Goal: Information Seeking & Learning: Compare options

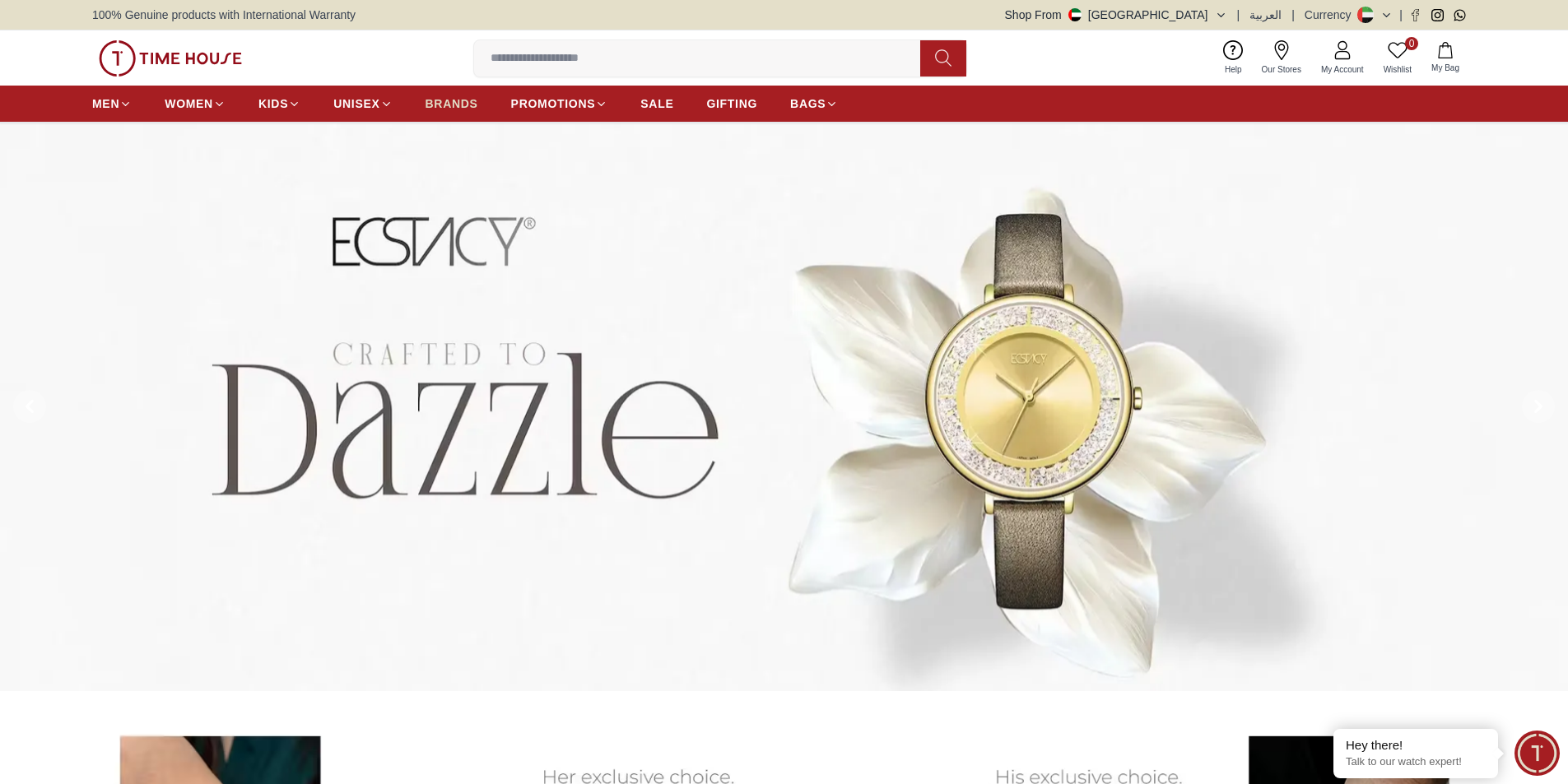
click at [459, 105] on span "BRANDS" at bounding box center [452, 104] width 53 height 16
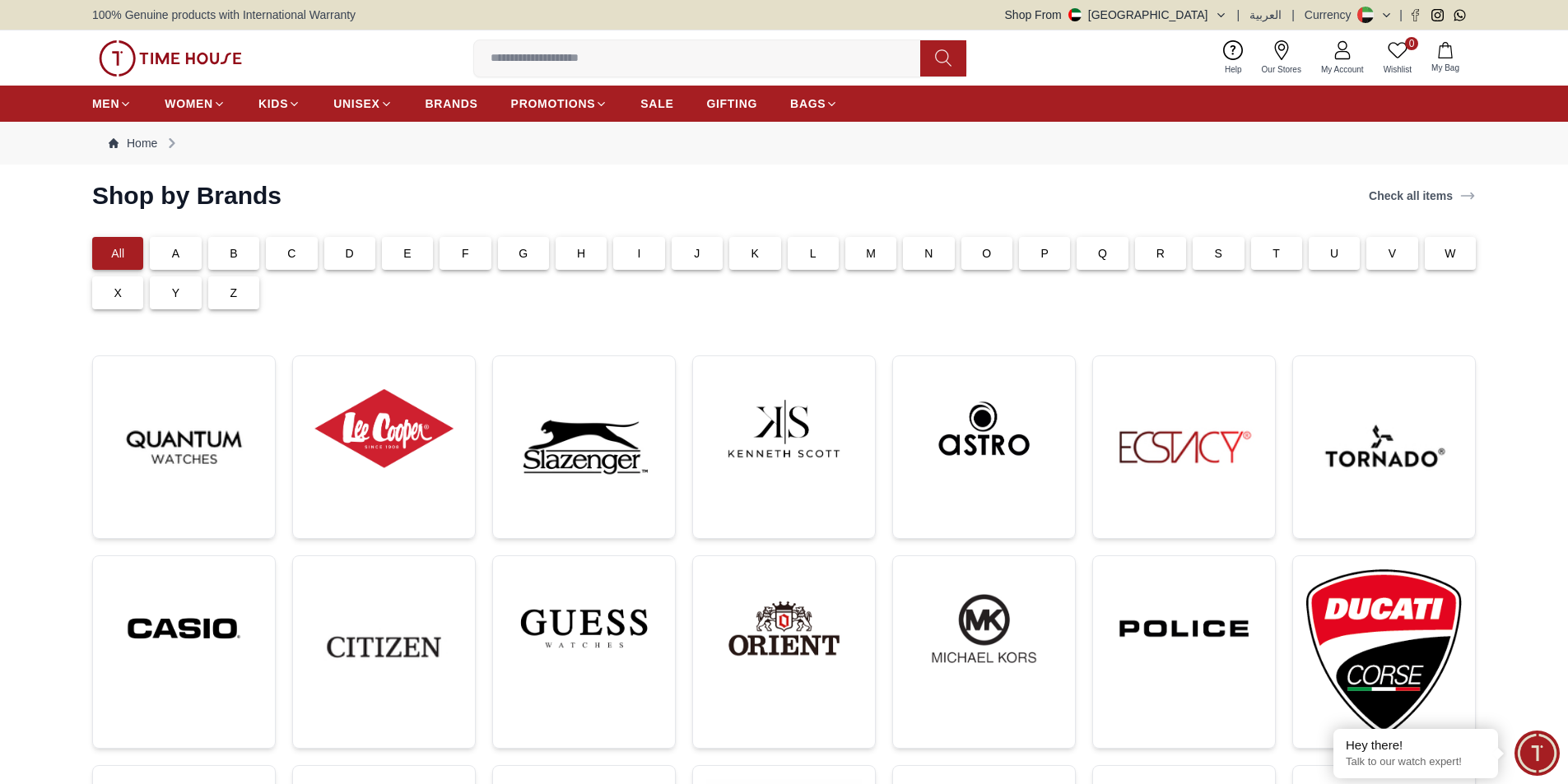
click at [1270, 253] on div "T" at bounding box center [1276, 253] width 51 height 33
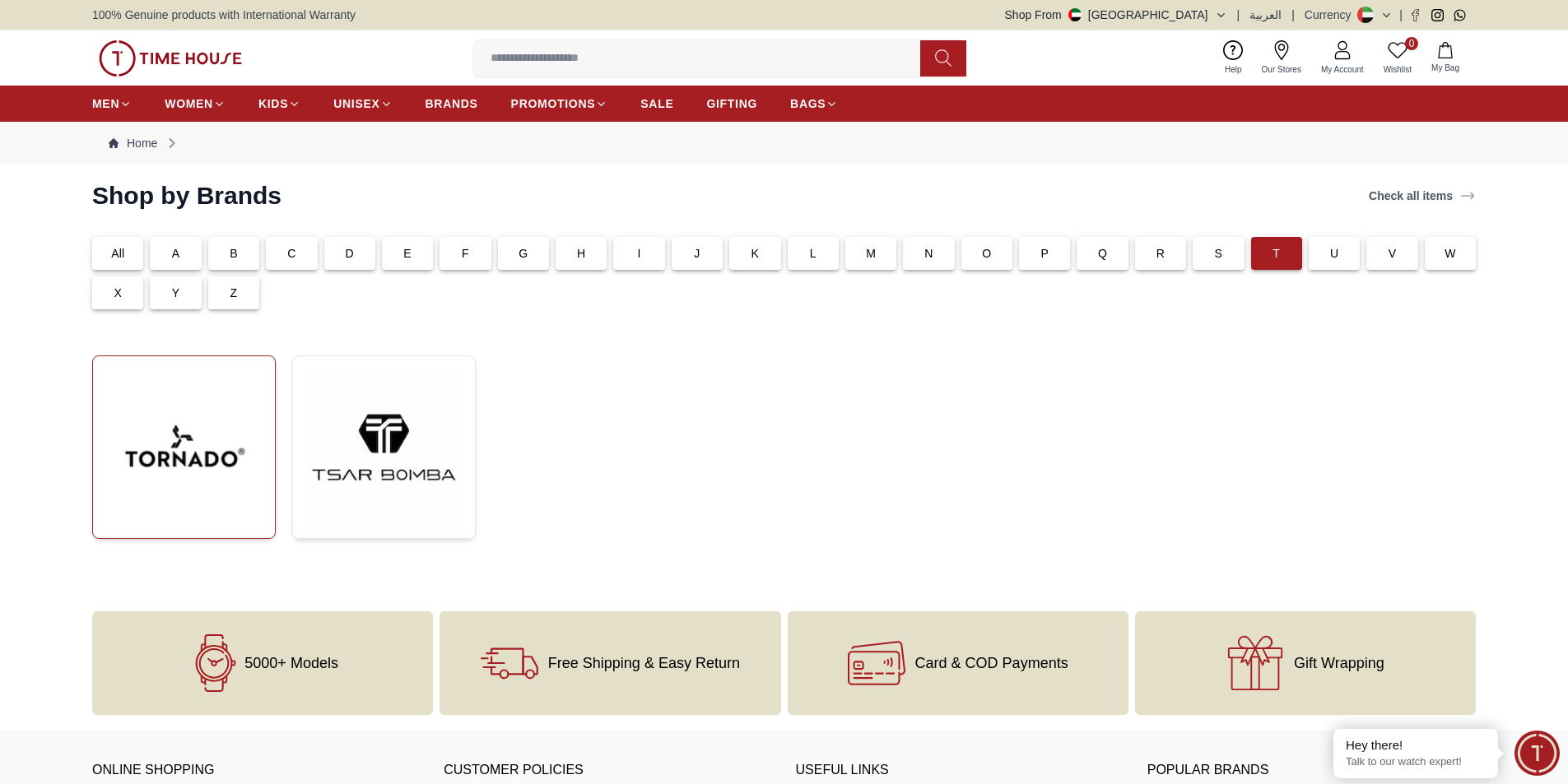
click at [153, 449] on img at bounding box center [184, 447] width 156 height 156
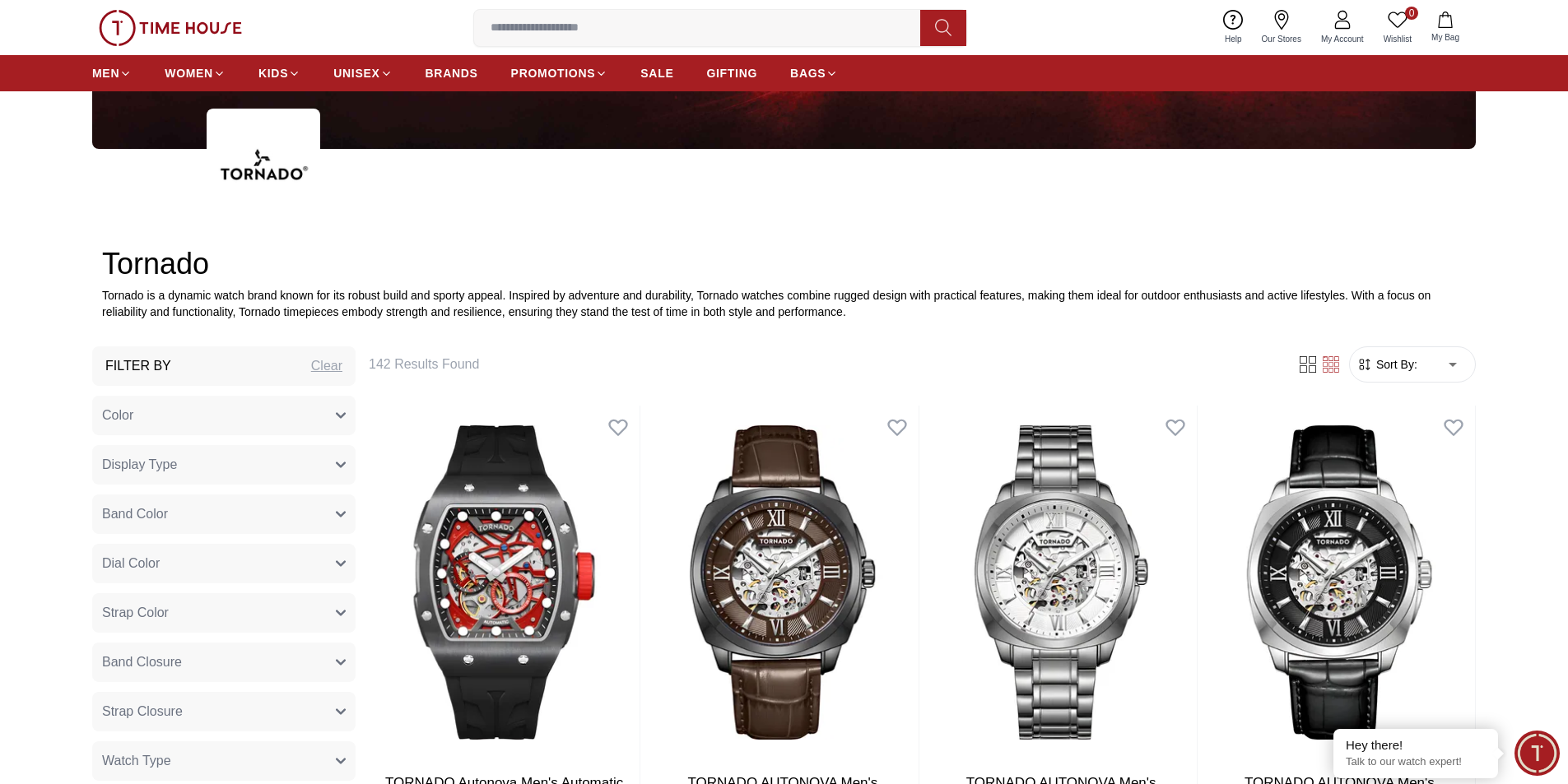
scroll to position [740, 0]
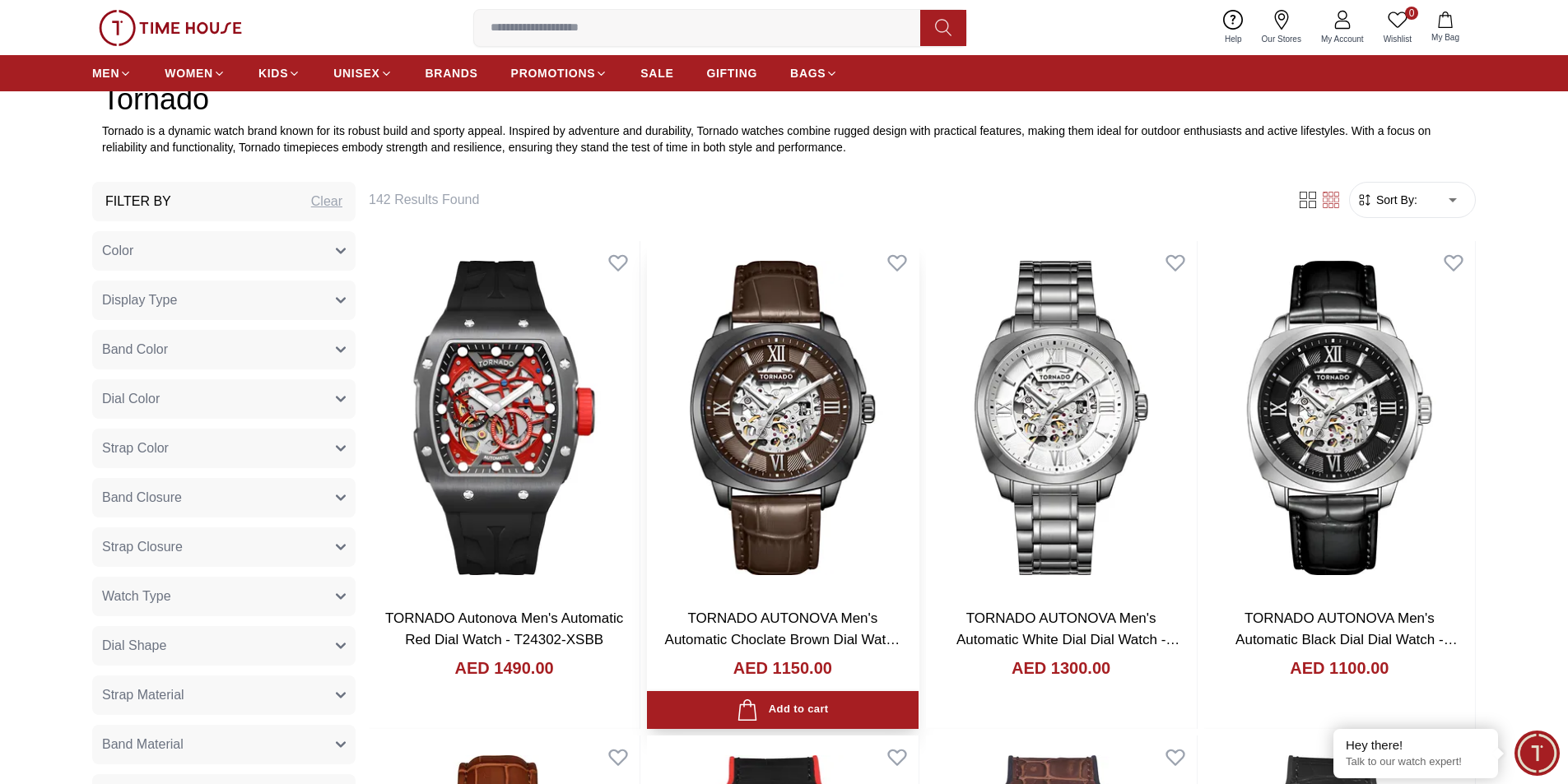
click at [836, 463] on img at bounding box center [782, 417] width 270 height 354
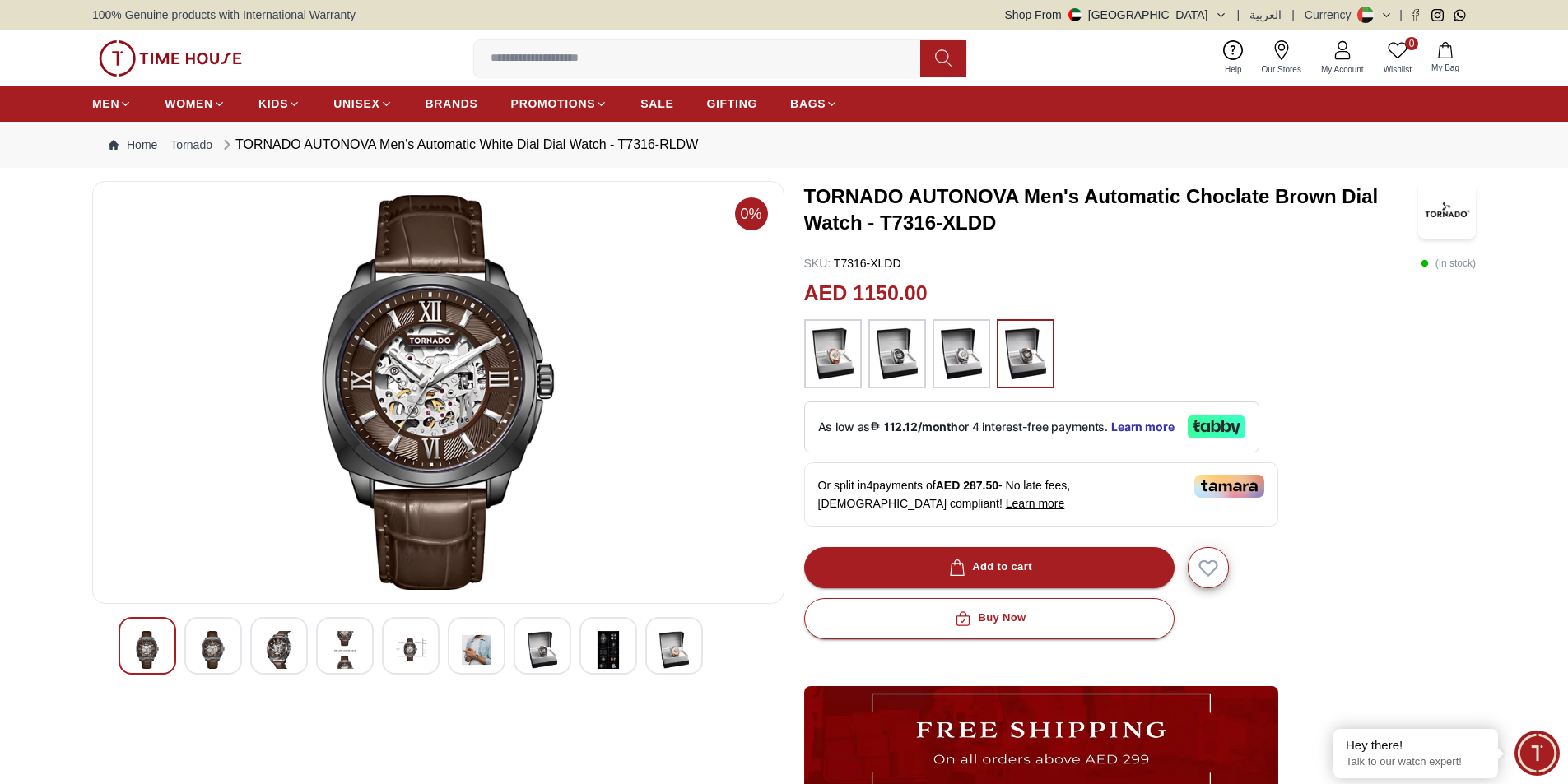
click at [484, 651] on img at bounding box center [477, 650] width 30 height 38
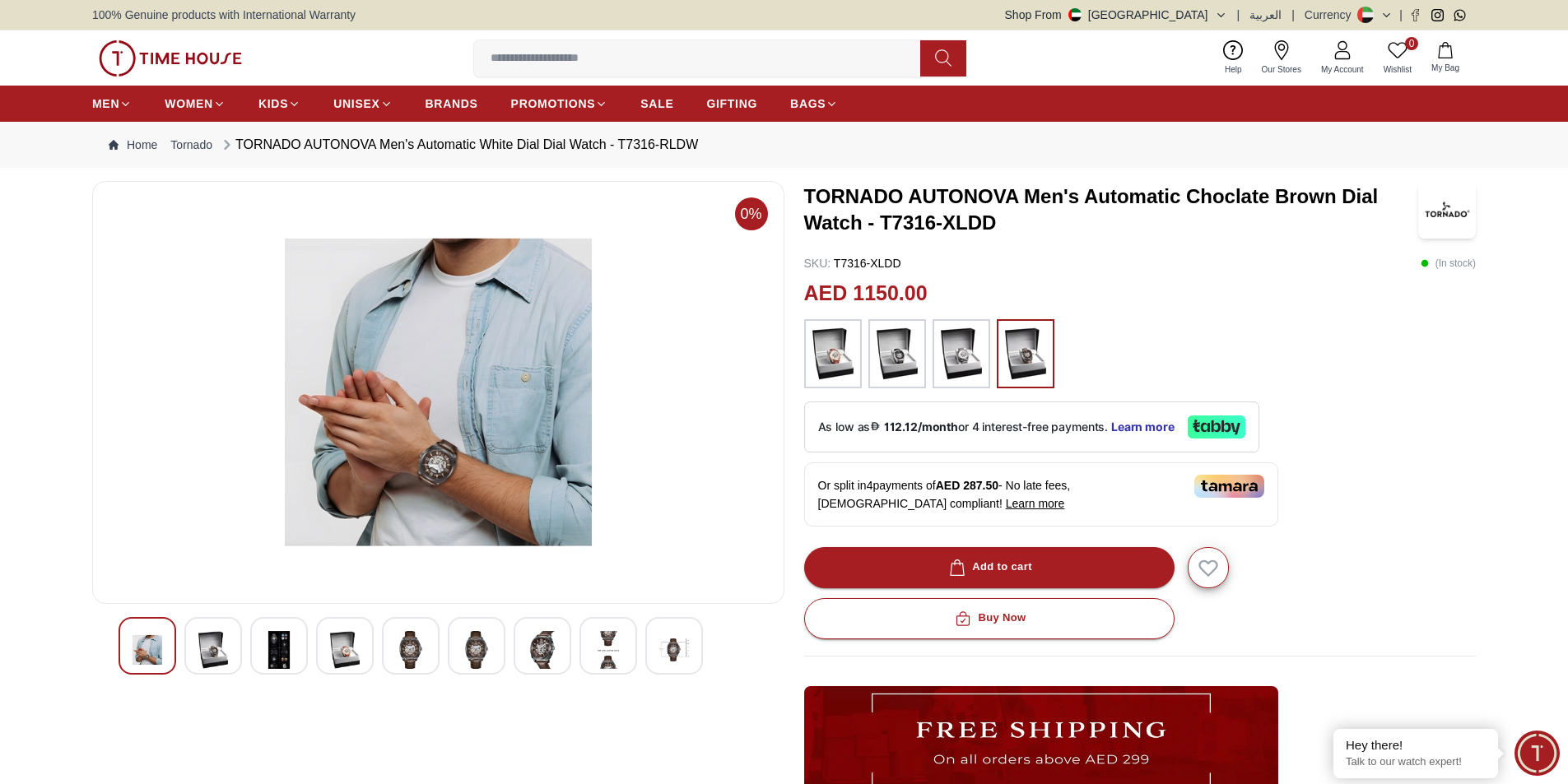
click at [481, 373] on img at bounding box center [439, 392] width 664 height 395
click at [413, 474] on img at bounding box center [439, 392] width 664 height 395
click at [331, 646] on img at bounding box center [345, 650] width 30 height 38
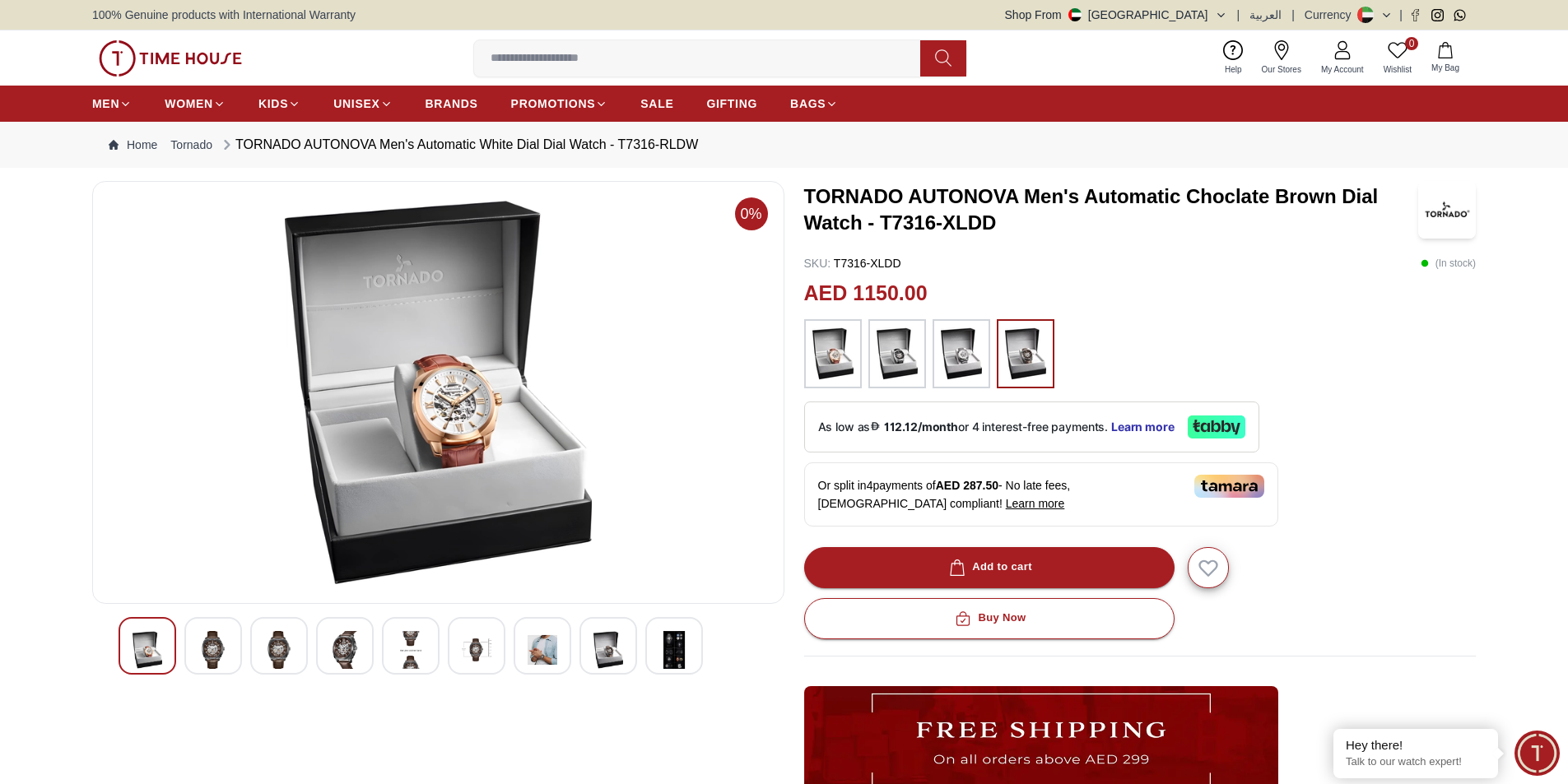
click at [406, 634] on img at bounding box center [411, 650] width 30 height 38
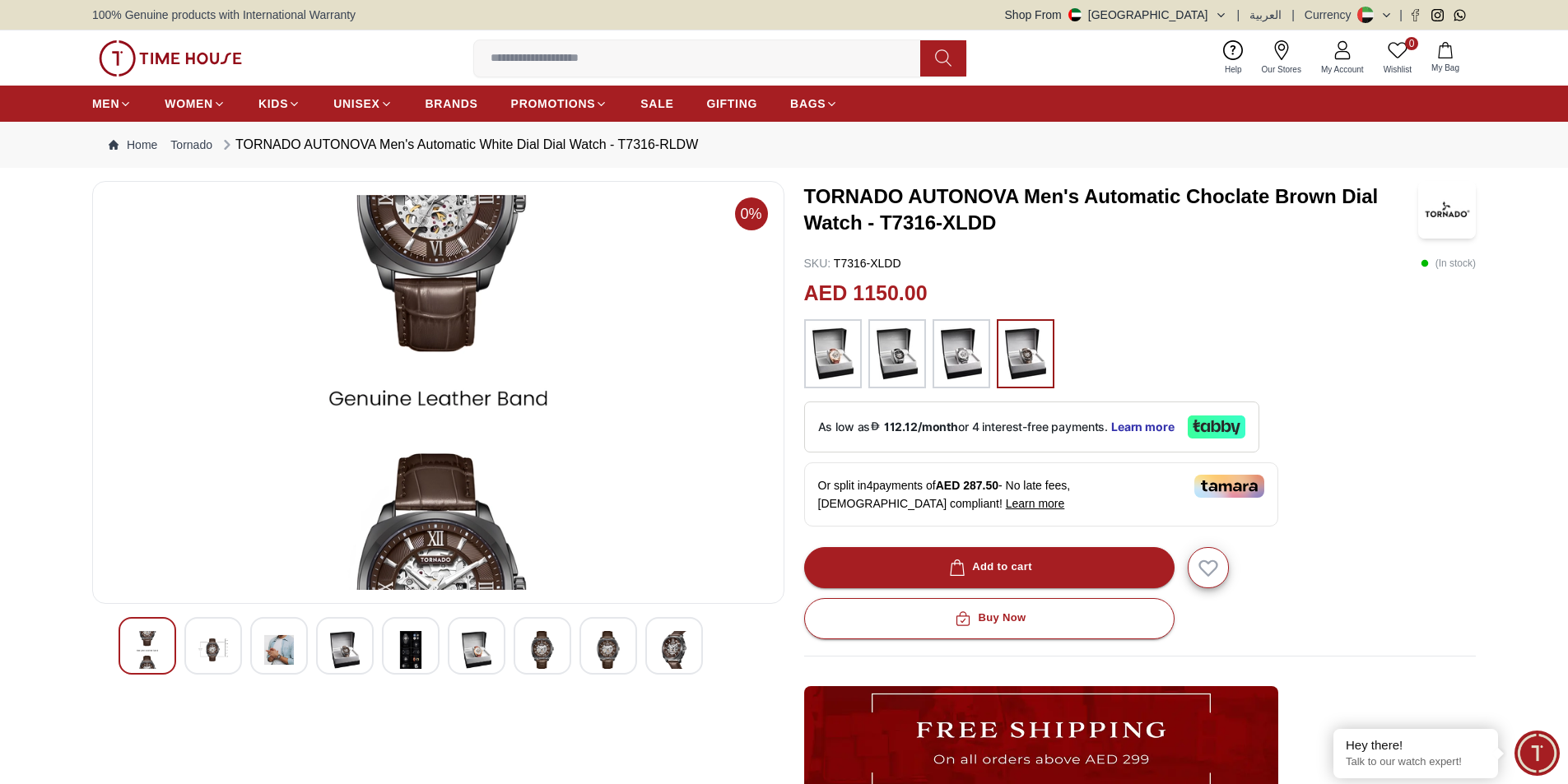
click at [364, 646] on div at bounding box center [345, 646] width 58 height 58
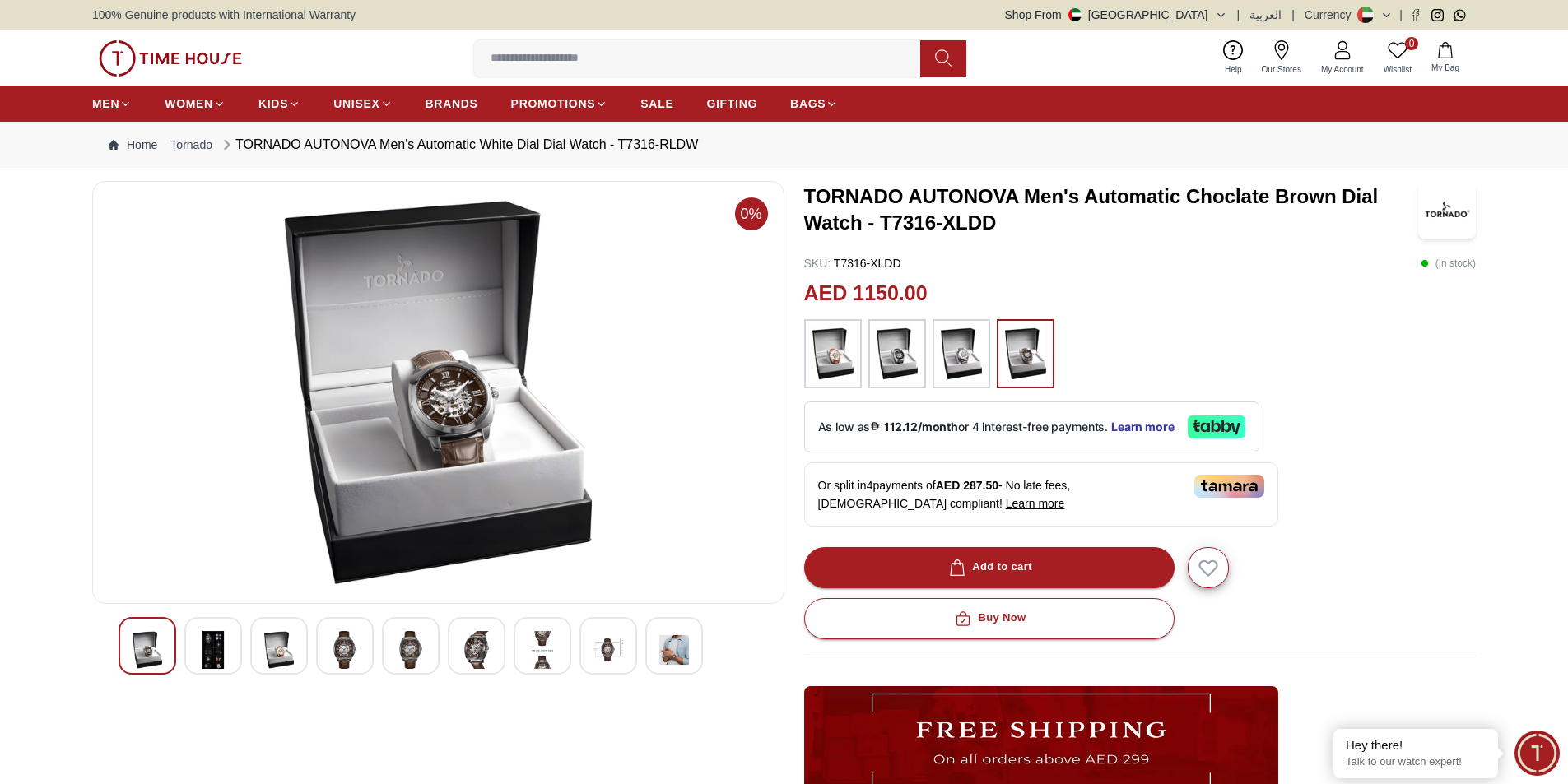
click at [684, 655] on img at bounding box center [674, 650] width 30 height 38
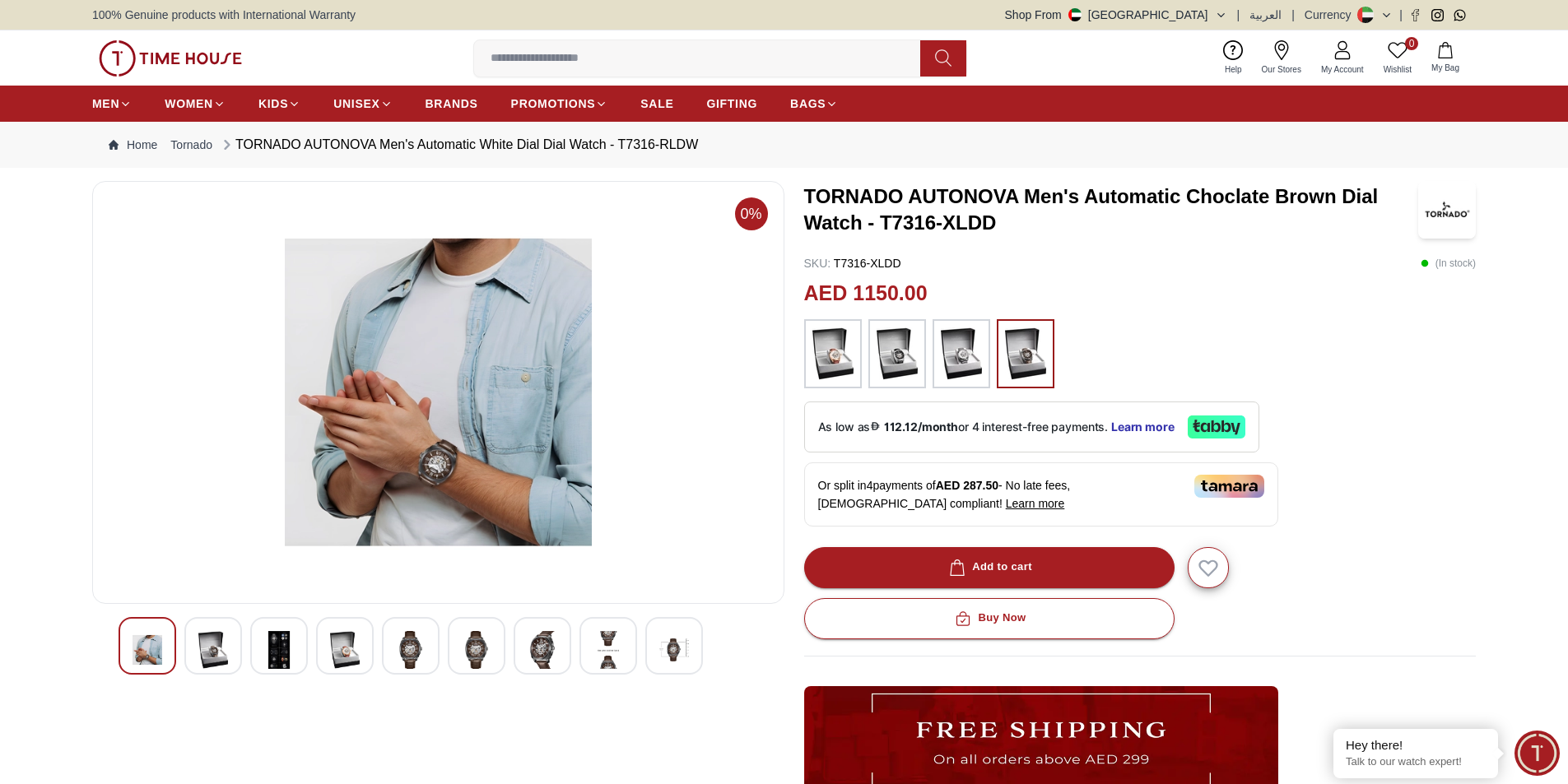
click at [157, 639] on img at bounding box center [148, 650] width 30 height 38
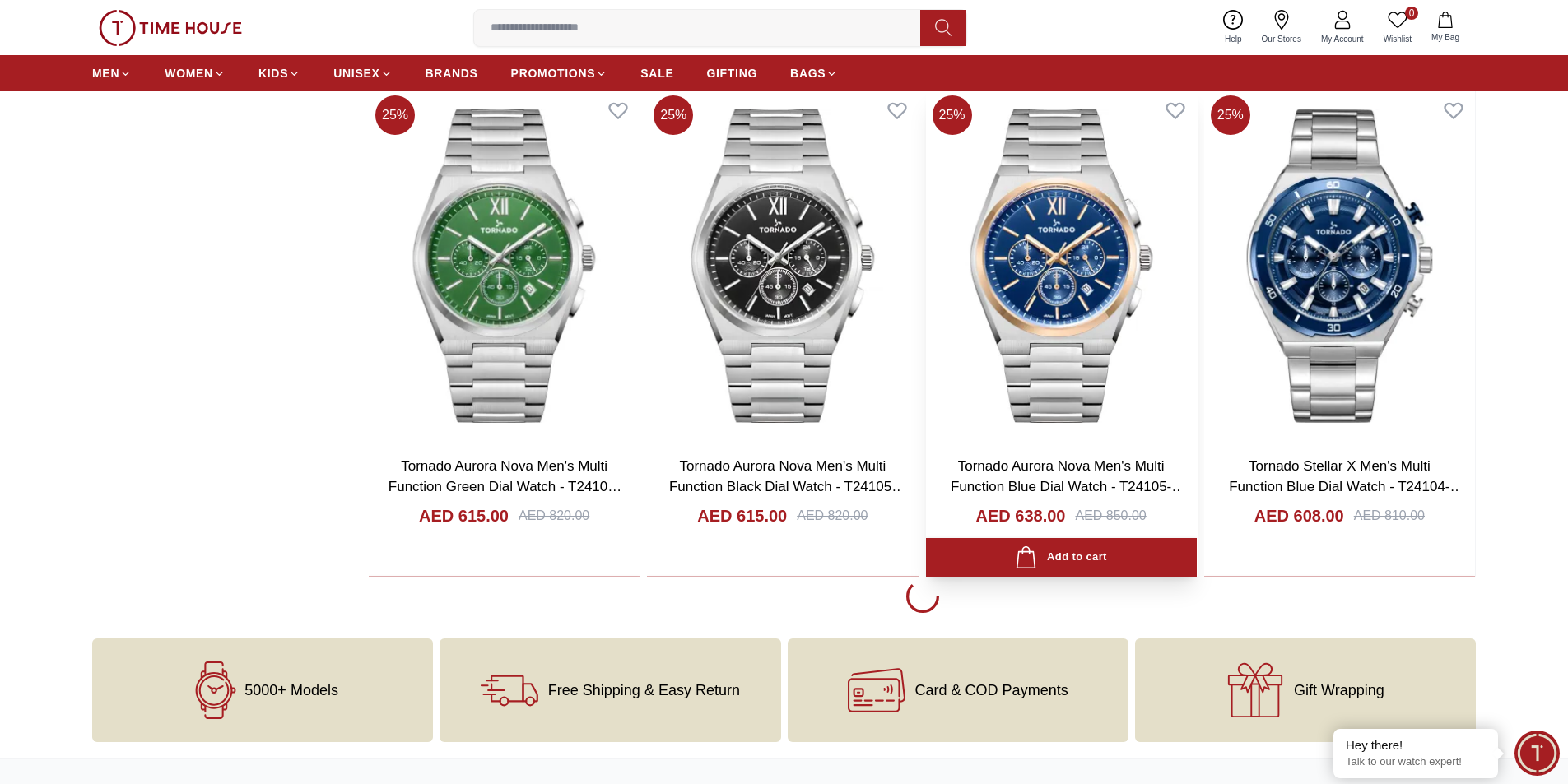
scroll to position [2963, 0]
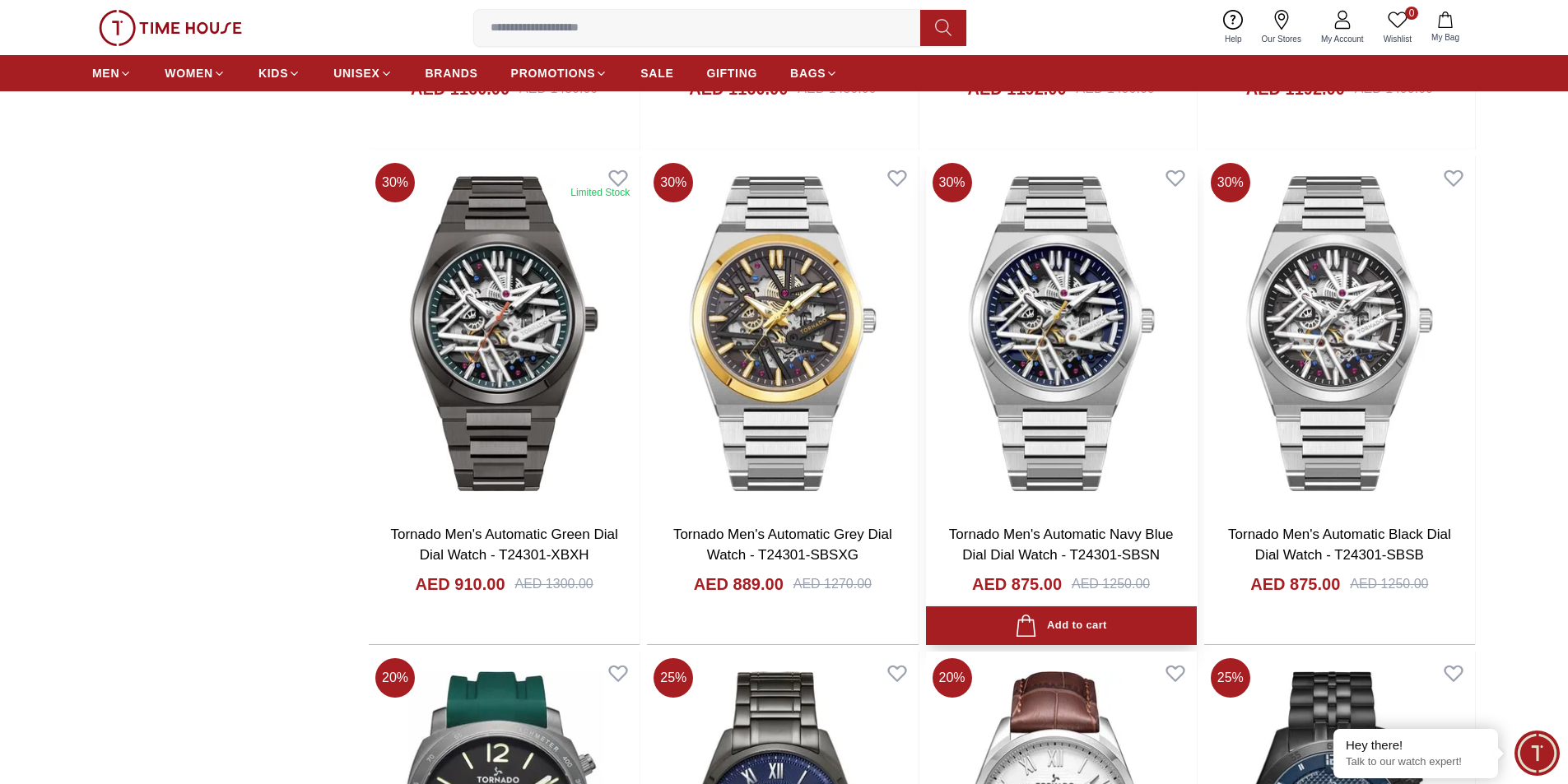
scroll to position [4773, 0]
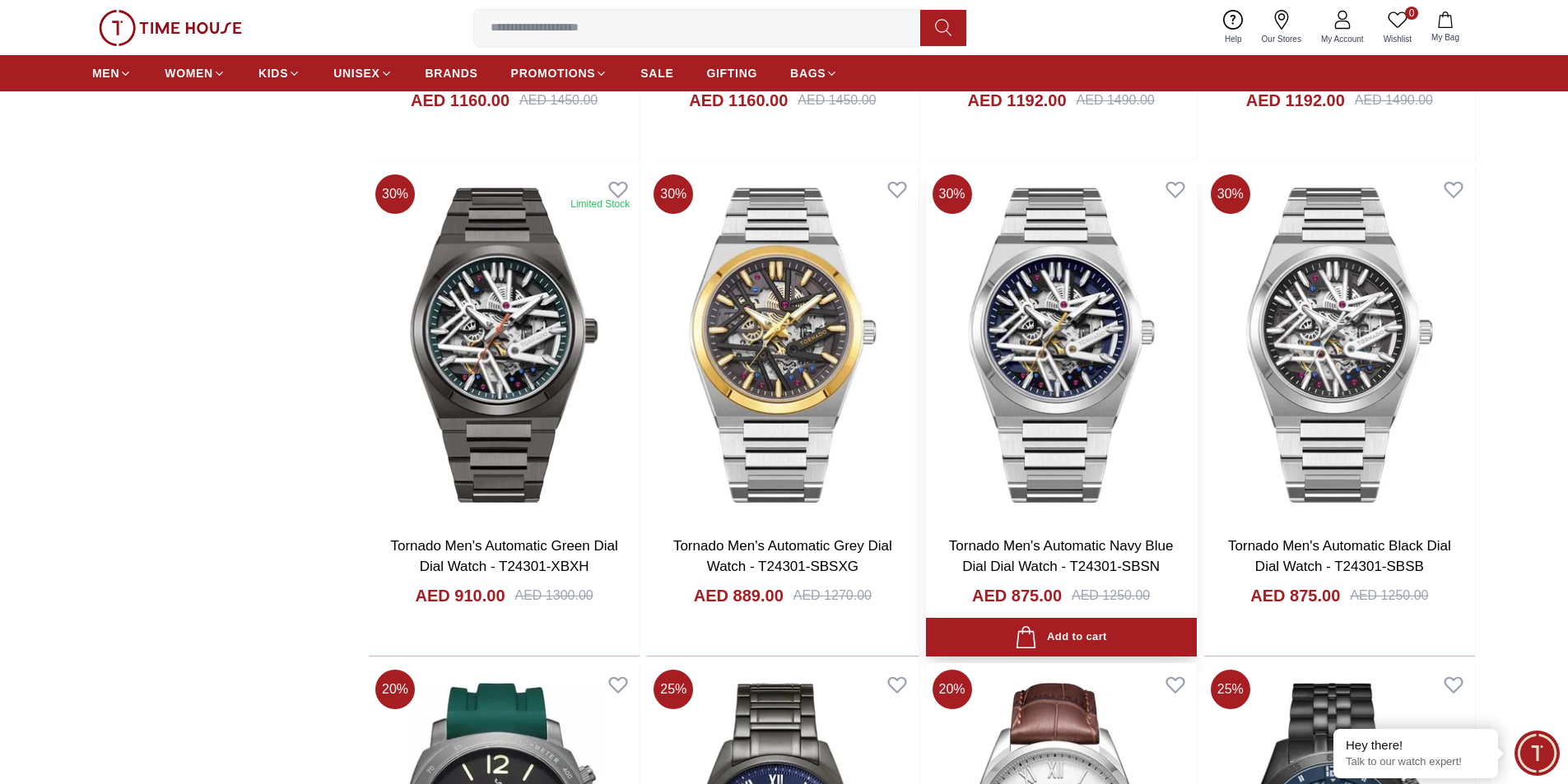
click at [1072, 394] on img at bounding box center [1061, 345] width 270 height 354
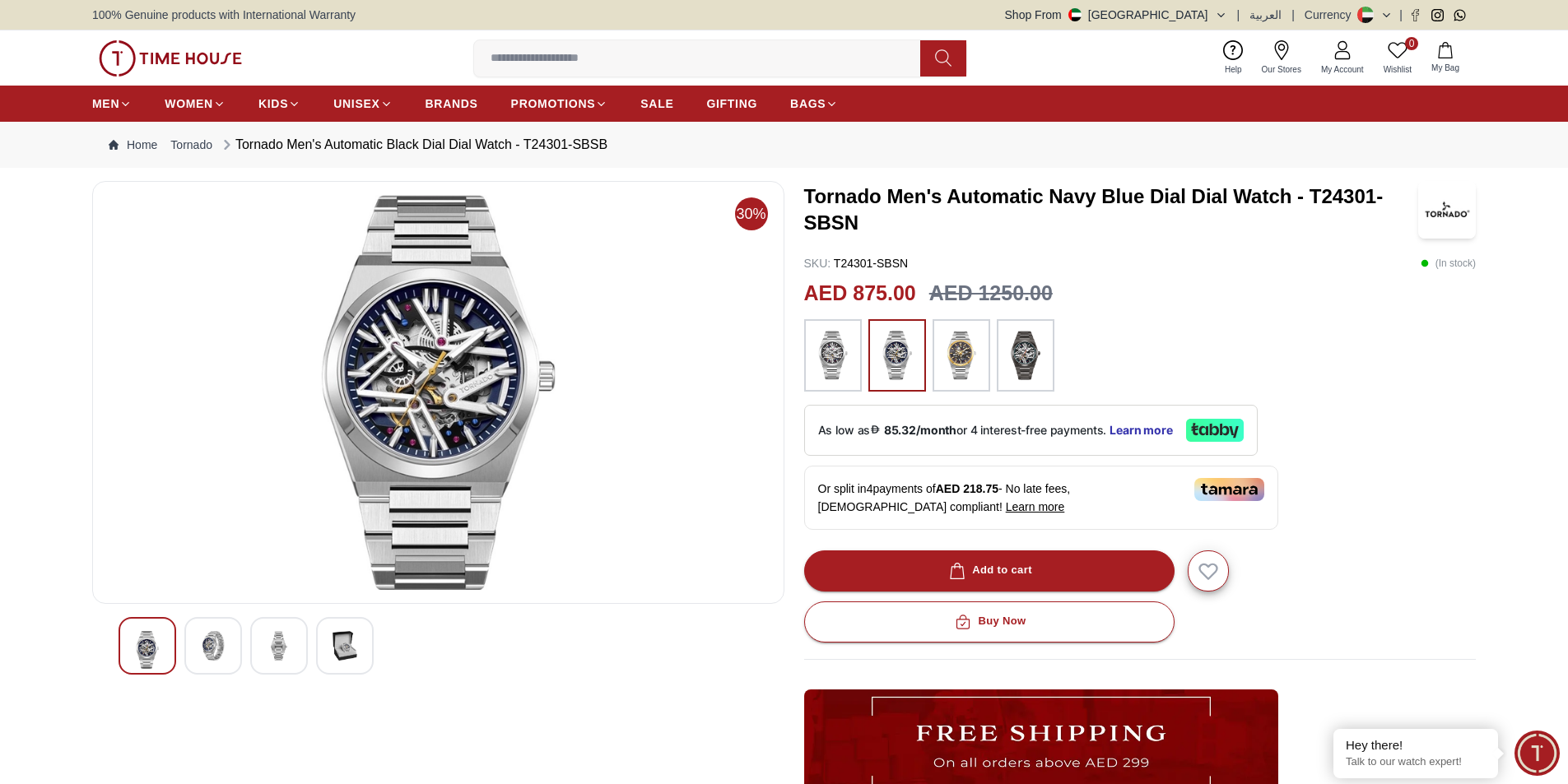
click at [210, 664] on div at bounding box center [214, 646] width 58 height 58
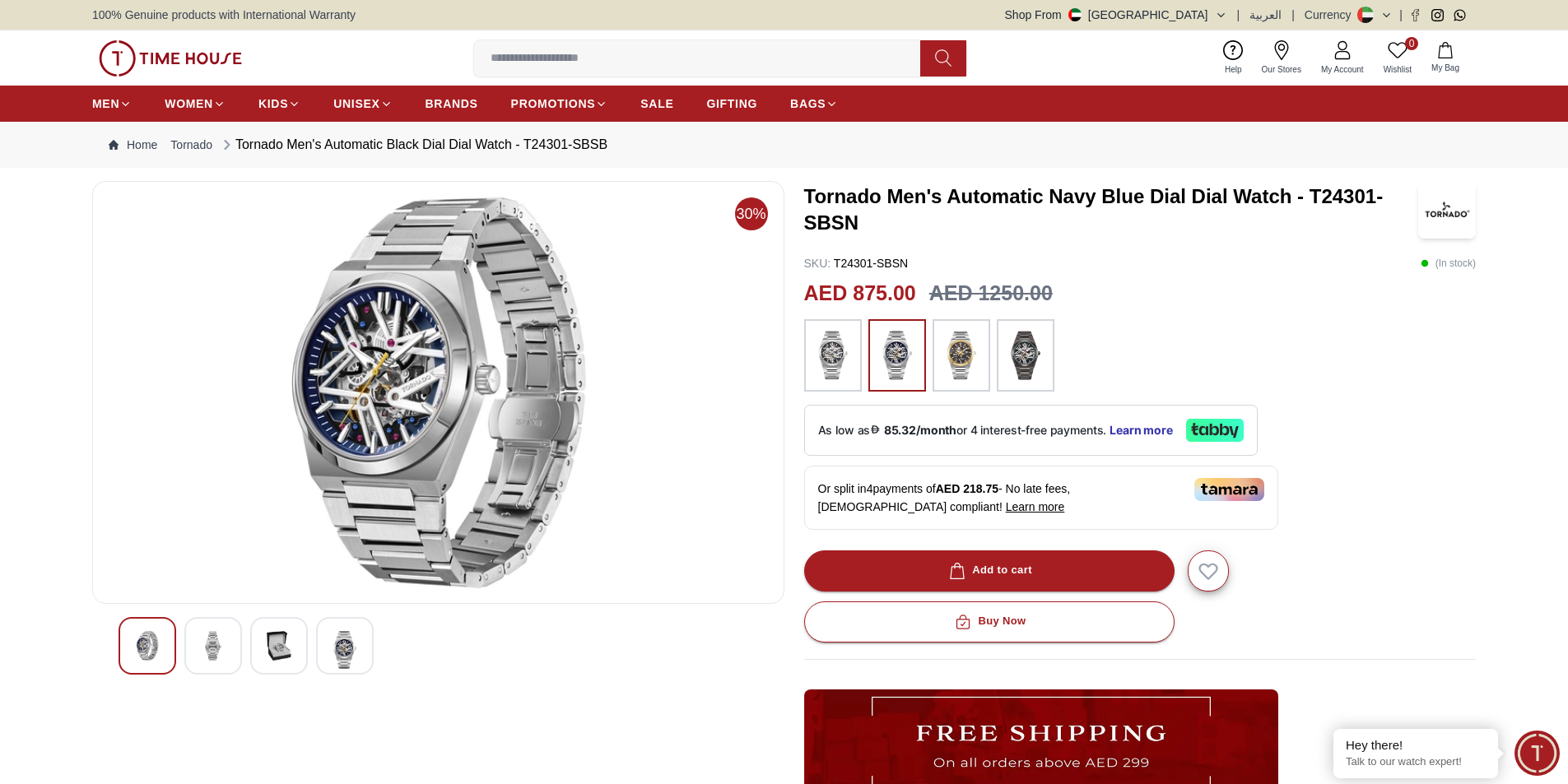
click at [283, 639] on img at bounding box center [279, 646] width 30 height 30
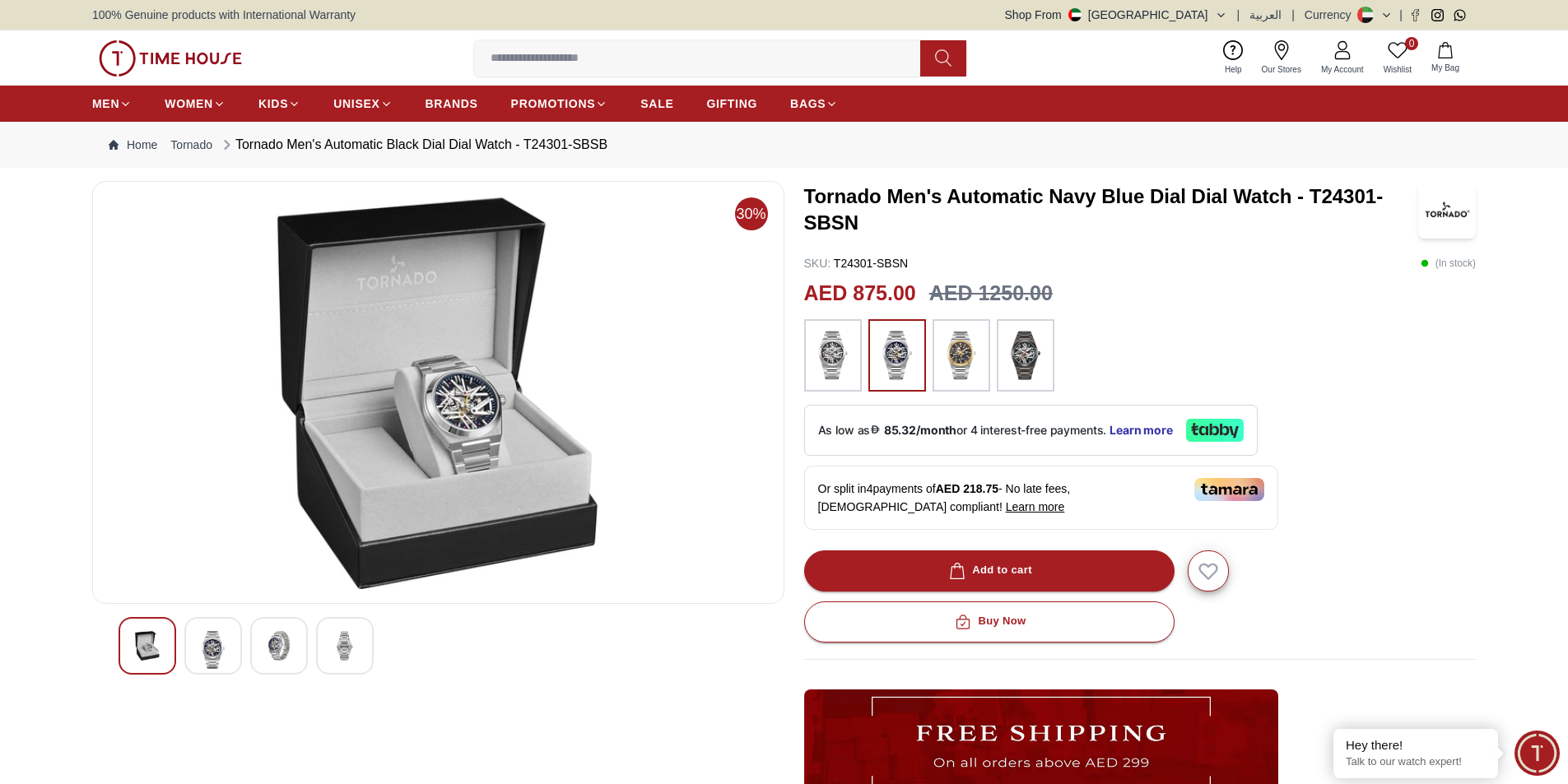
click at [316, 638] on div at bounding box center [345, 646] width 58 height 58
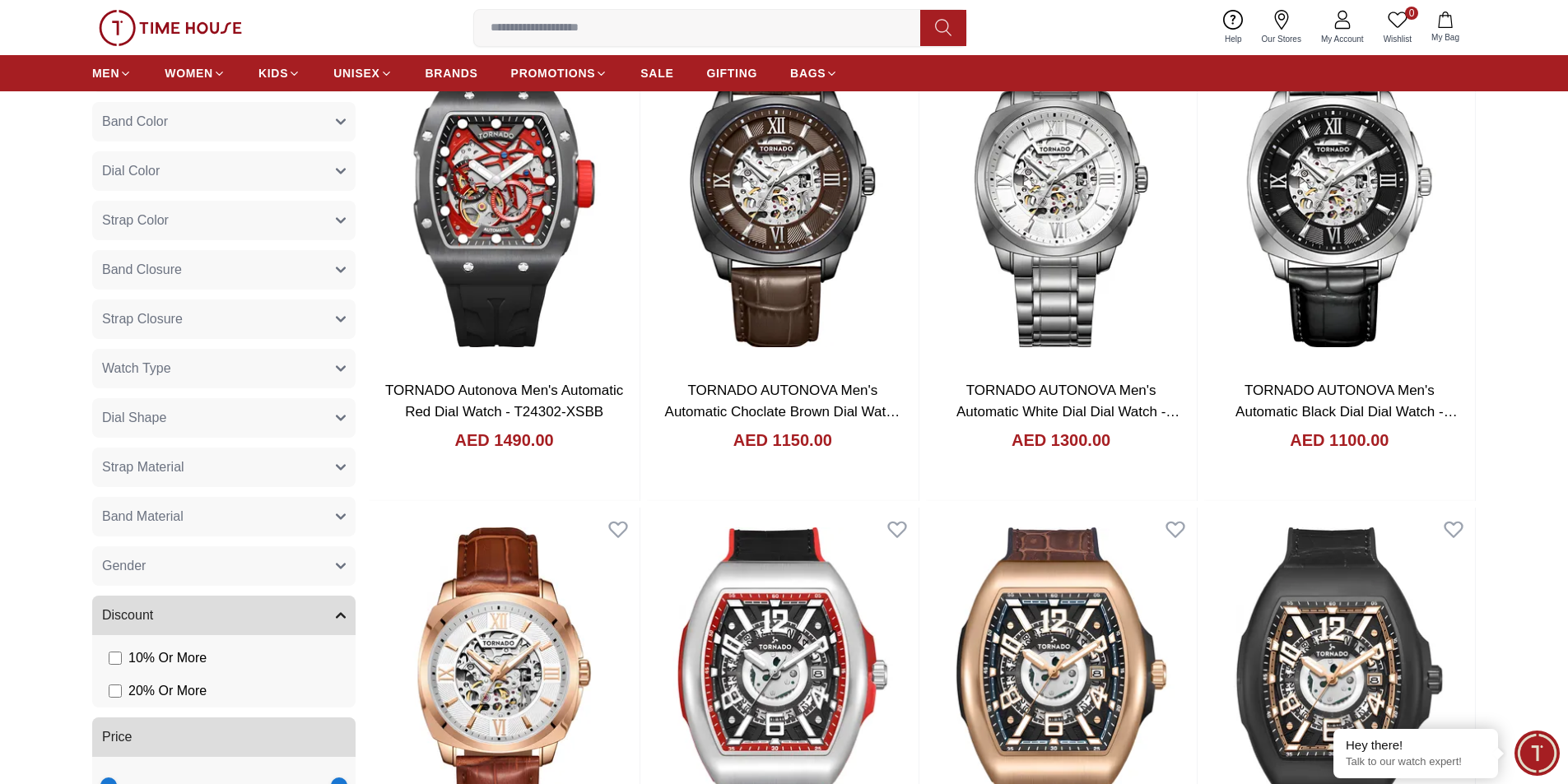
scroll to position [970, 0]
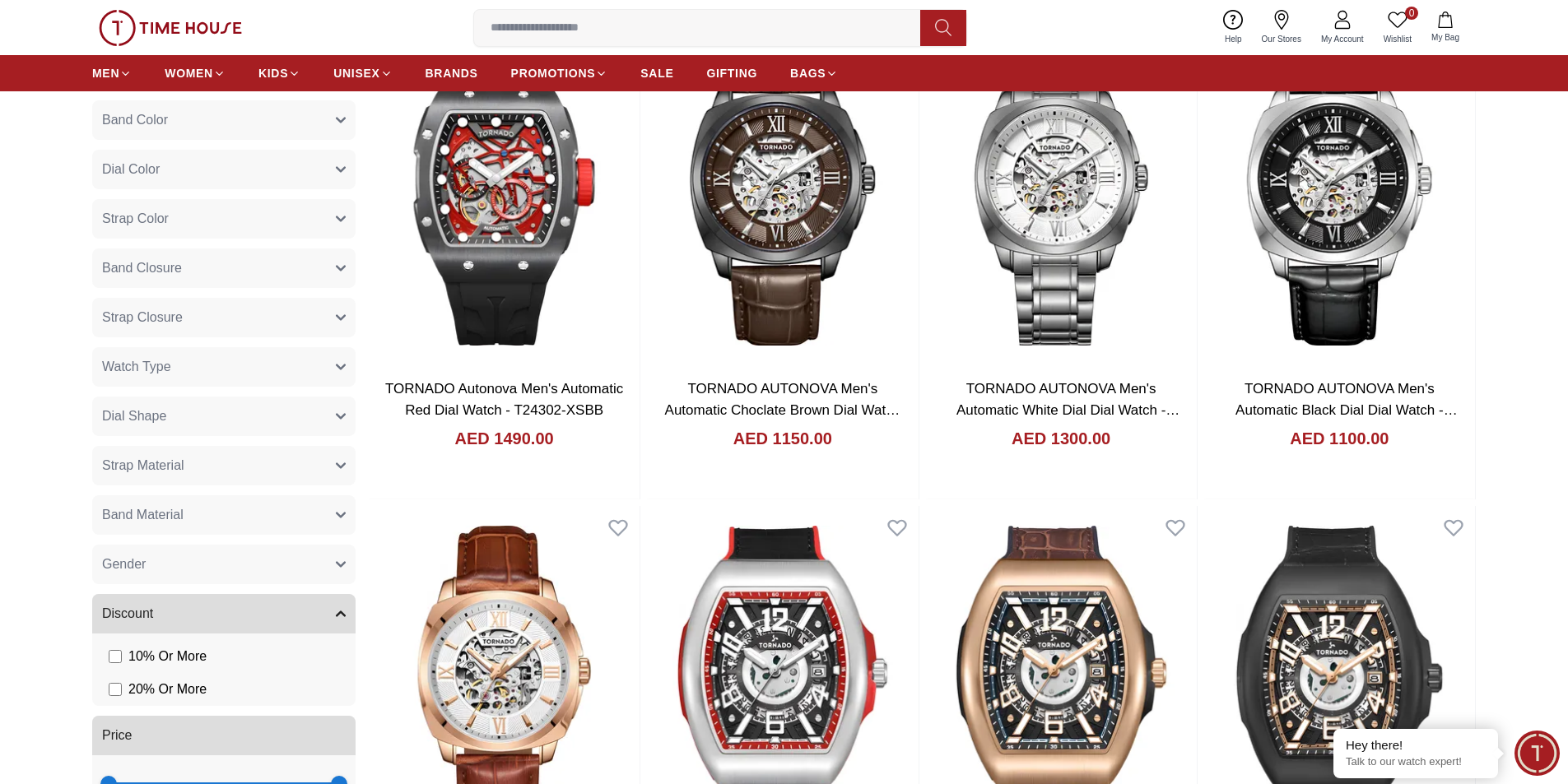
click at [217, 577] on button "Gender" at bounding box center [223, 565] width 263 height 40
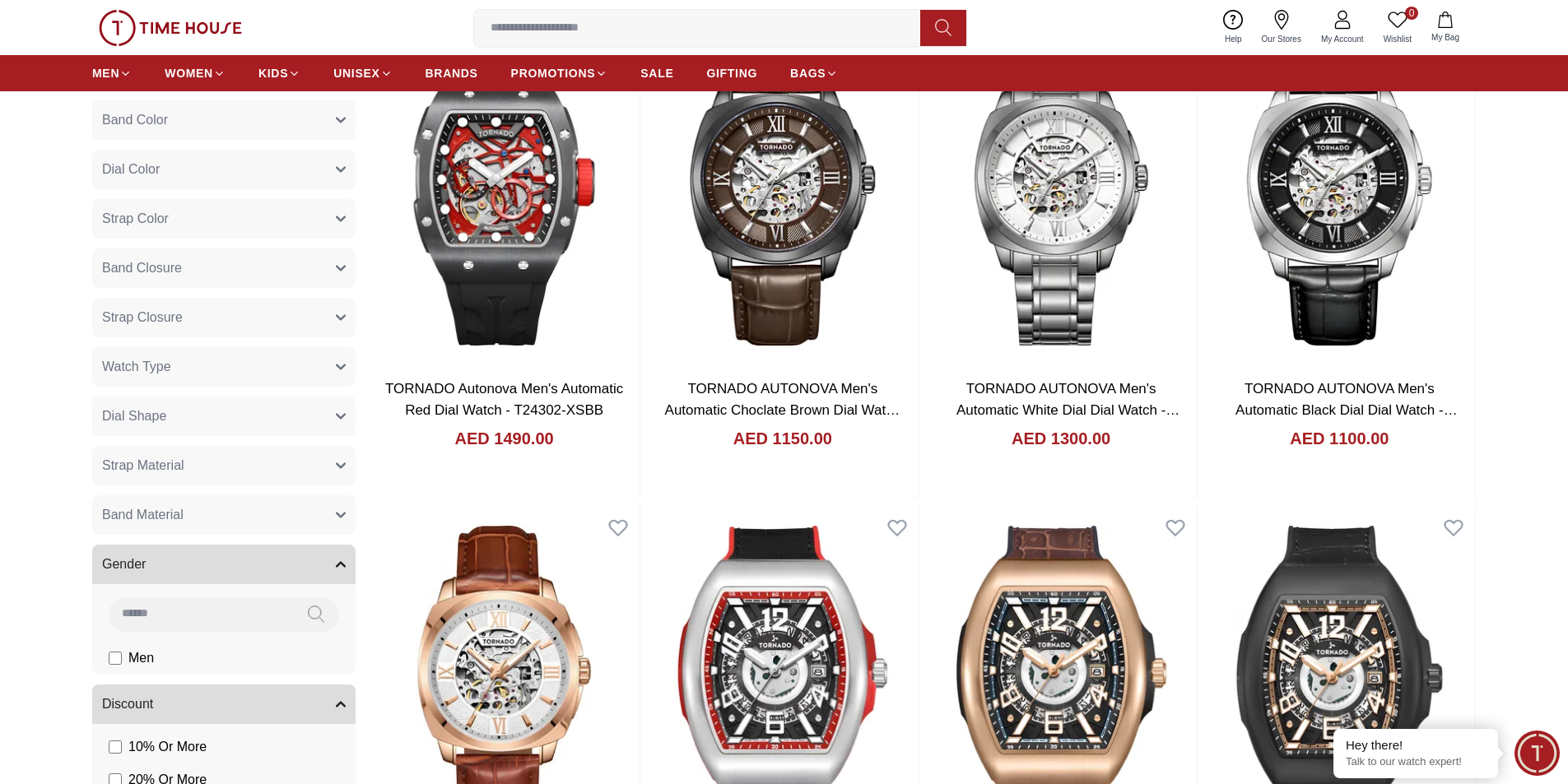
click at [0, 0] on label "Men" at bounding box center [0, 0] width 0 height 0
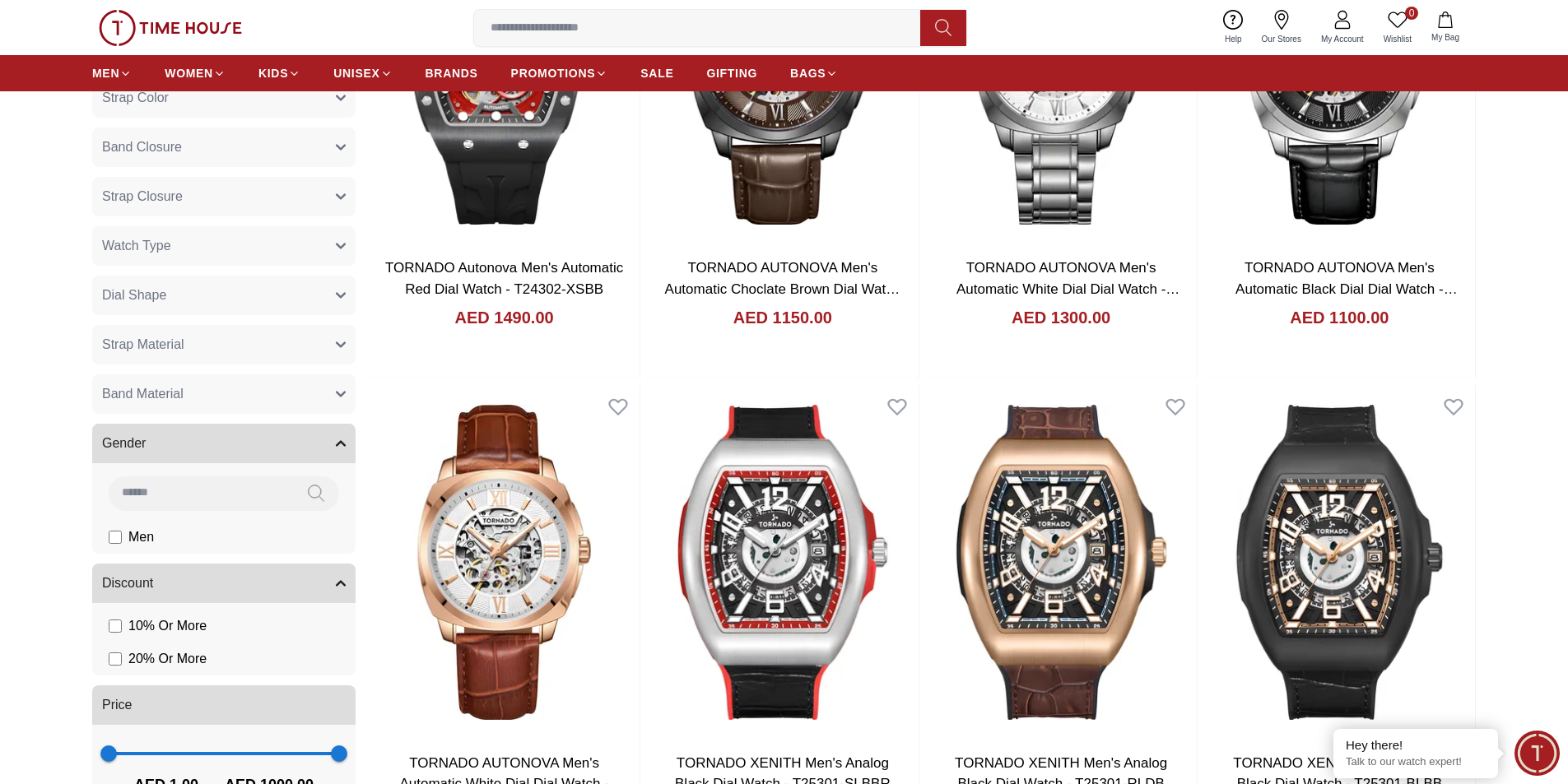
scroll to position [1053, 0]
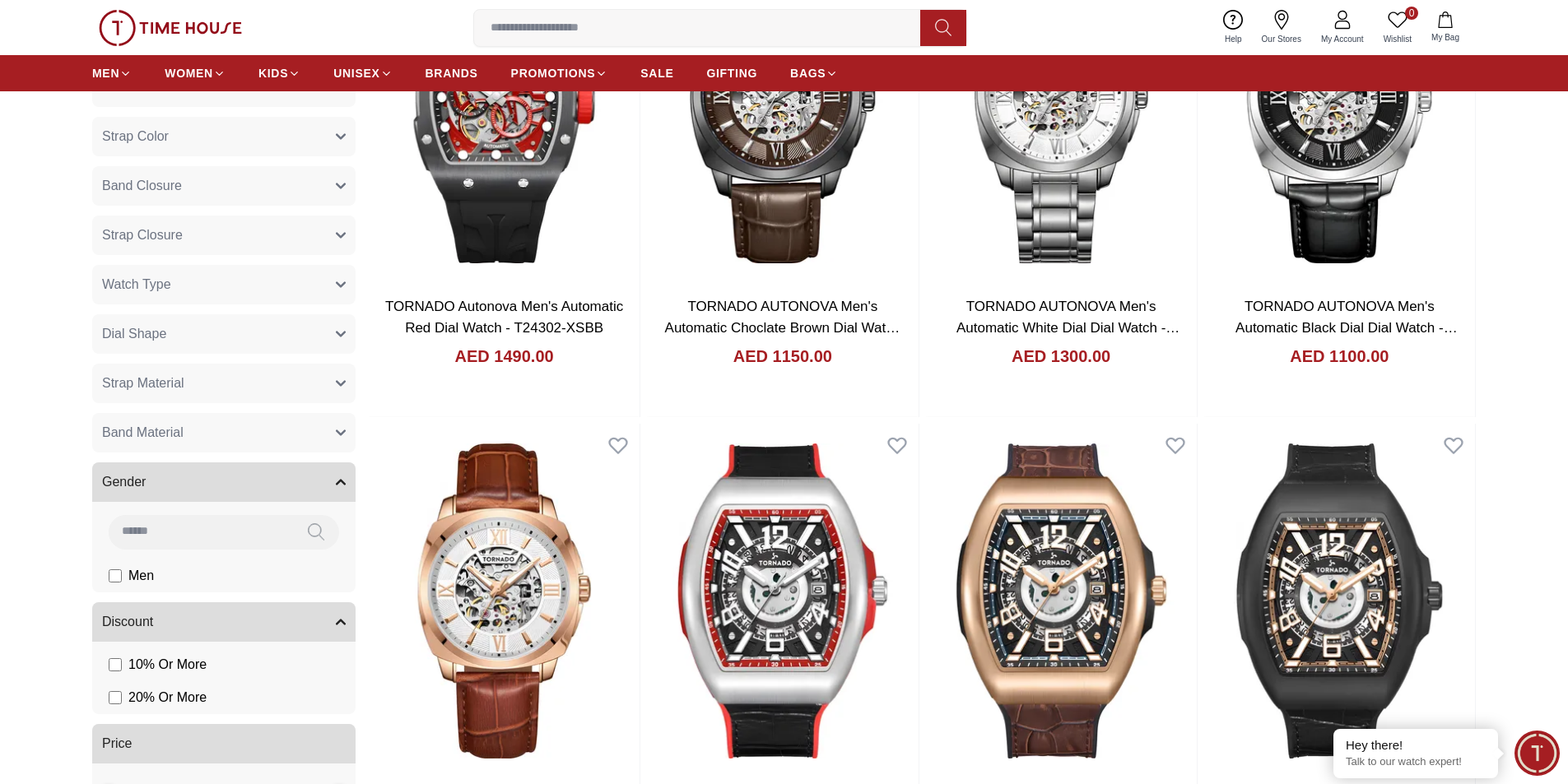
click at [157, 429] on span "Band Material" at bounding box center [143, 433] width 82 height 20
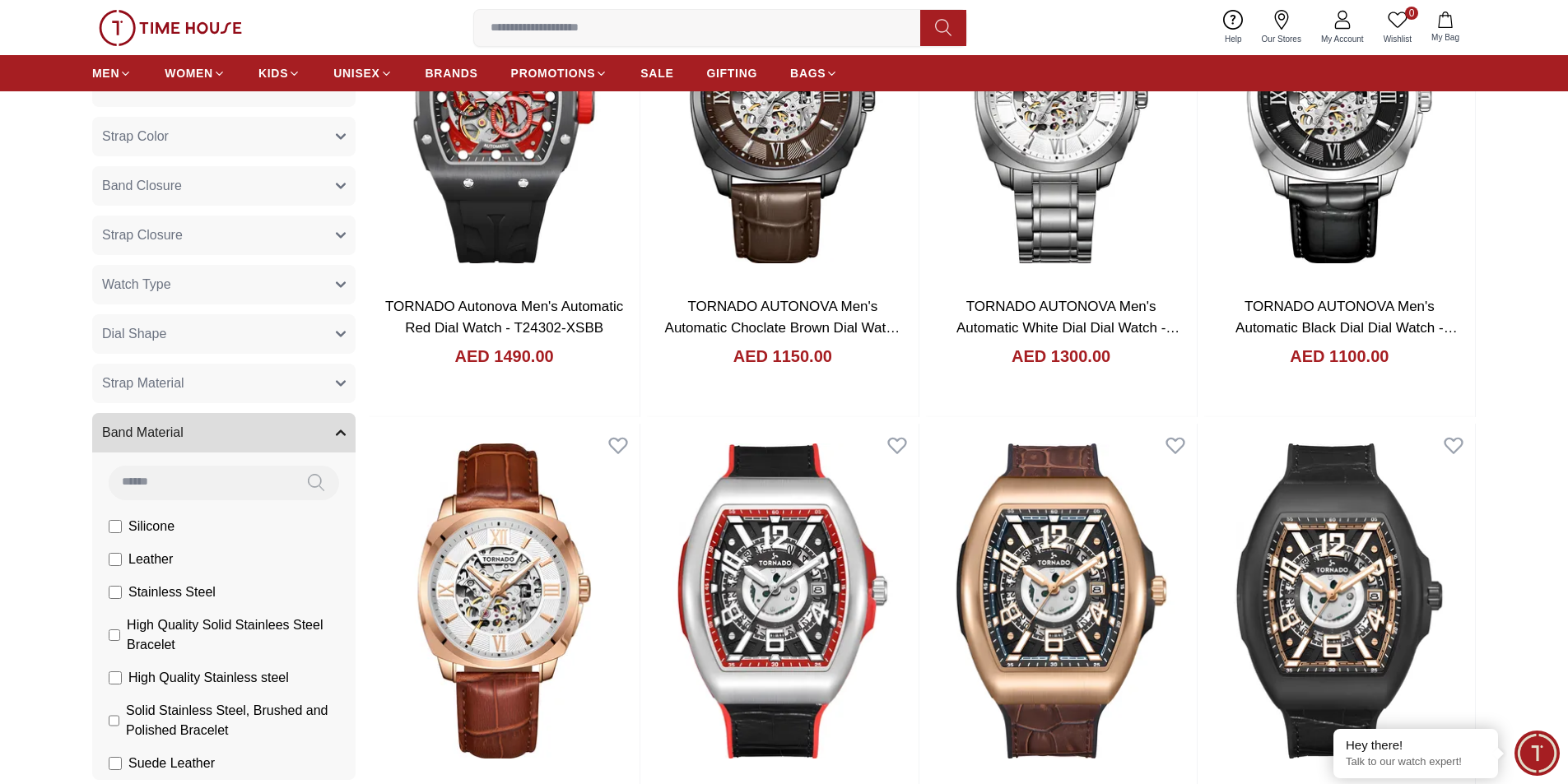
drag, startPoint x: 172, startPoint y: 388, endPoint x: 175, endPoint y: 380, distance: 8.5
click at [175, 381] on span "Strap Material" at bounding box center [143, 383] width 82 height 20
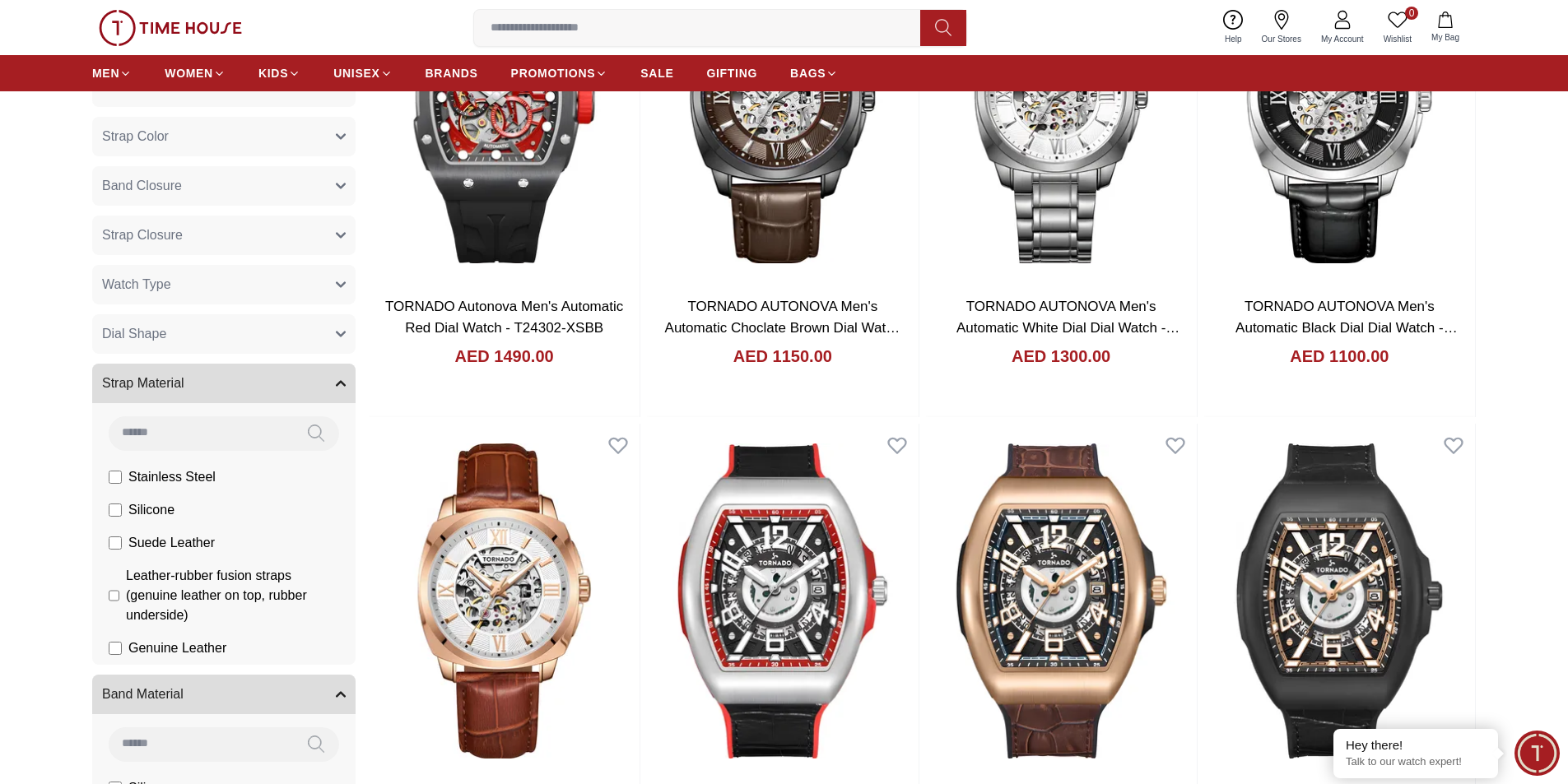
click at [169, 336] on button "Dial Shape" at bounding box center [223, 334] width 263 height 40
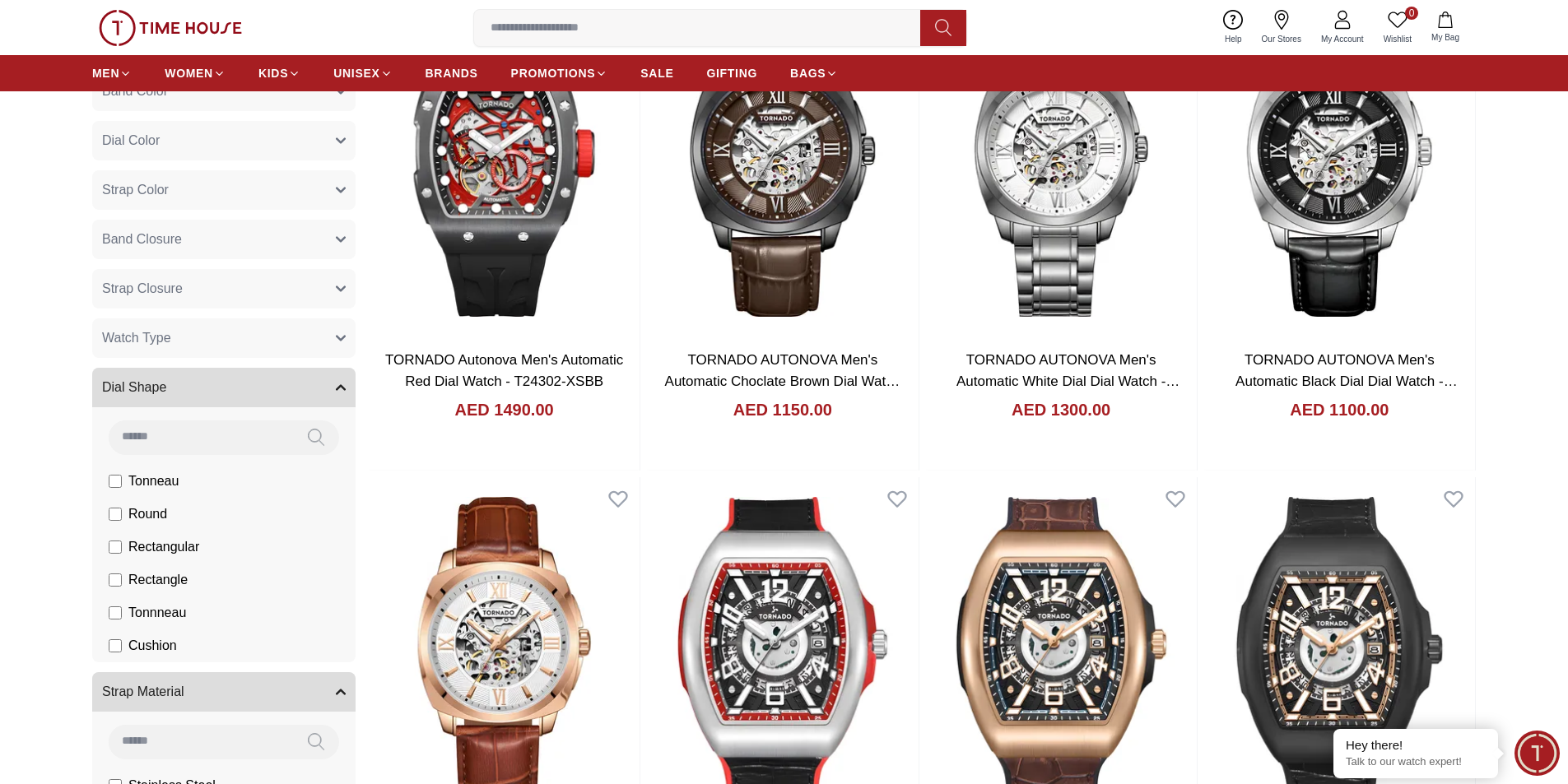
scroll to position [970, 0]
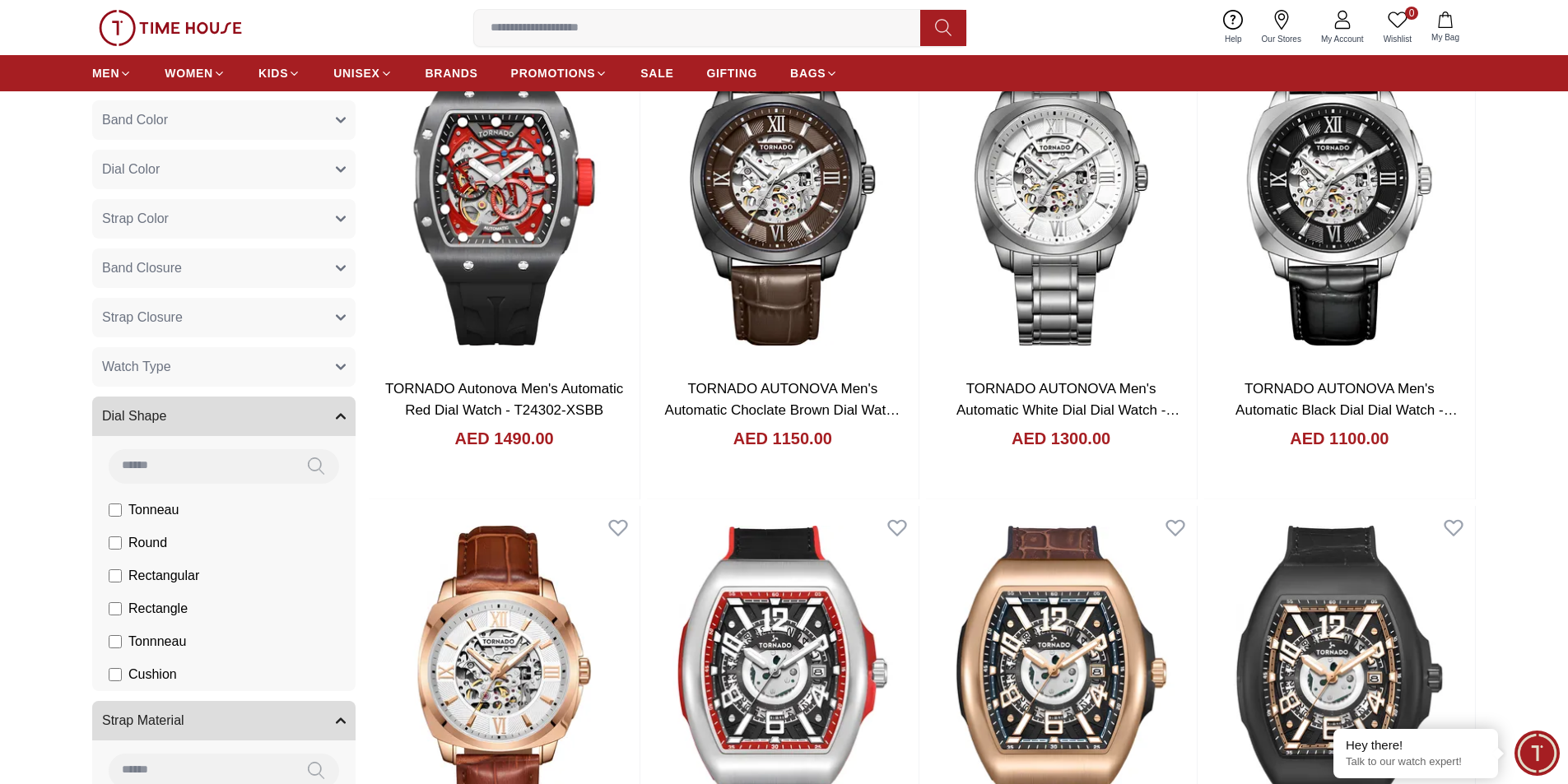
click at [160, 357] on span "Watch Type" at bounding box center [137, 367] width 69 height 20
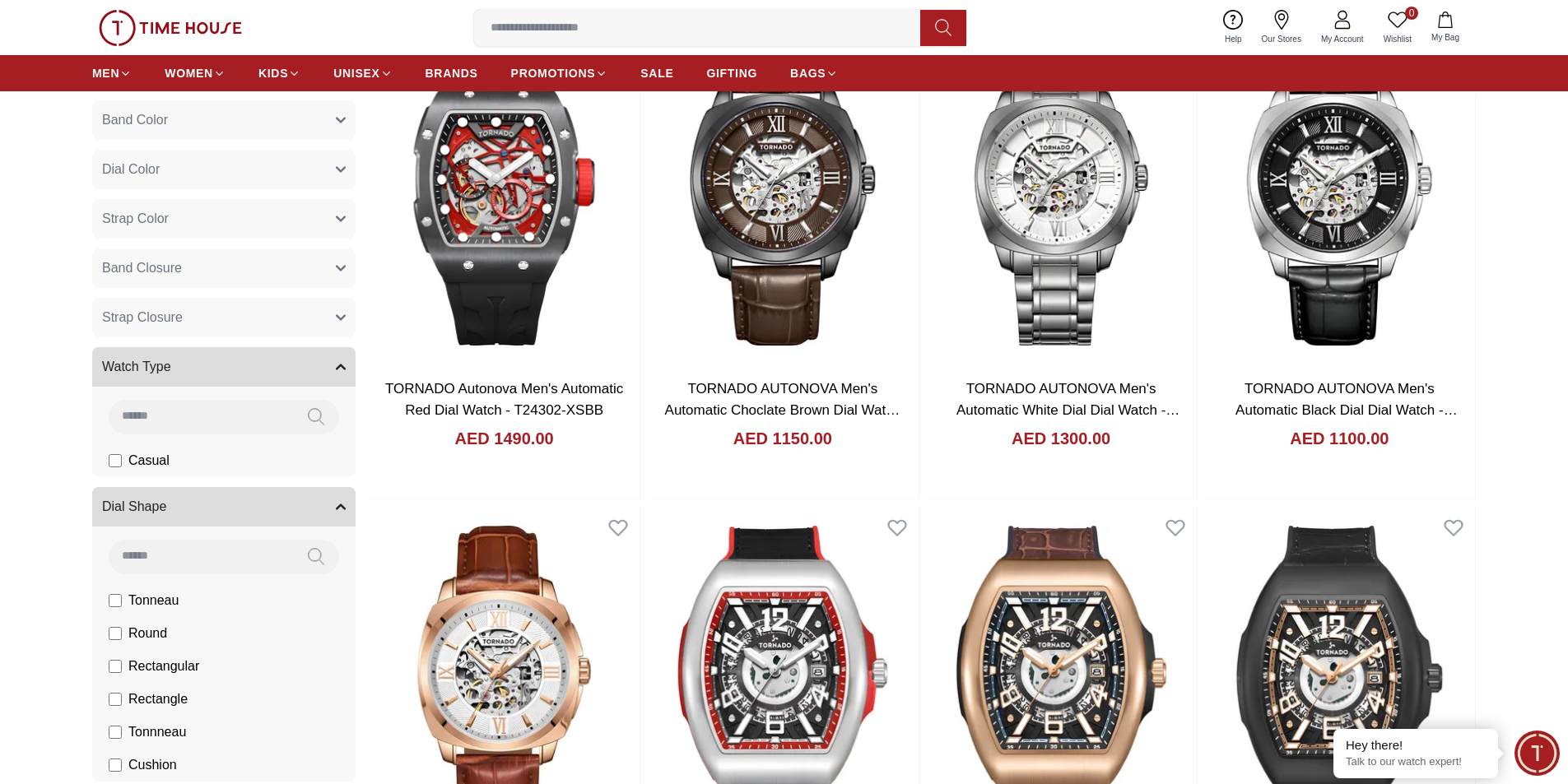
click at [162, 320] on span "Strap Closure" at bounding box center [143, 317] width 81 height 20
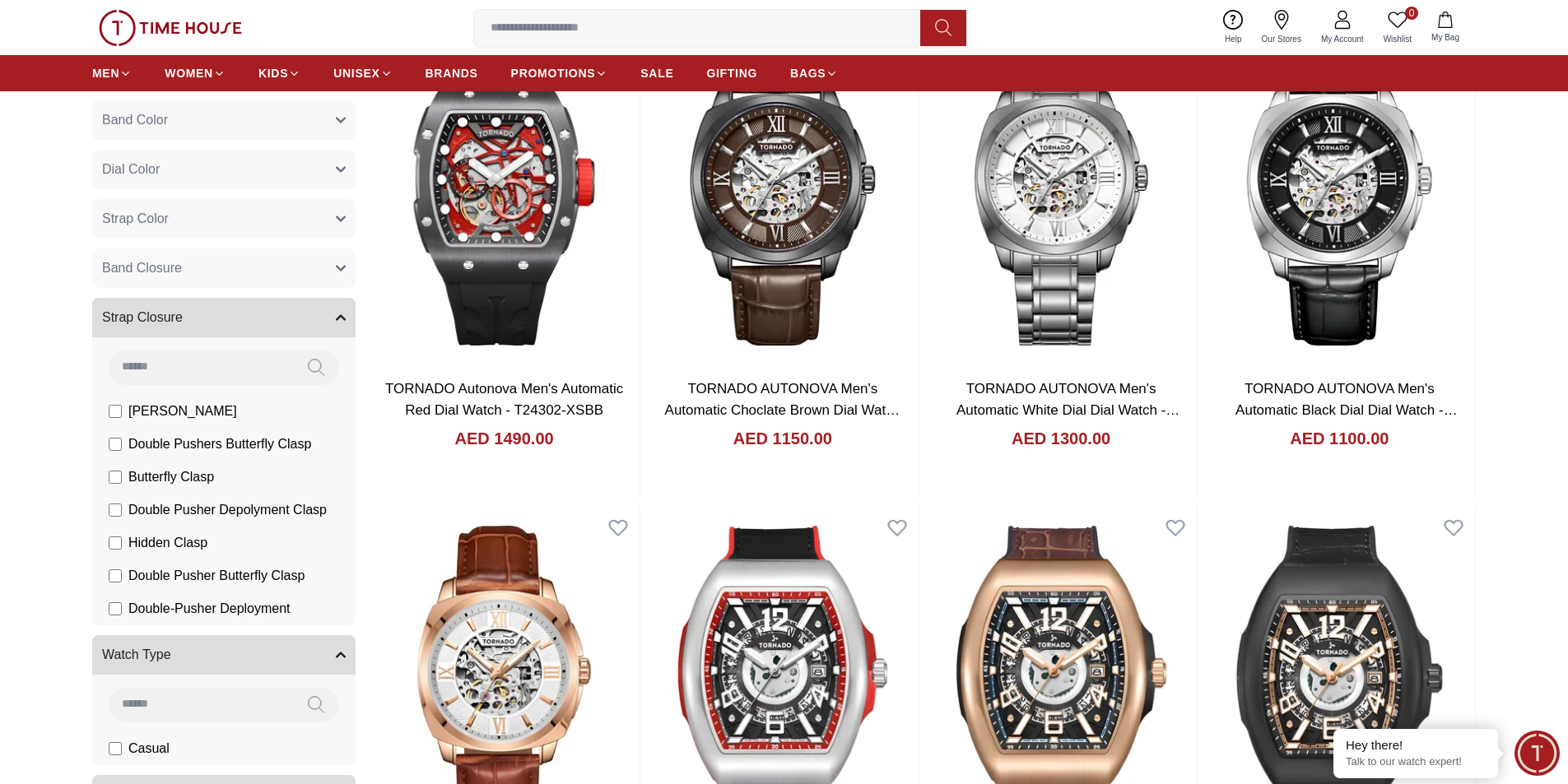
click at [166, 276] on span "Band Closure" at bounding box center [142, 268] width 80 height 20
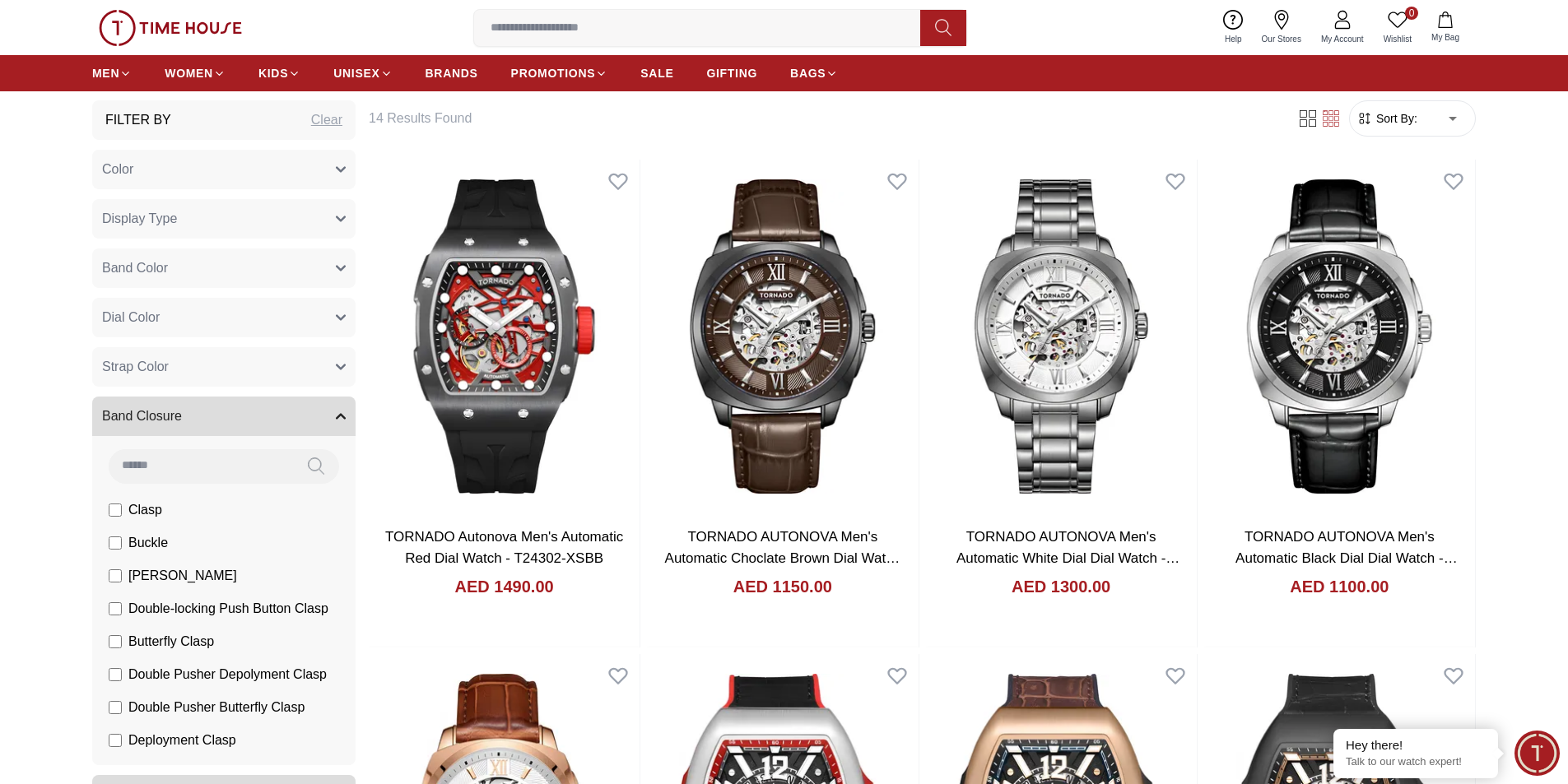
scroll to position [805, 0]
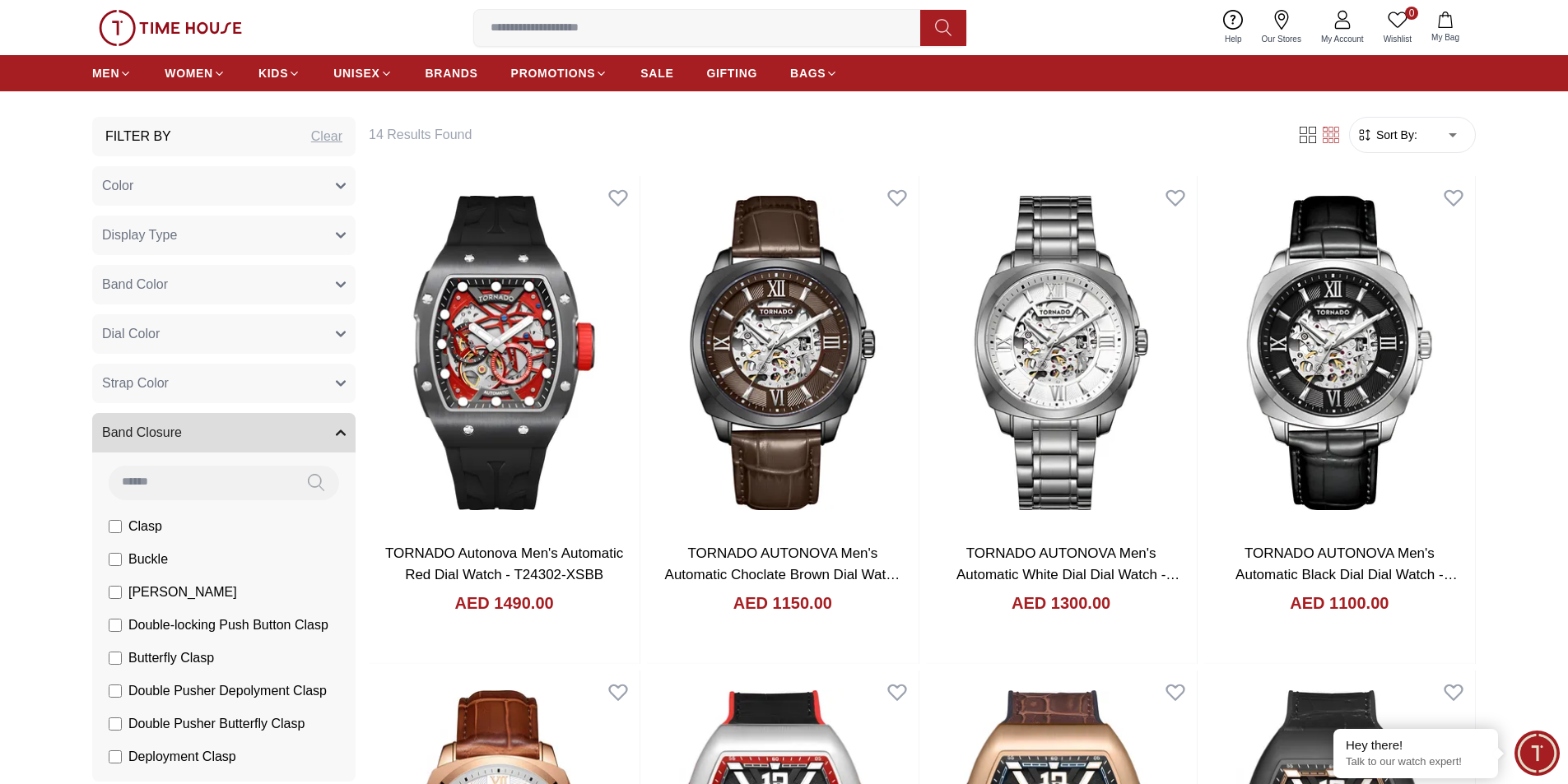
click at [166, 373] on span "Strap Color" at bounding box center [135, 383] width 67 height 20
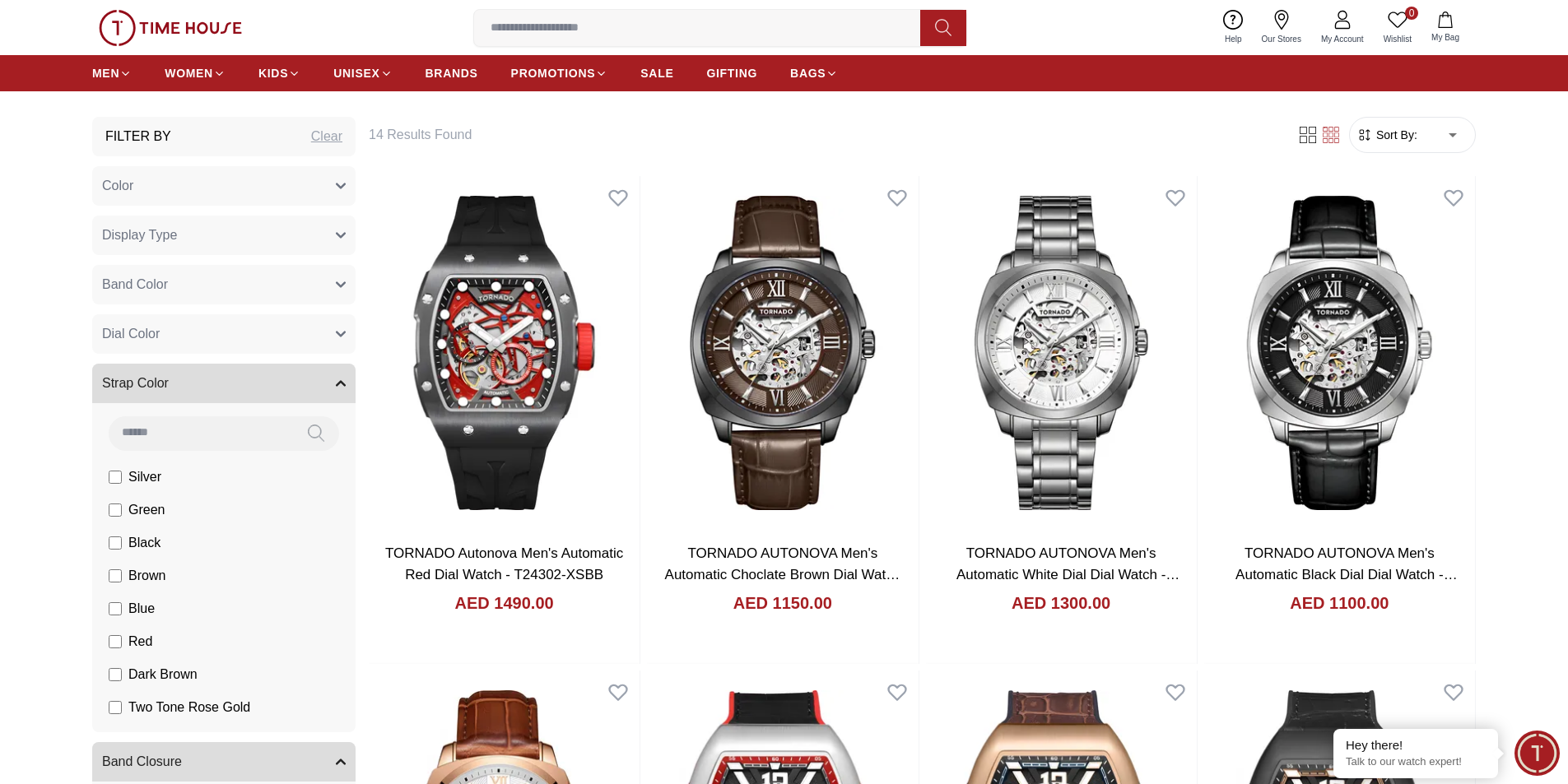
click at [167, 333] on button "Dial Color" at bounding box center [223, 334] width 263 height 40
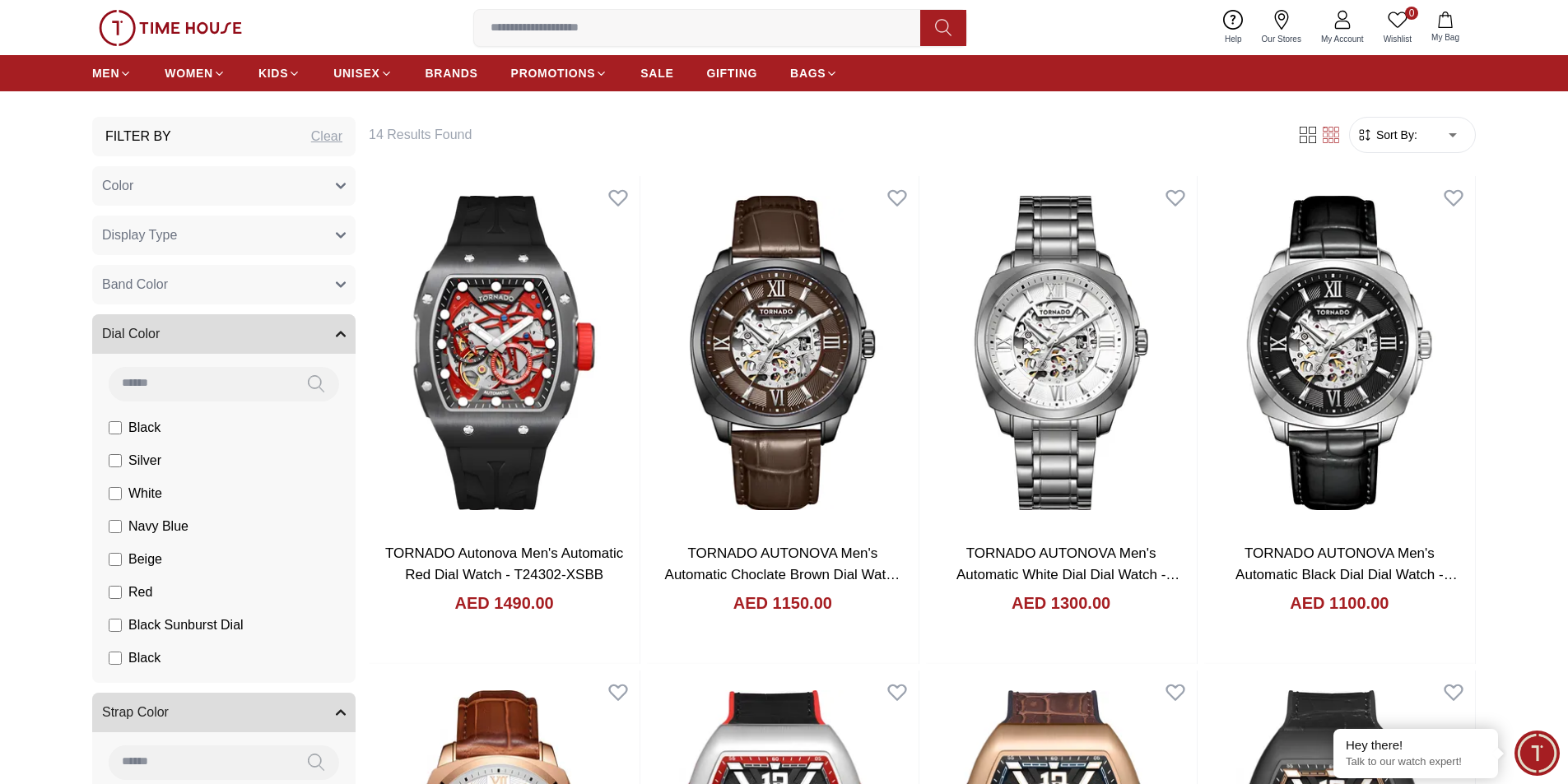
click at [183, 281] on button "Band Color" at bounding box center [223, 284] width 263 height 40
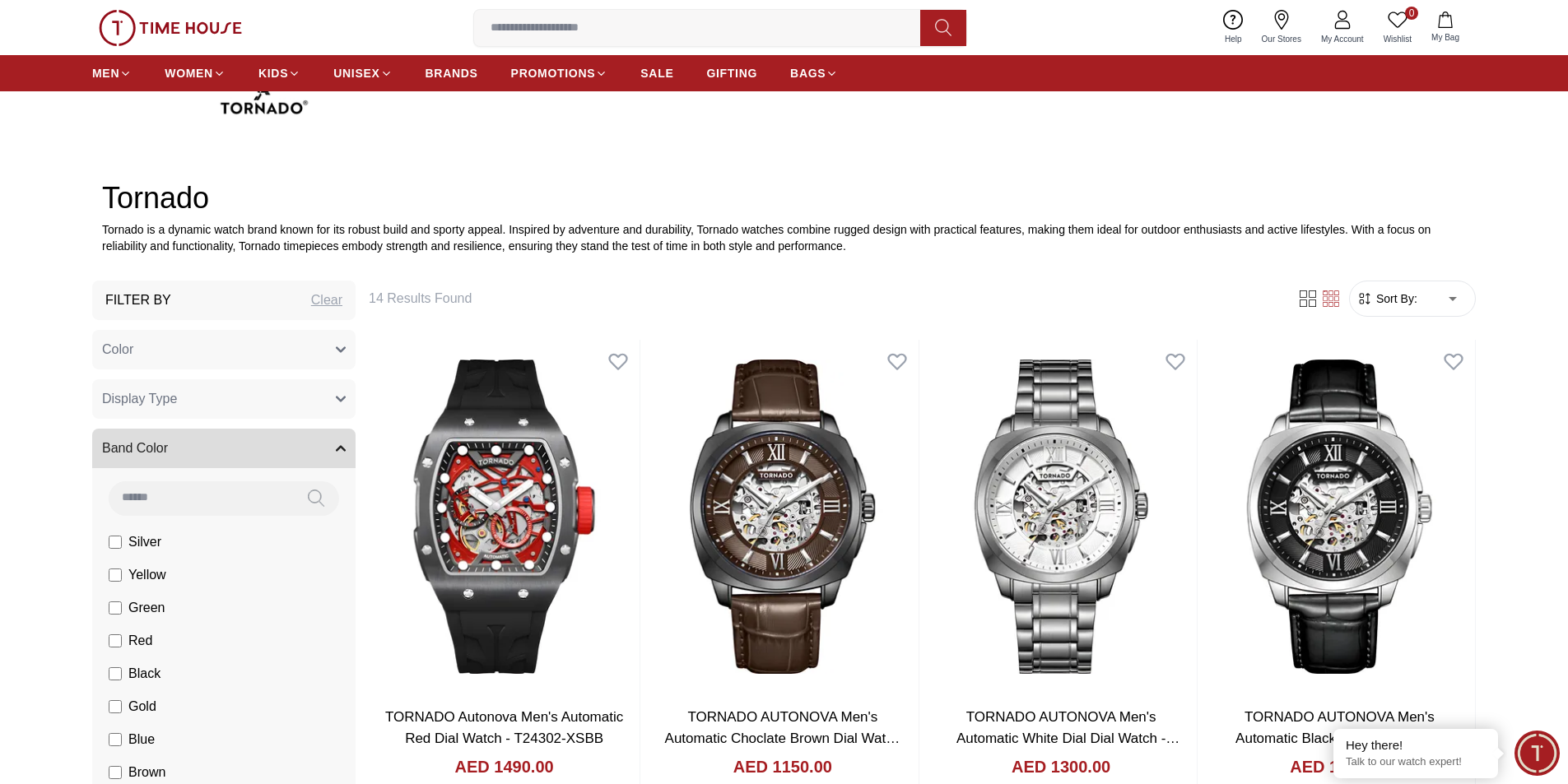
scroll to position [641, 0]
click at [183, 394] on button "Display Type" at bounding box center [223, 400] width 263 height 40
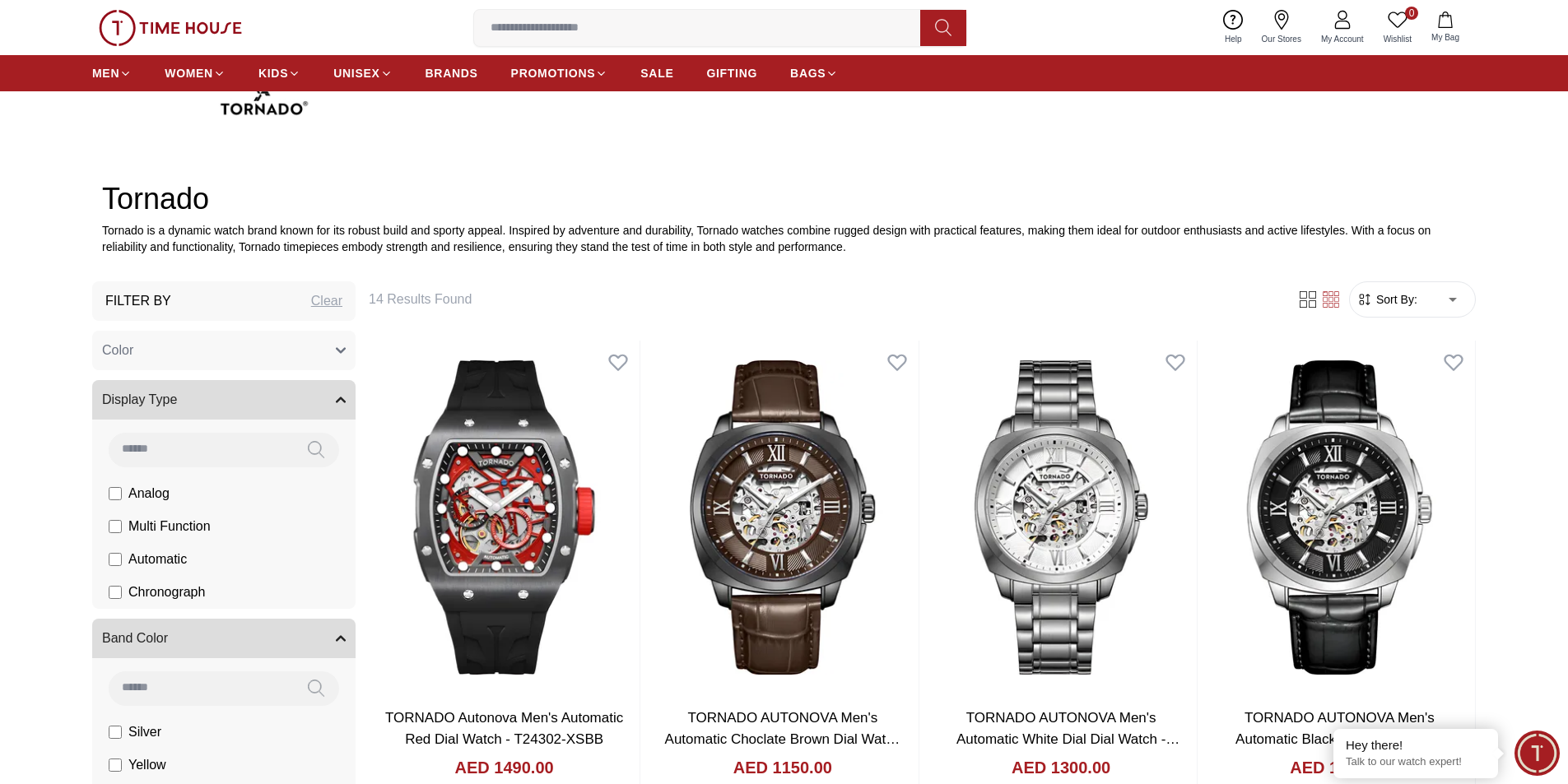
click at [0, 0] on span "Automatic" at bounding box center [0, 0] width 0 height 0
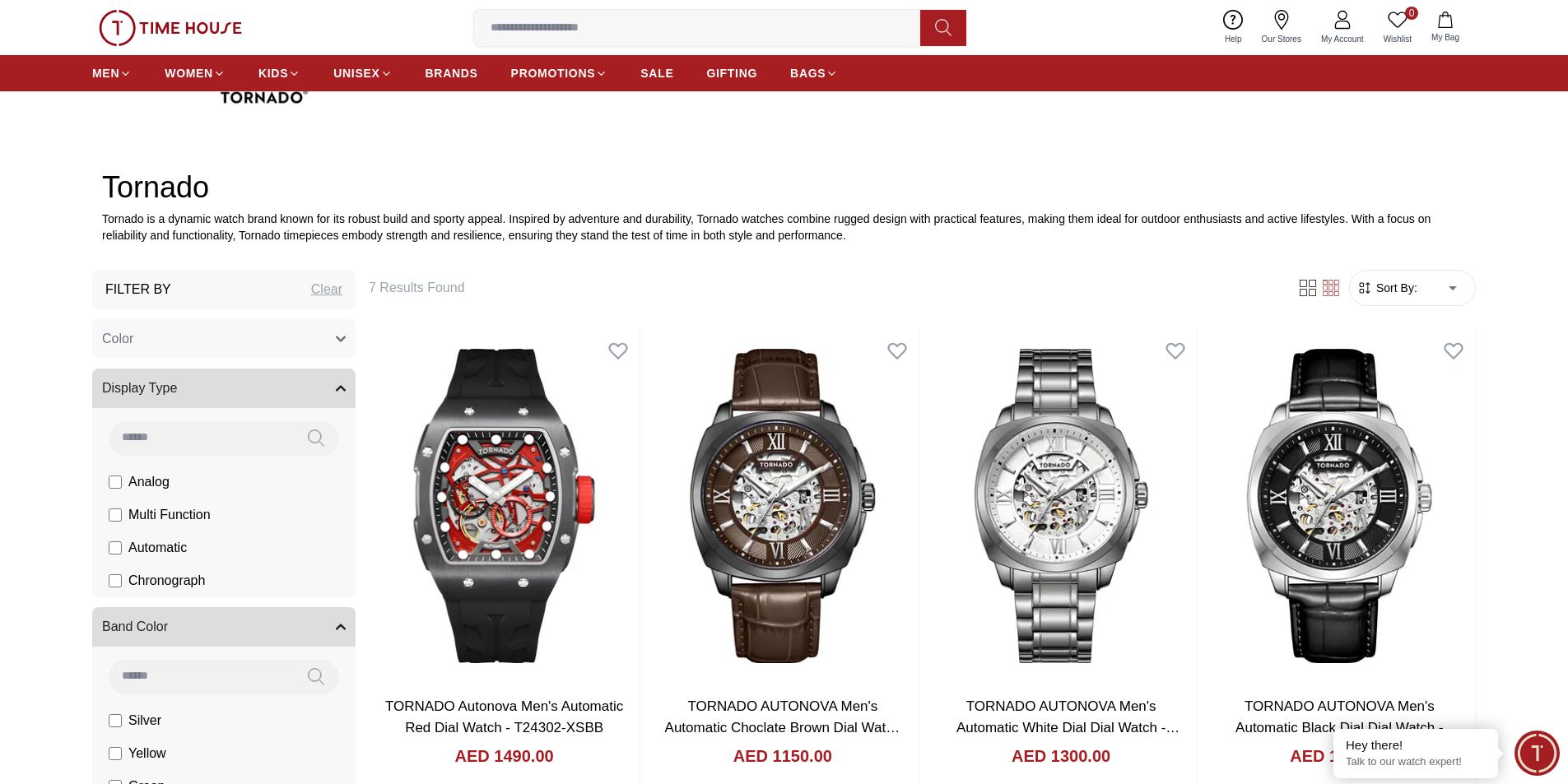
scroll to position [641, 0]
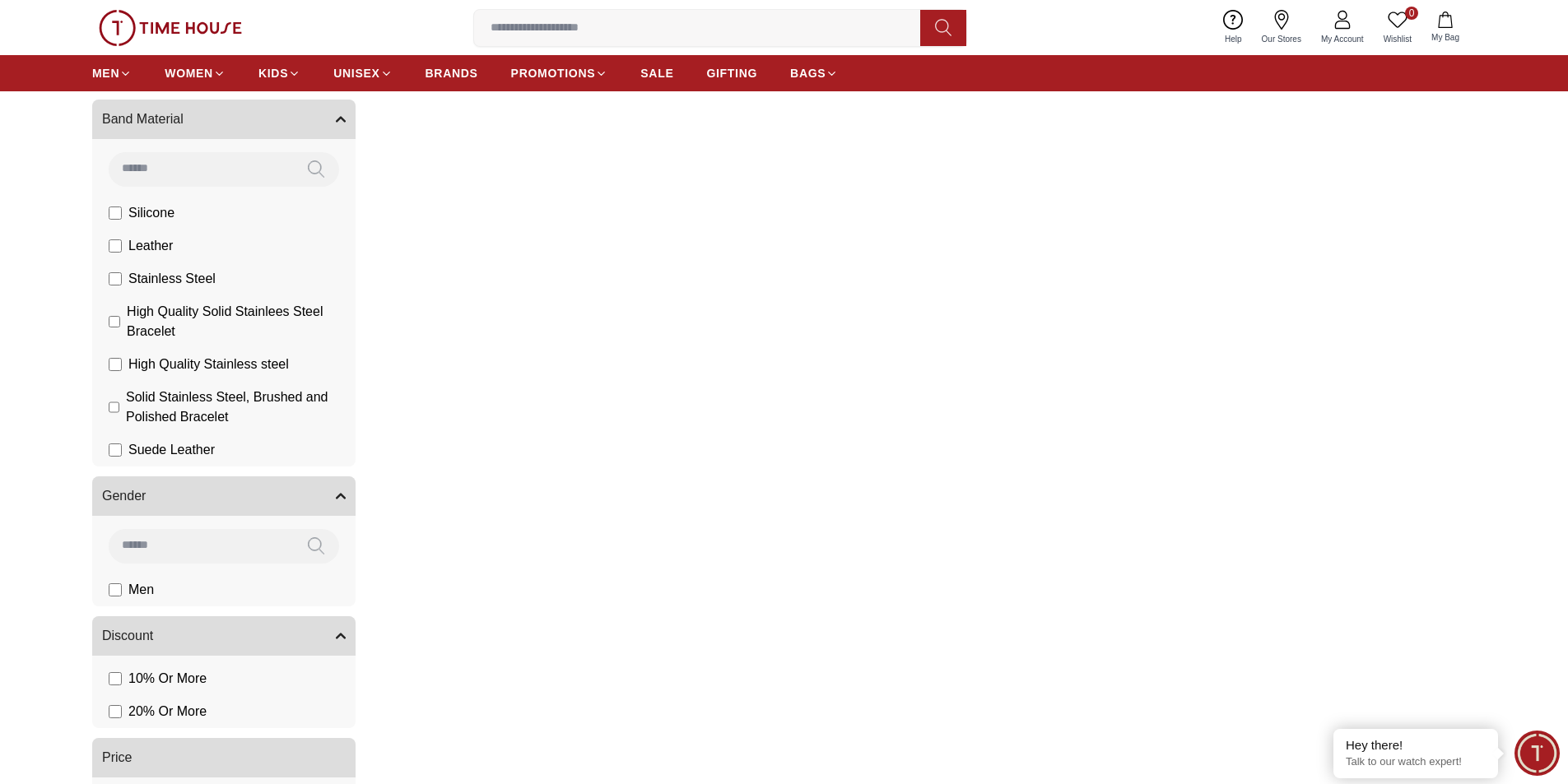
scroll to position [3768, 0]
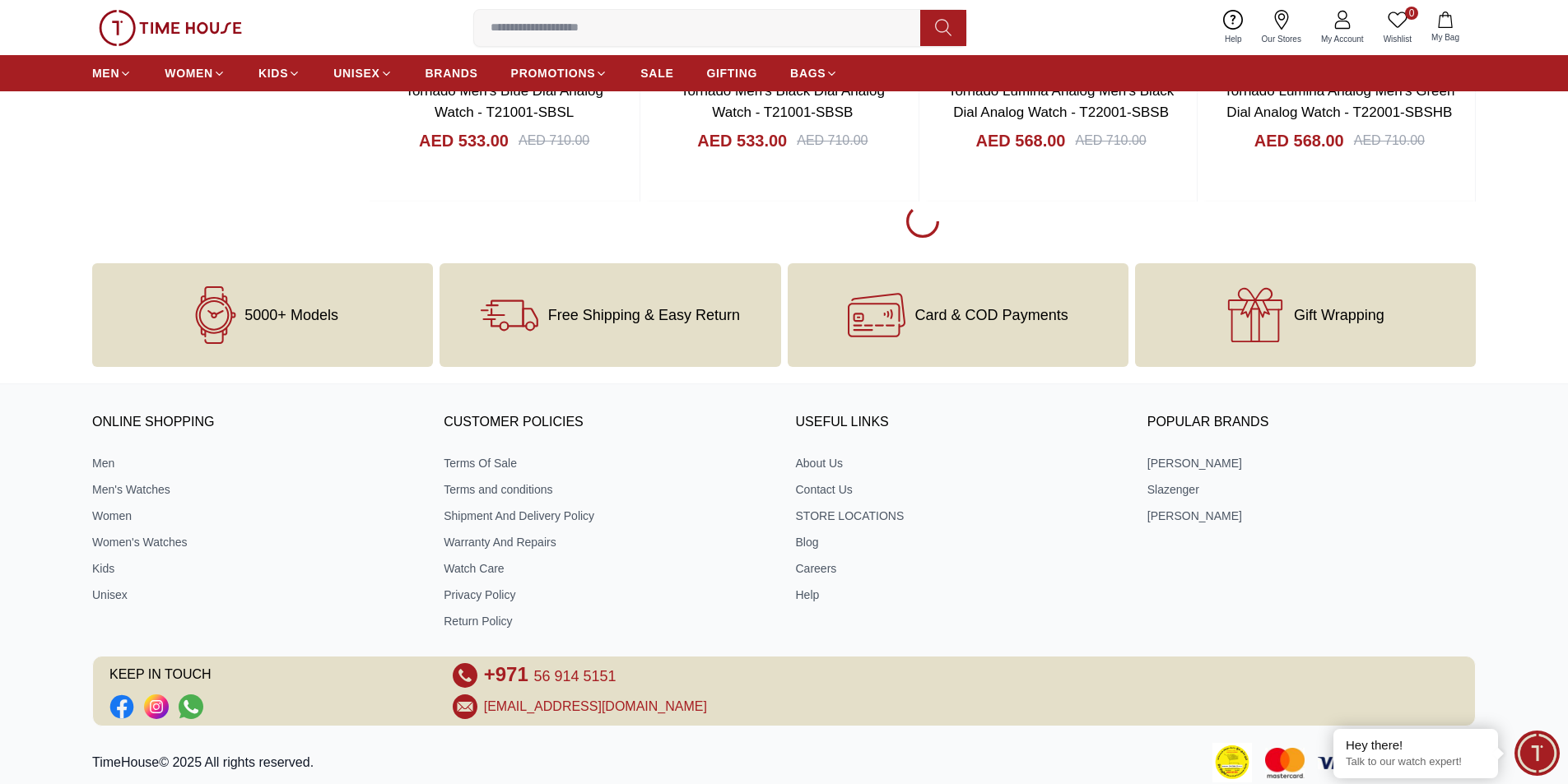
scroll to position [5744, 0]
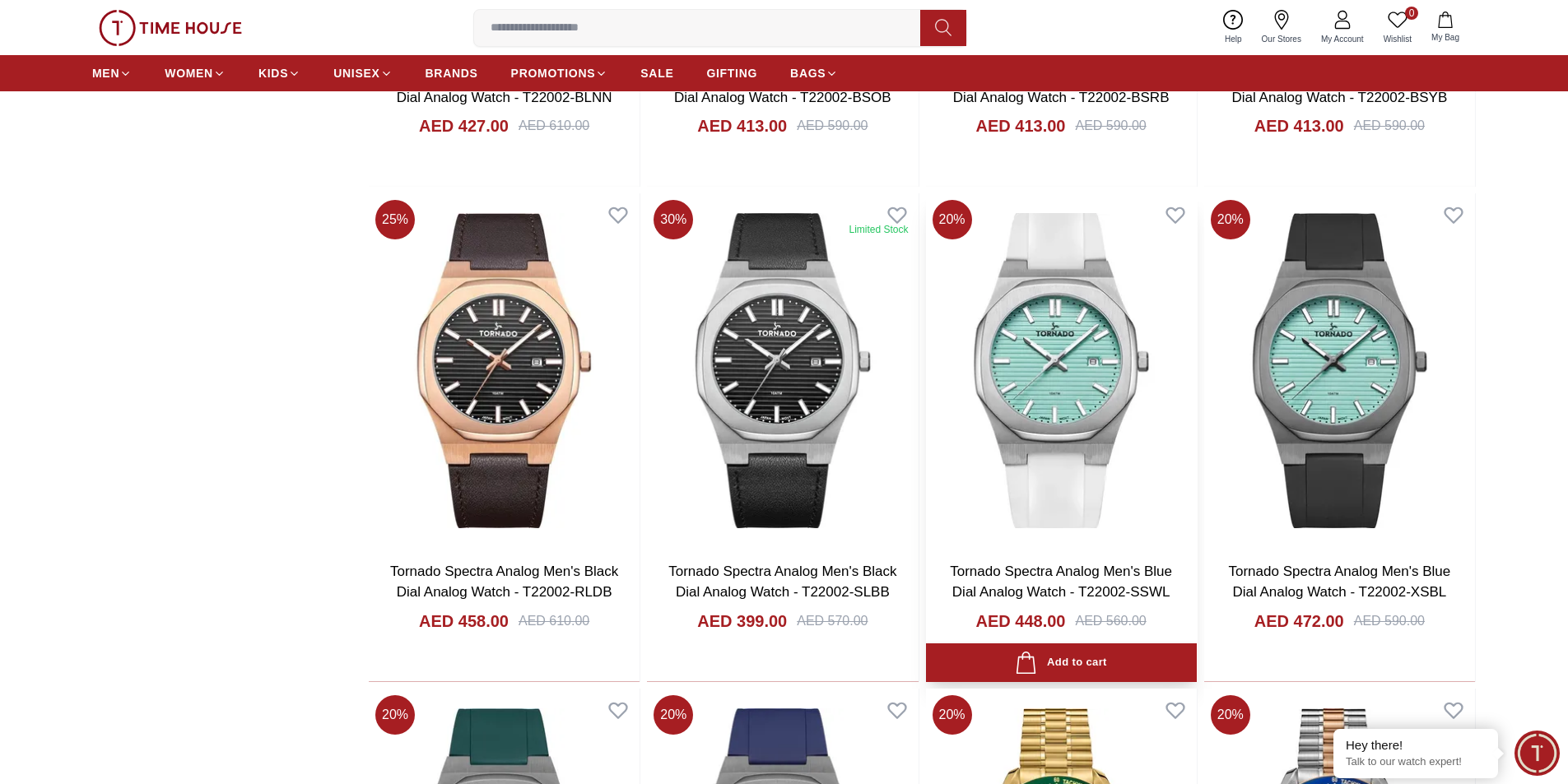
scroll to position [6730, 0]
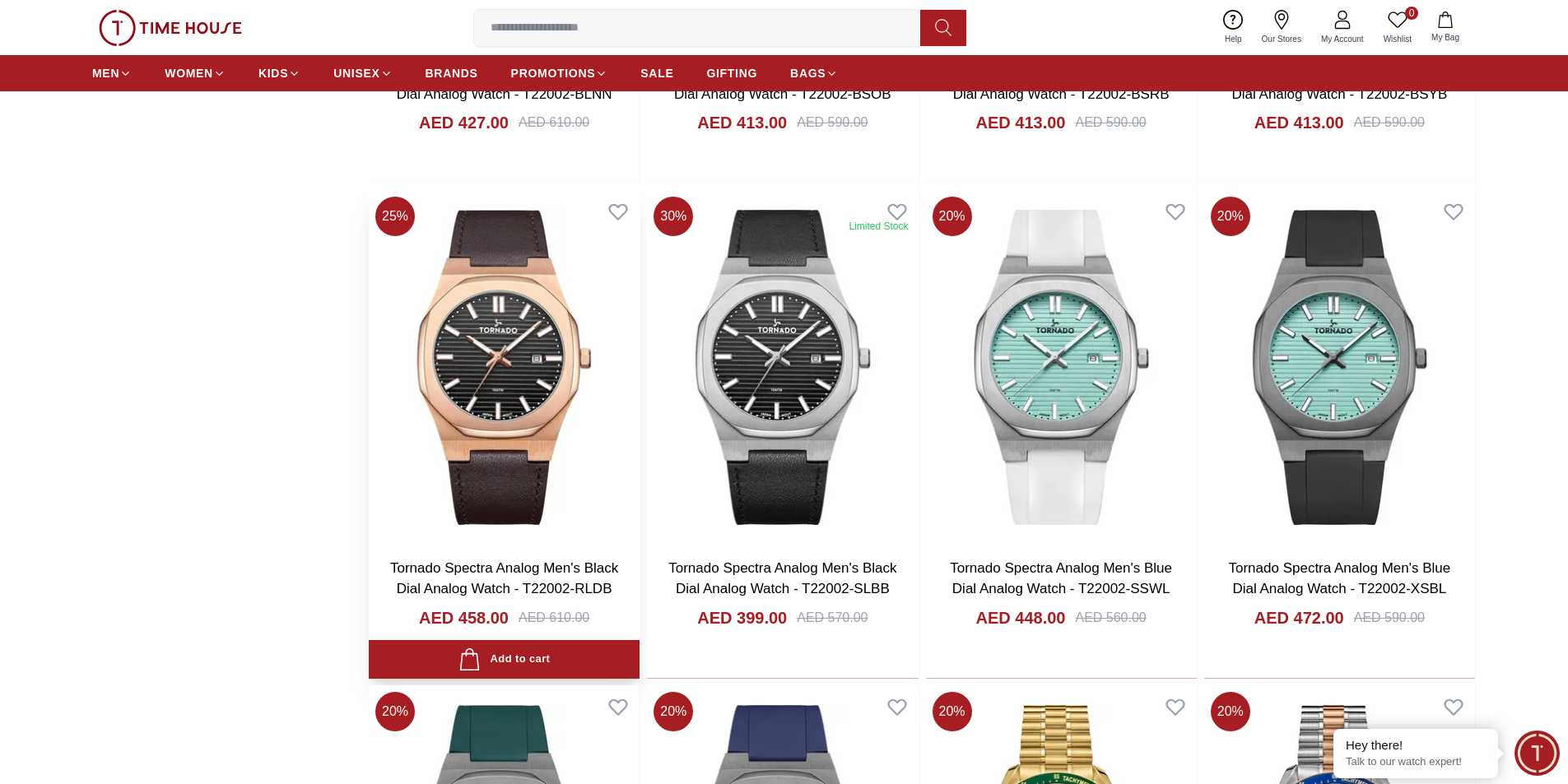
click at [506, 437] on img at bounding box center [504, 367] width 270 height 354
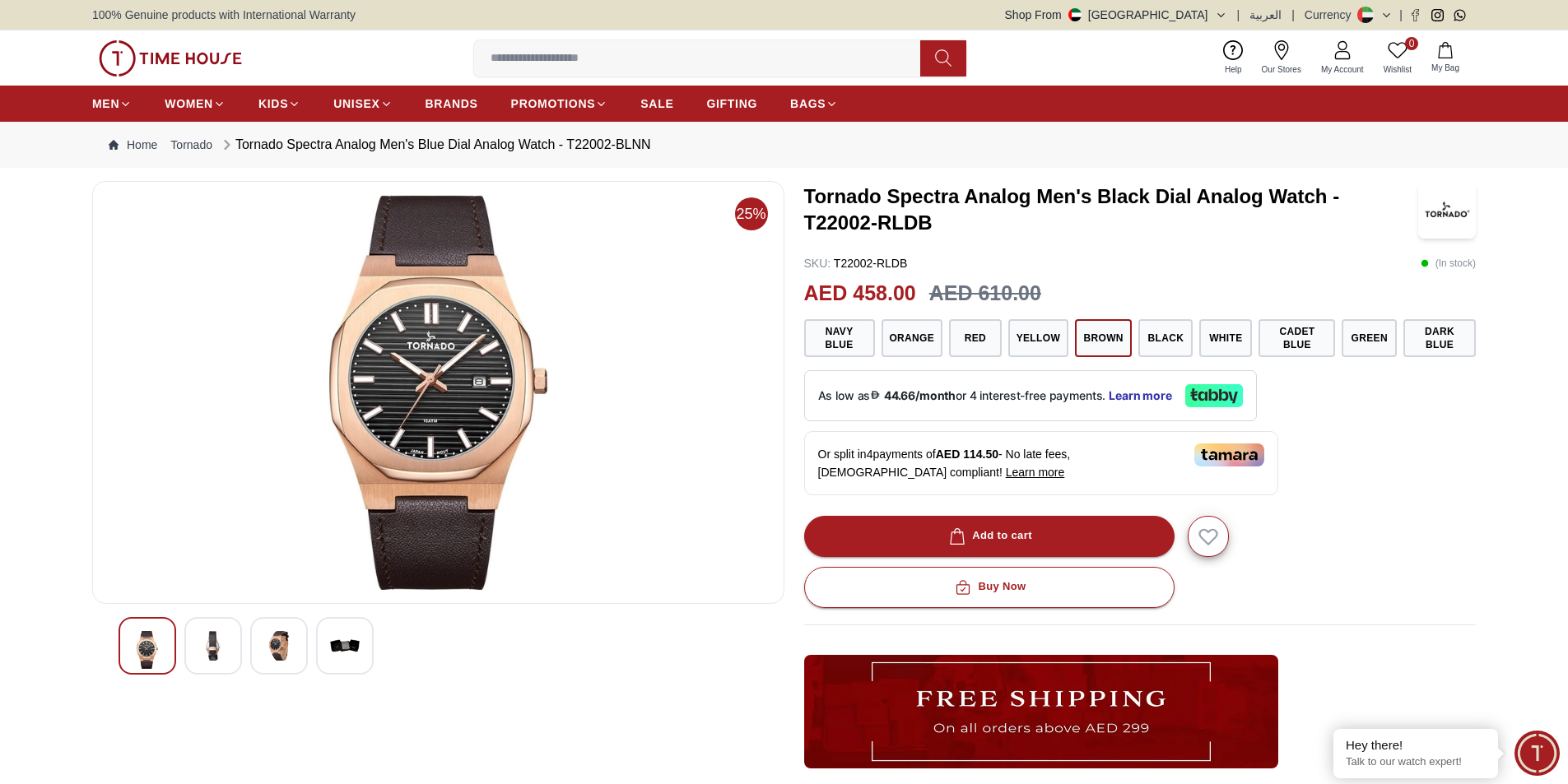
click at [181, 656] on div at bounding box center [439, 646] width 640 height 58
click at [228, 655] on img at bounding box center [214, 646] width 30 height 30
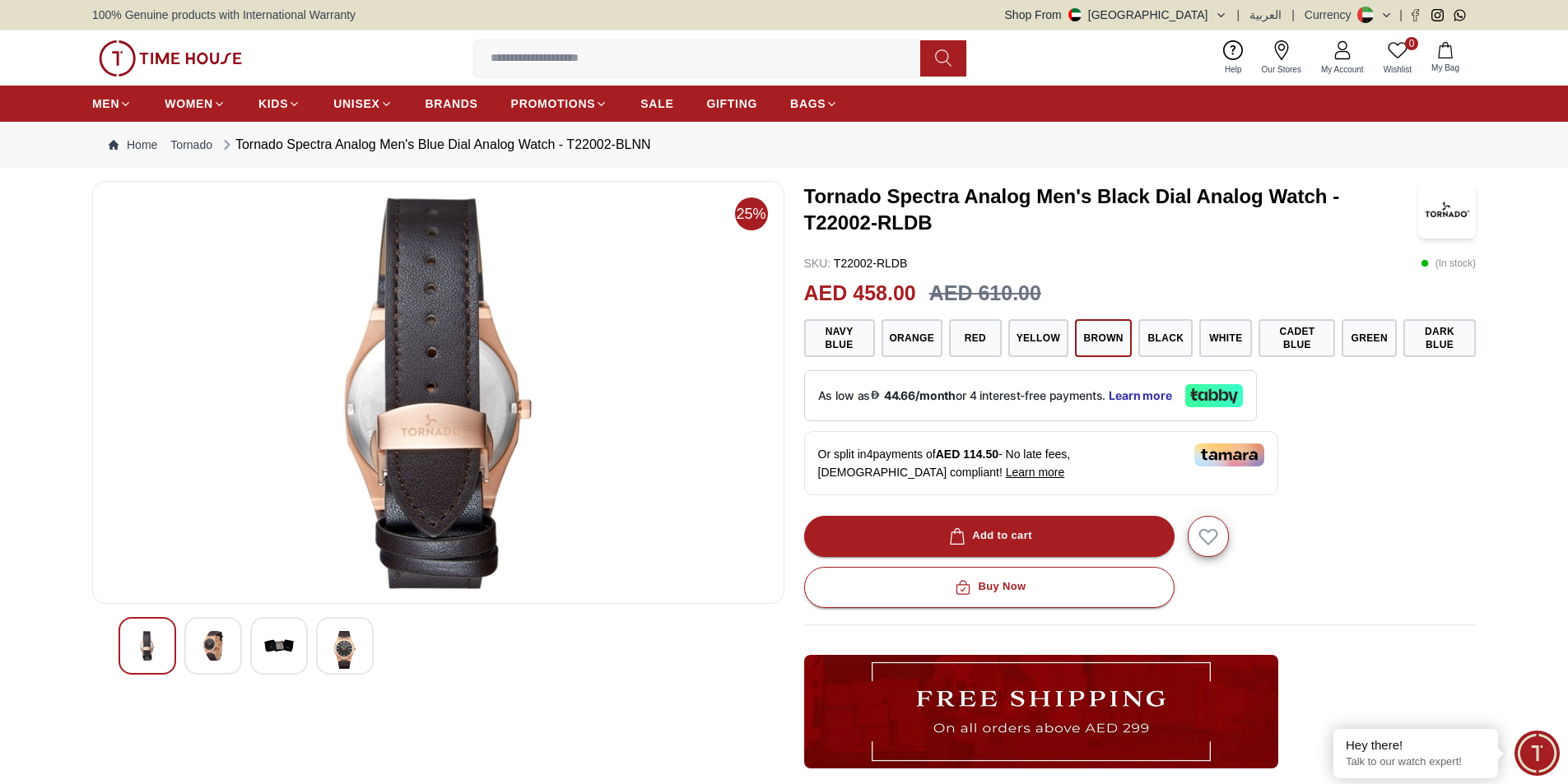
click at [282, 649] on img at bounding box center [279, 646] width 30 height 30
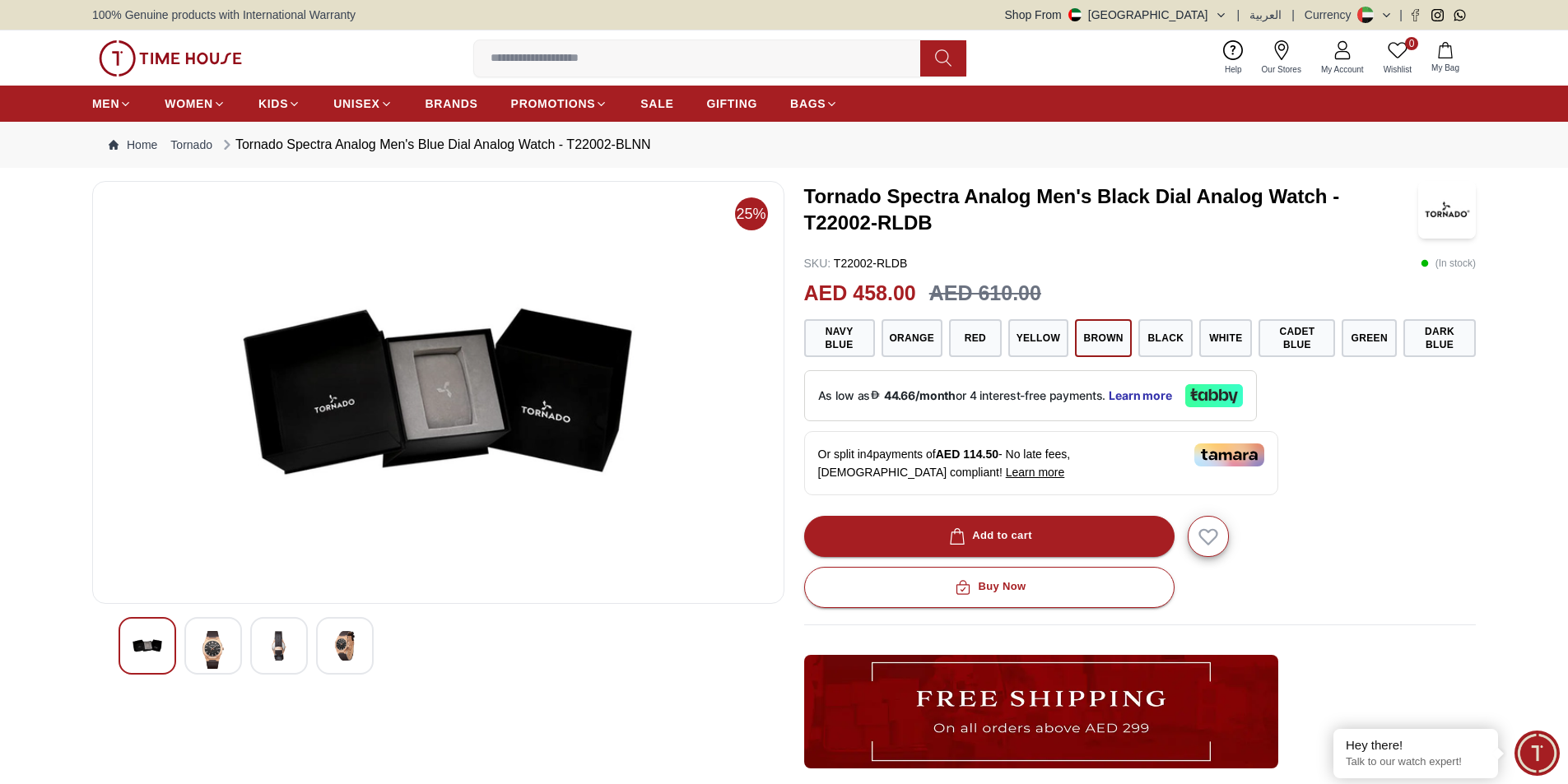
click at [361, 649] on div at bounding box center [345, 646] width 58 height 58
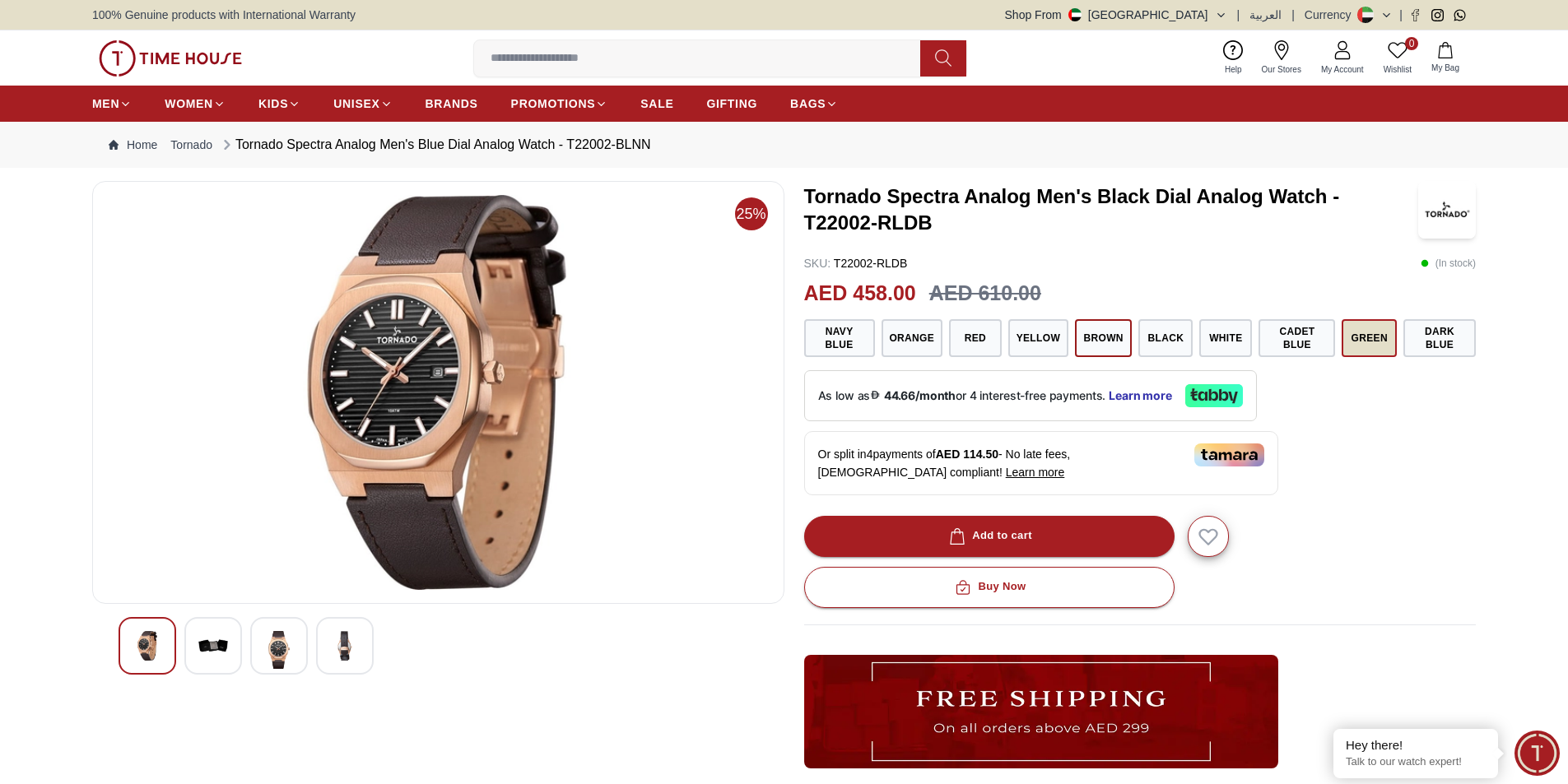
click at [1359, 331] on button "Green" at bounding box center [1368, 338] width 55 height 38
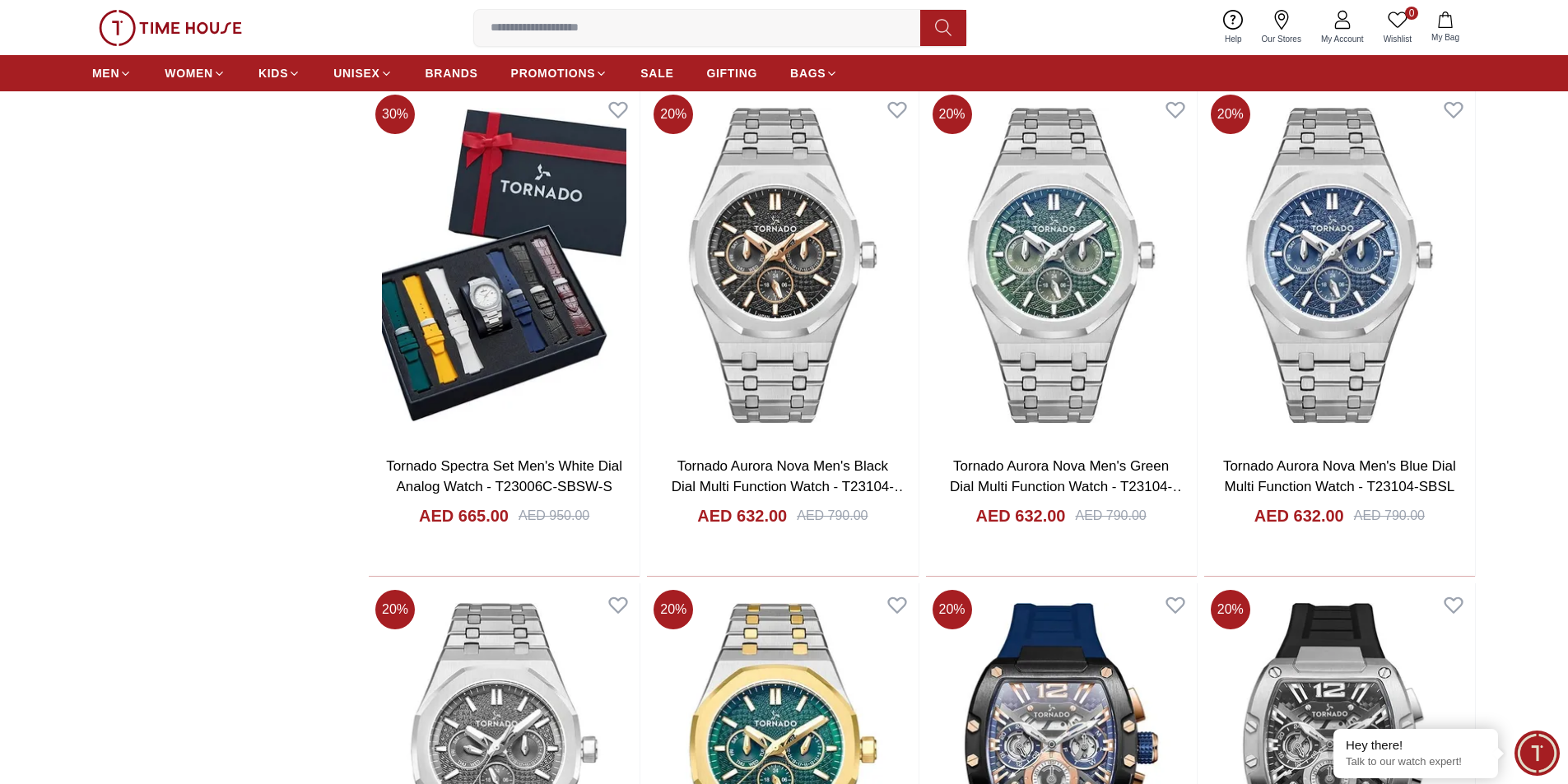
scroll to position [9336, 0]
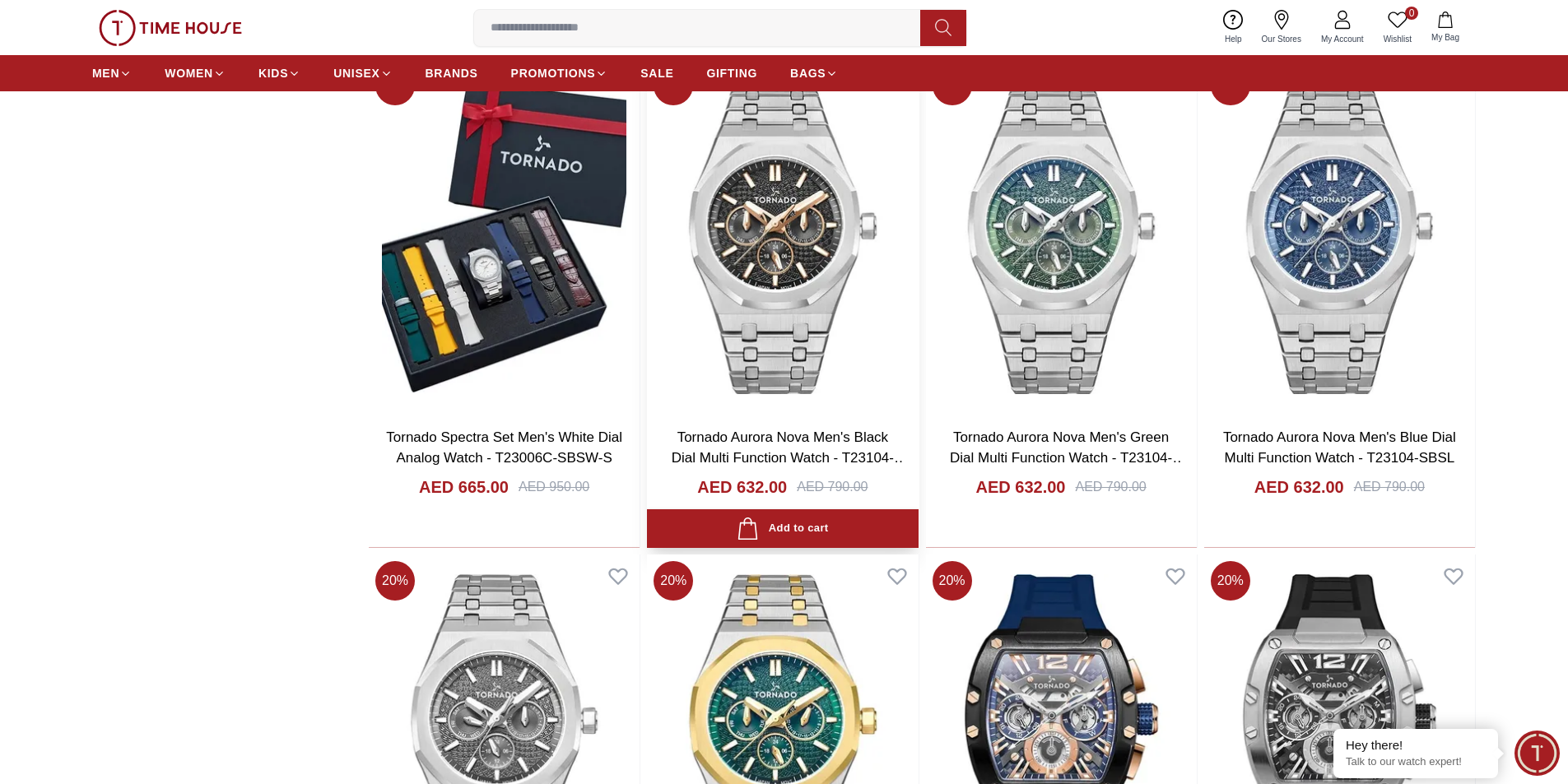
click at [764, 322] on img at bounding box center [782, 236] width 270 height 354
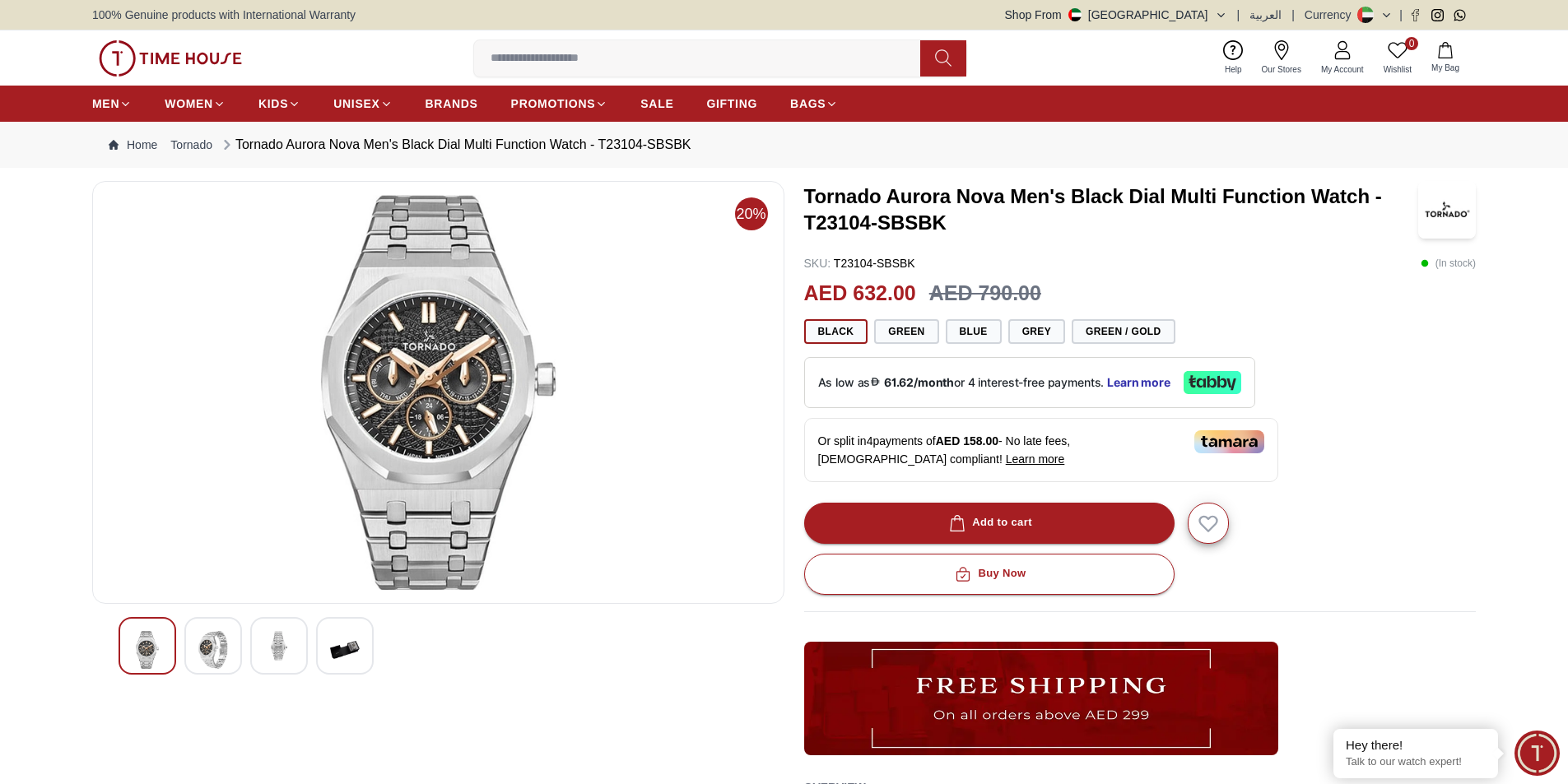
click at [261, 649] on div at bounding box center [279, 646] width 58 height 58
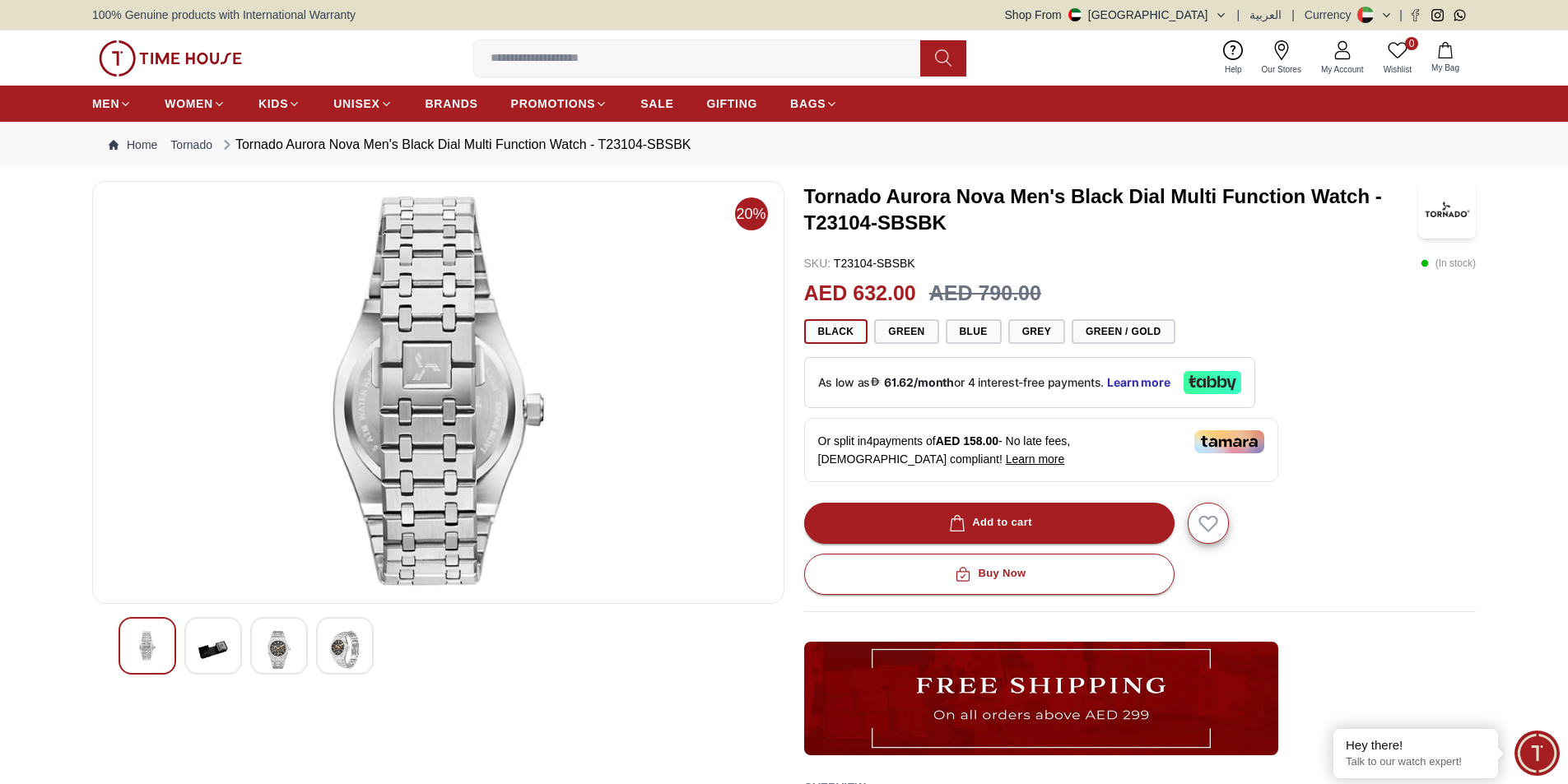
click at [213, 649] on img at bounding box center [214, 650] width 30 height 38
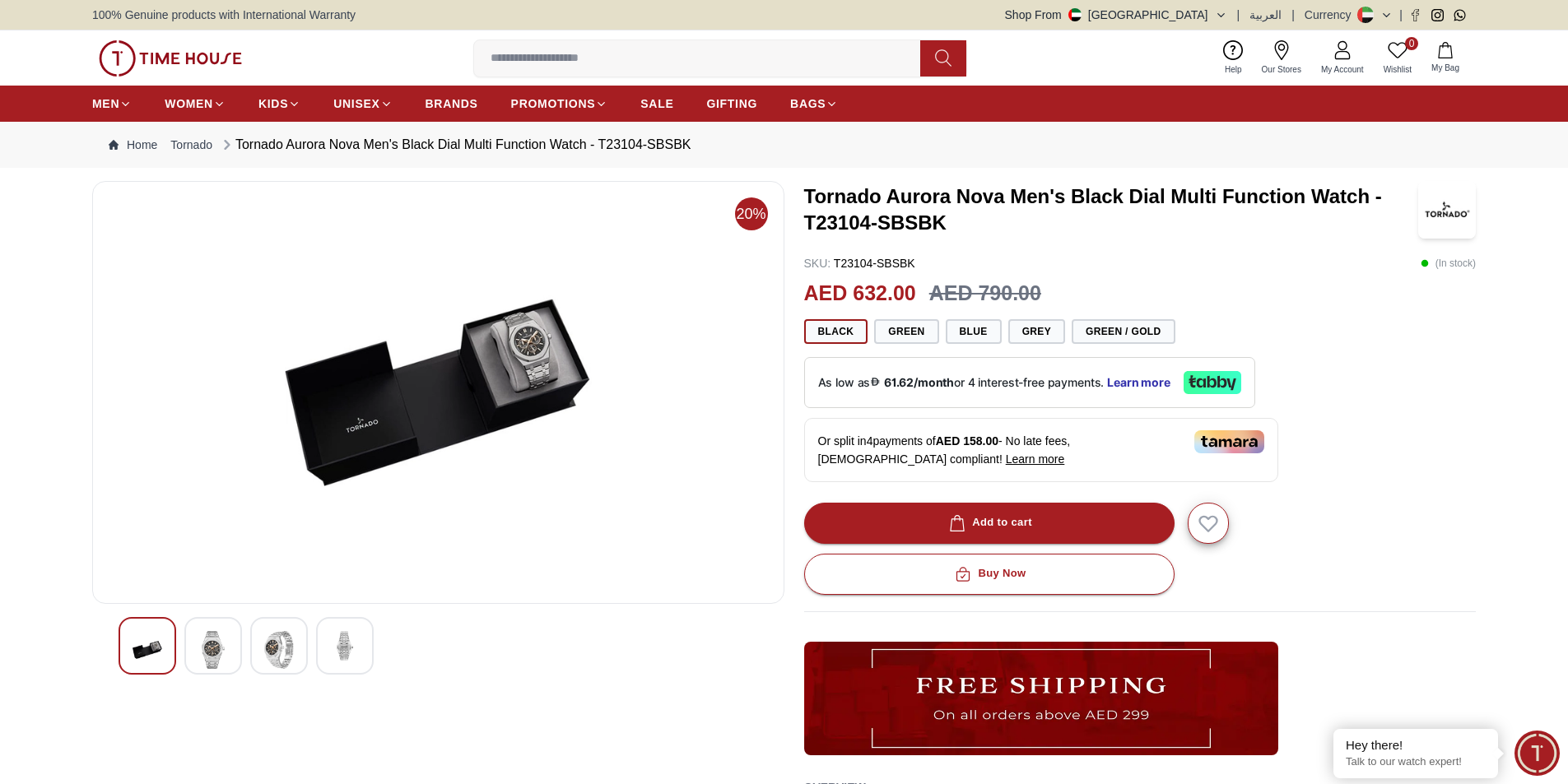
click at [132, 648] on div at bounding box center [148, 646] width 58 height 58
click at [143, 645] on img at bounding box center [148, 650] width 30 height 38
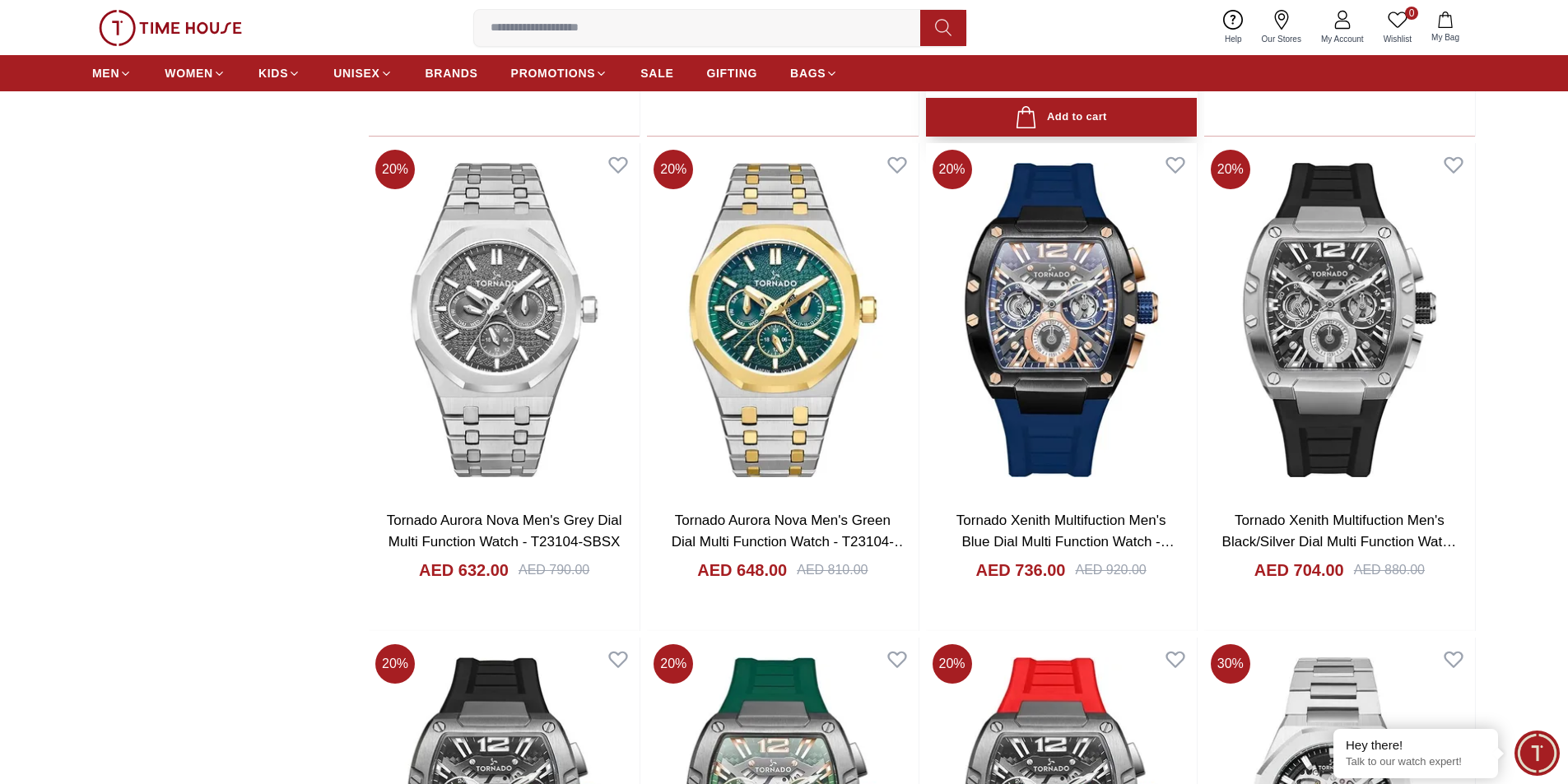
scroll to position [10159, 0]
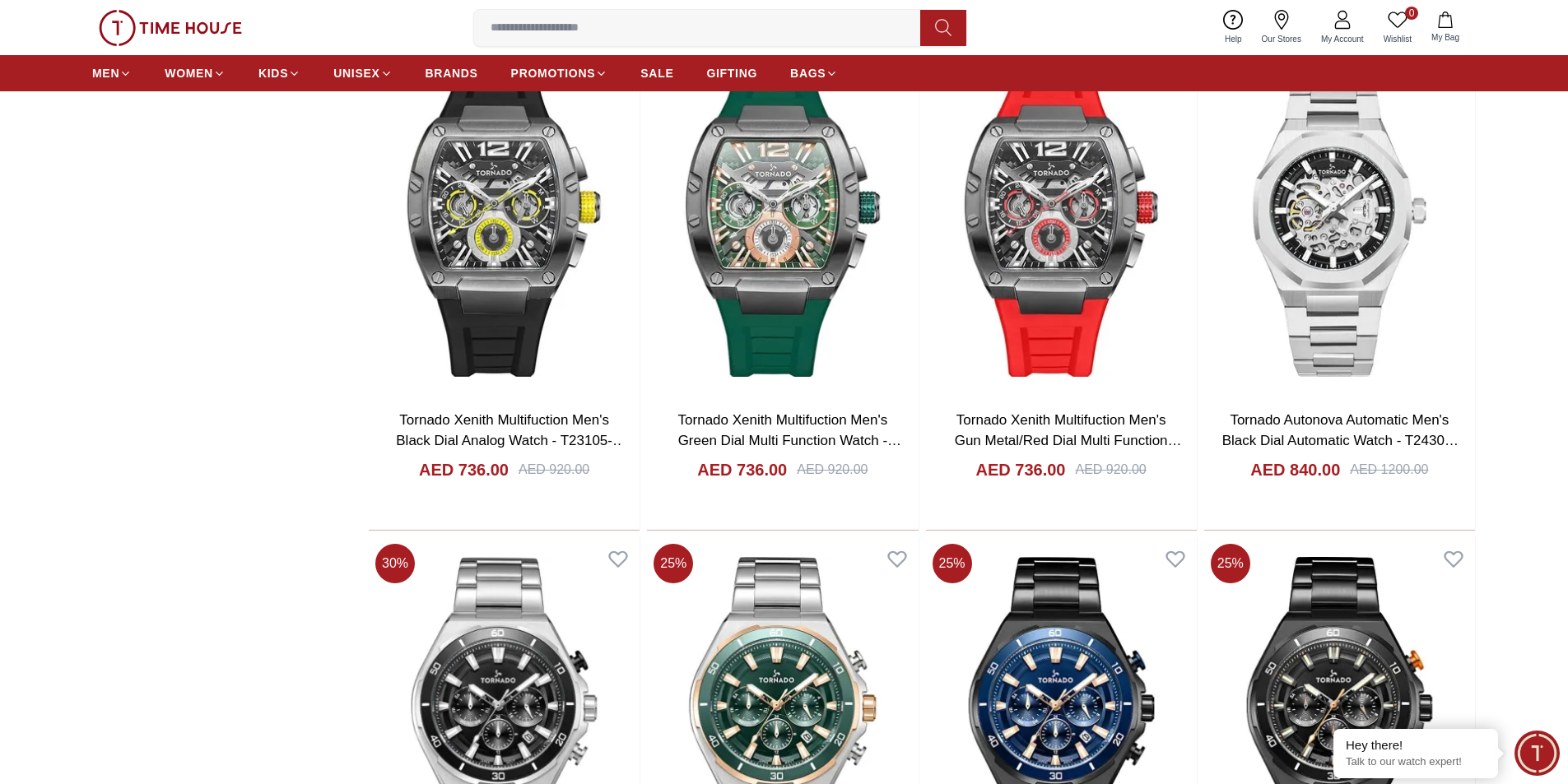
scroll to position [10488, 0]
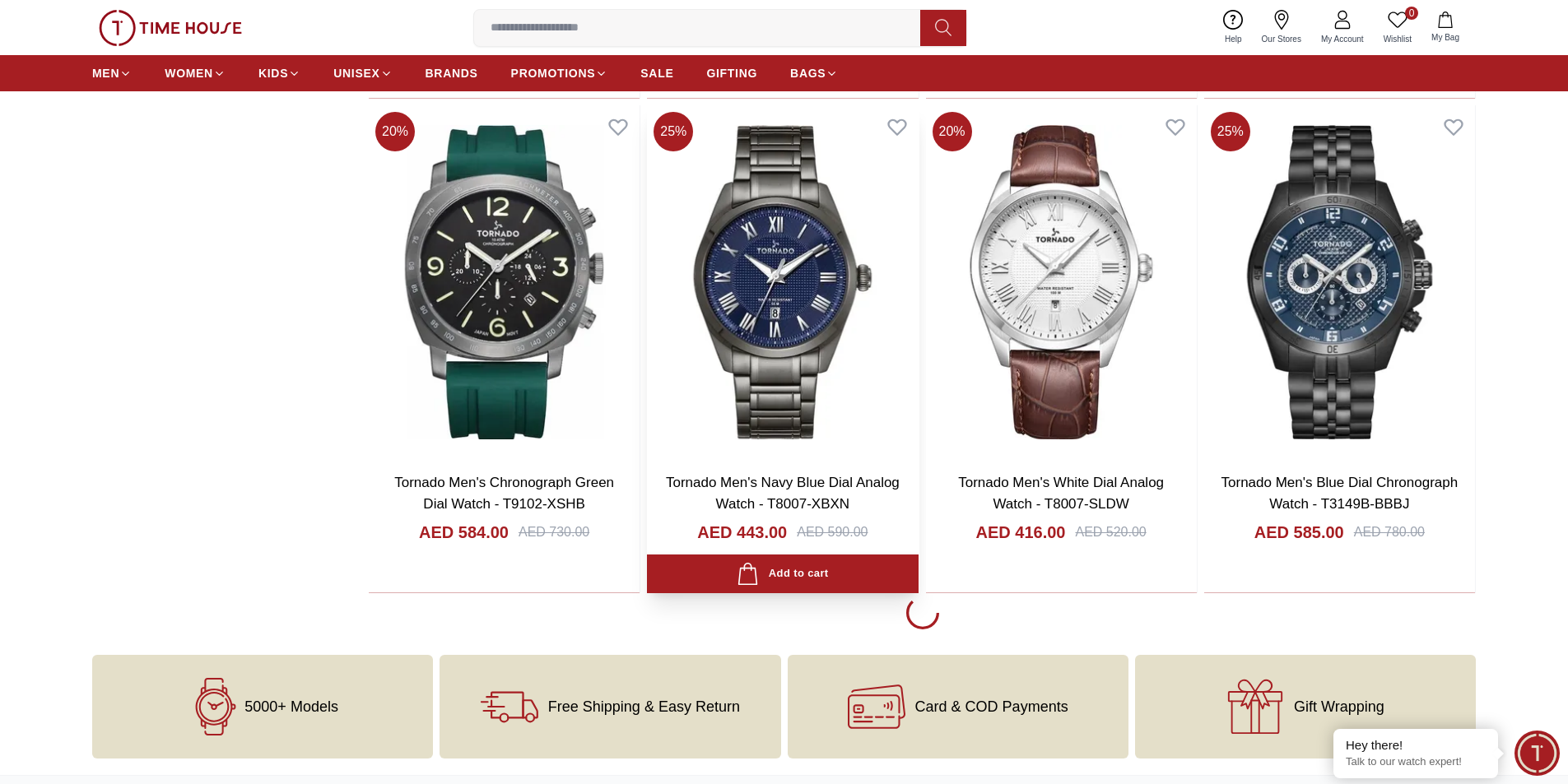
scroll to position [12875, 0]
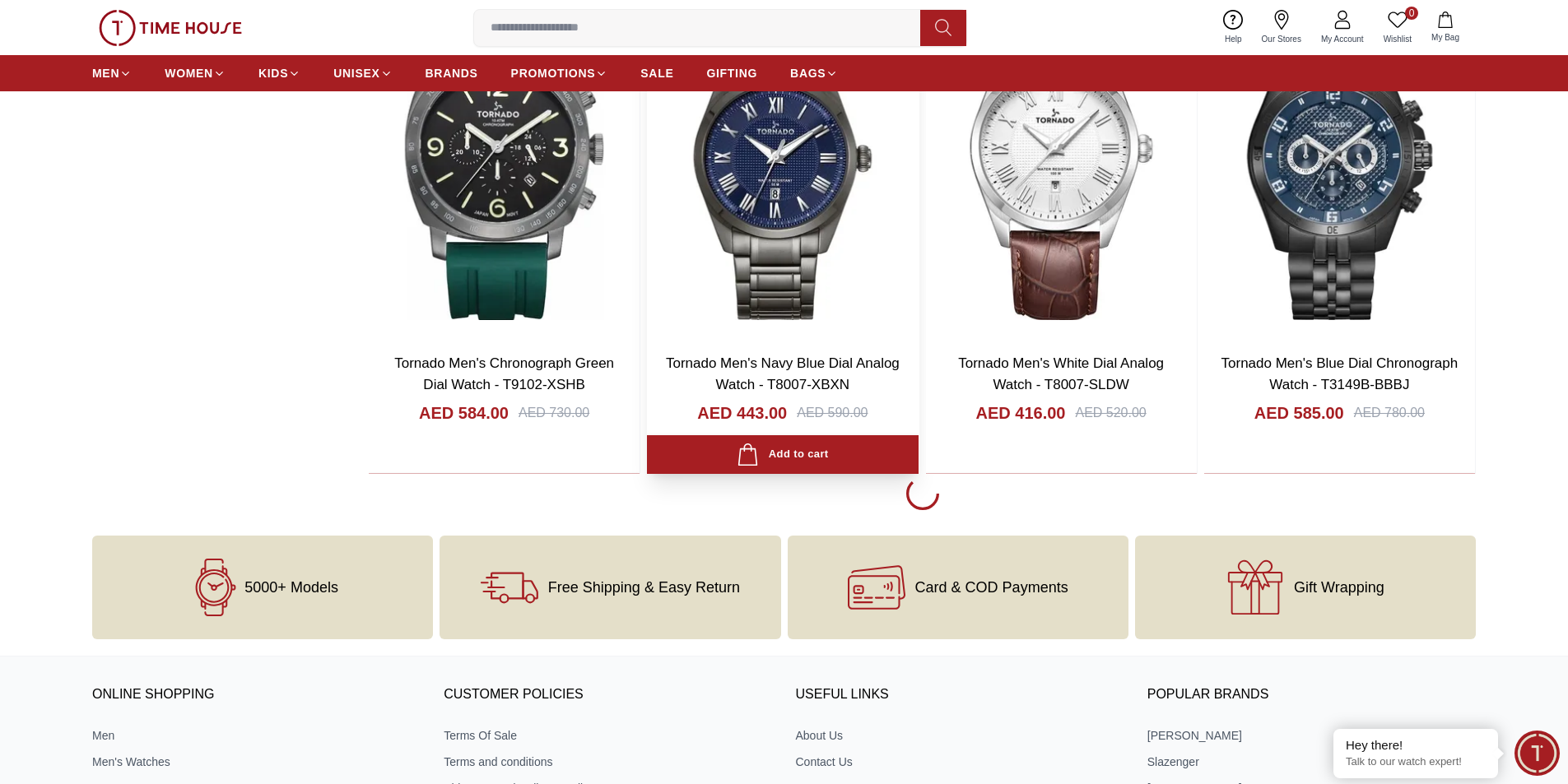
scroll to position [13039, 0]
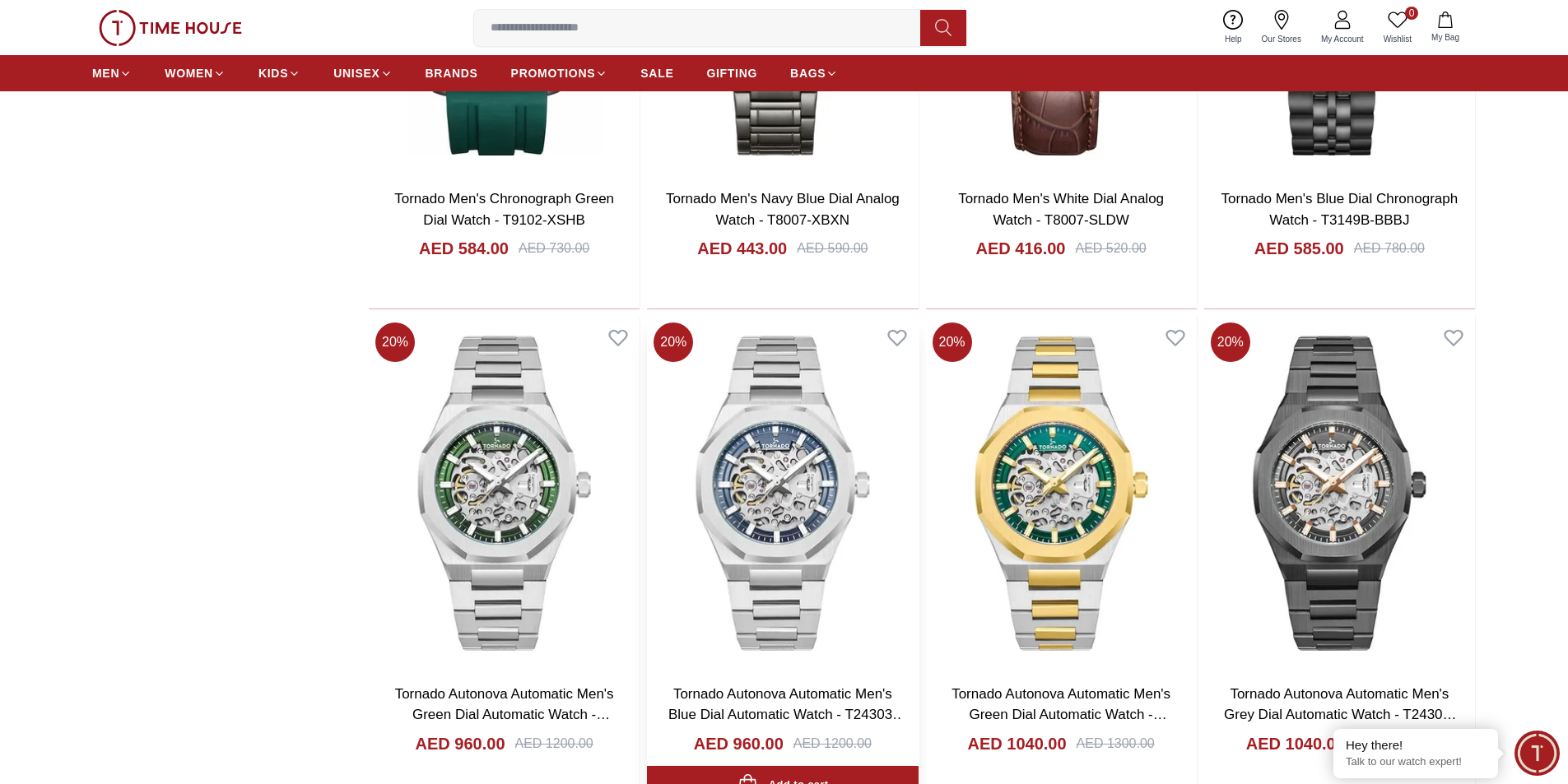
scroll to position [13204, 0]
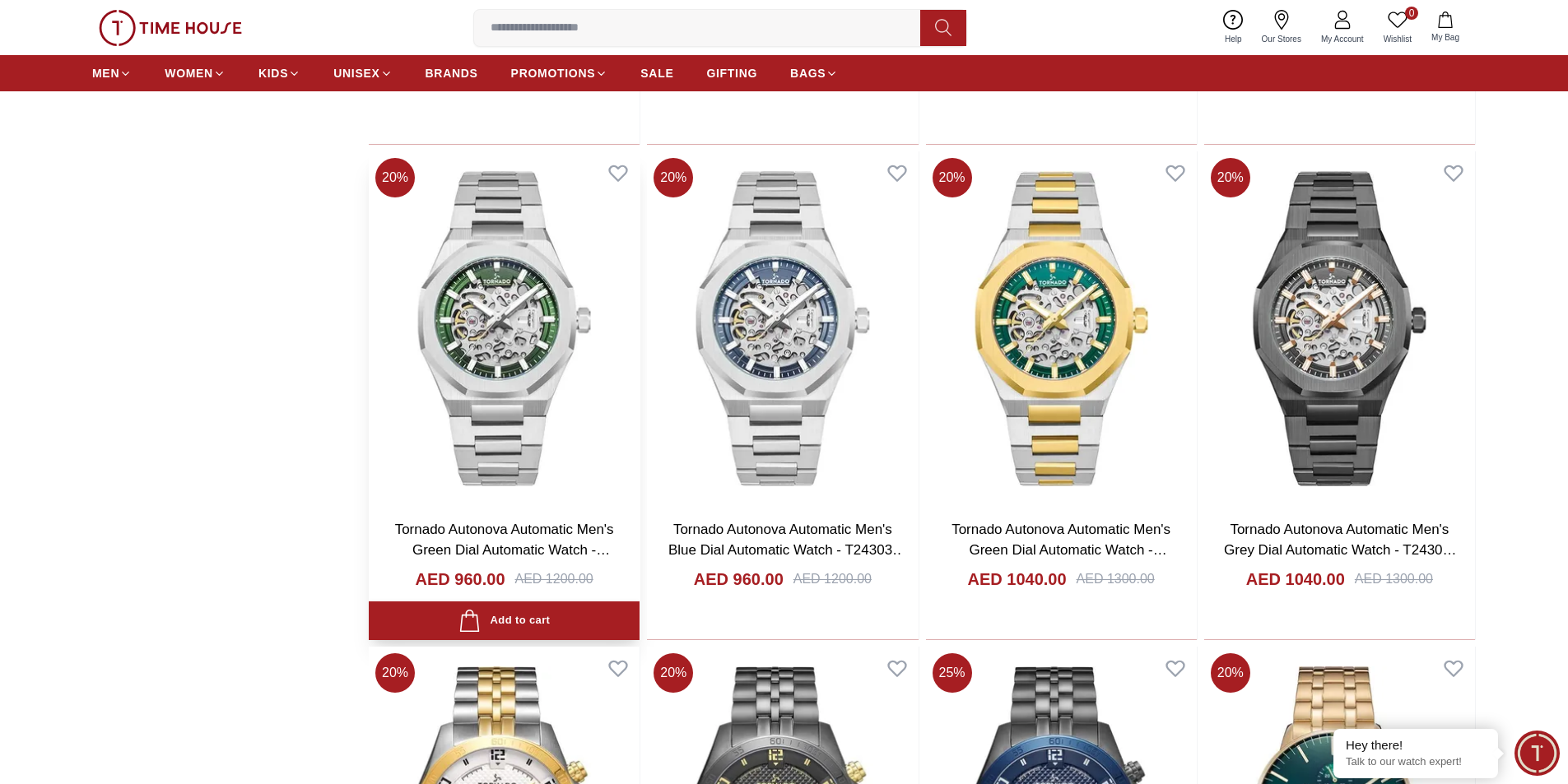
click at [553, 401] on img at bounding box center [504, 328] width 270 height 354
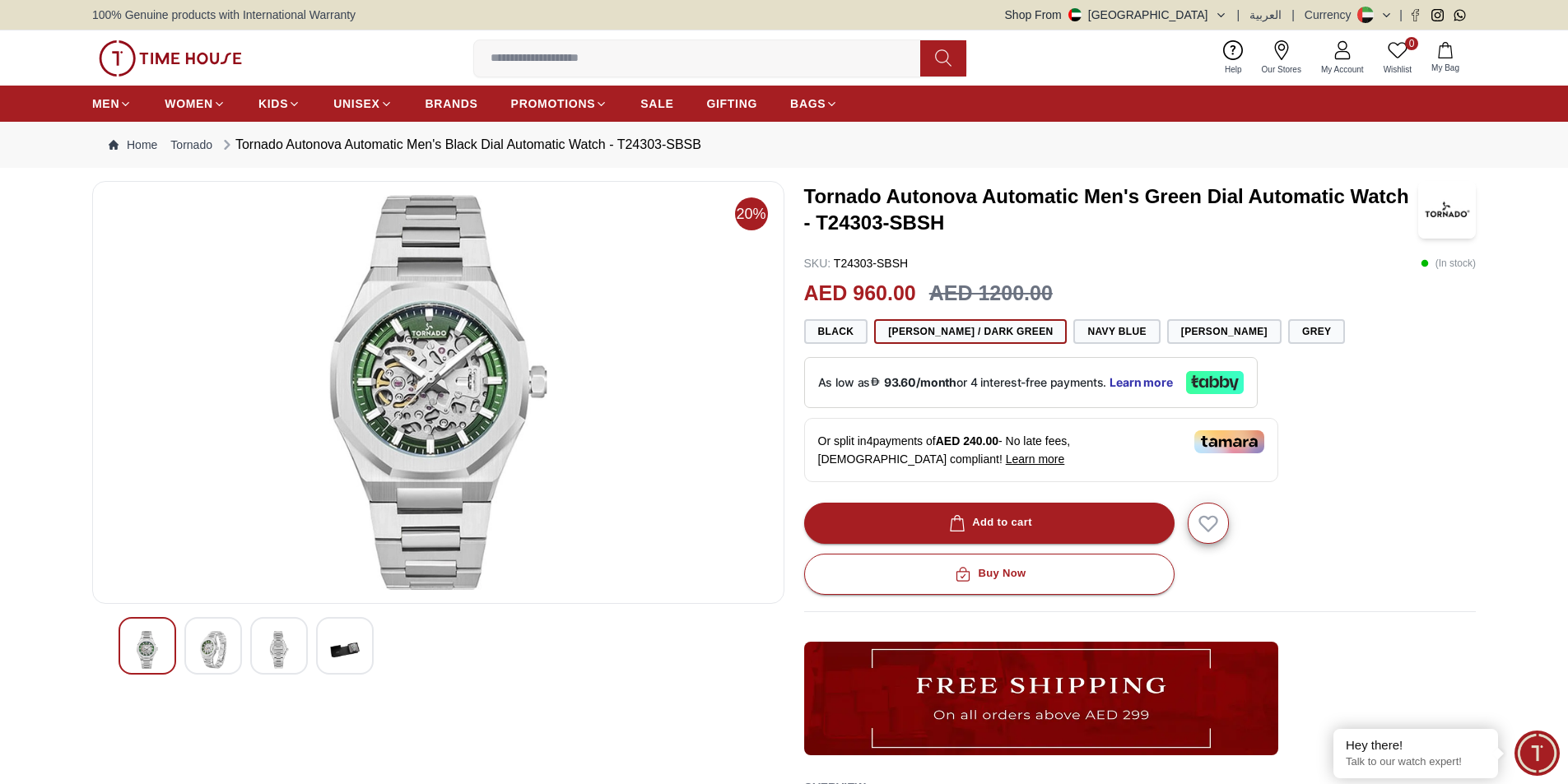
click at [200, 656] on img at bounding box center [214, 650] width 30 height 38
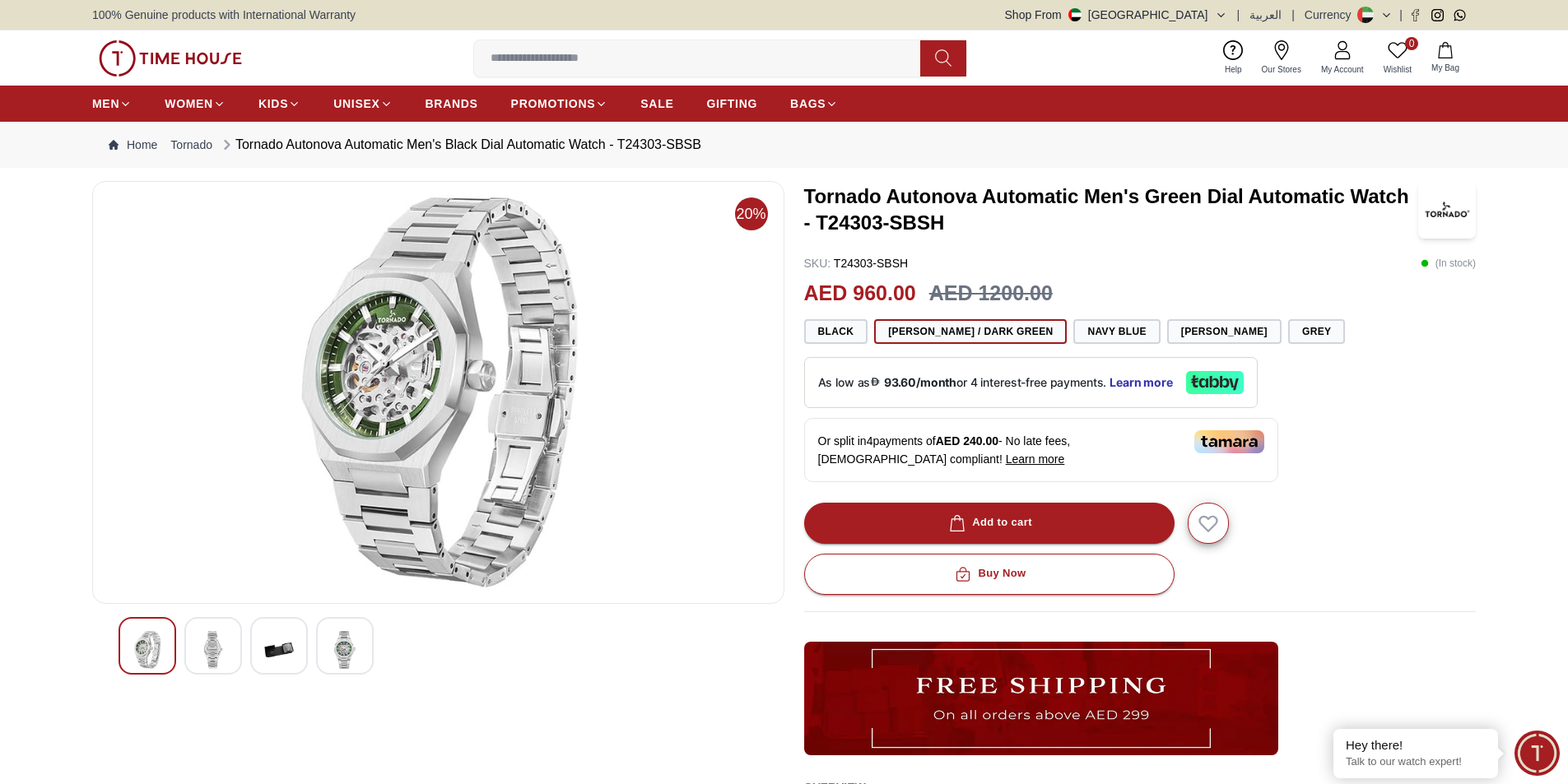
click at [260, 652] on div at bounding box center [279, 646] width 58 height 58
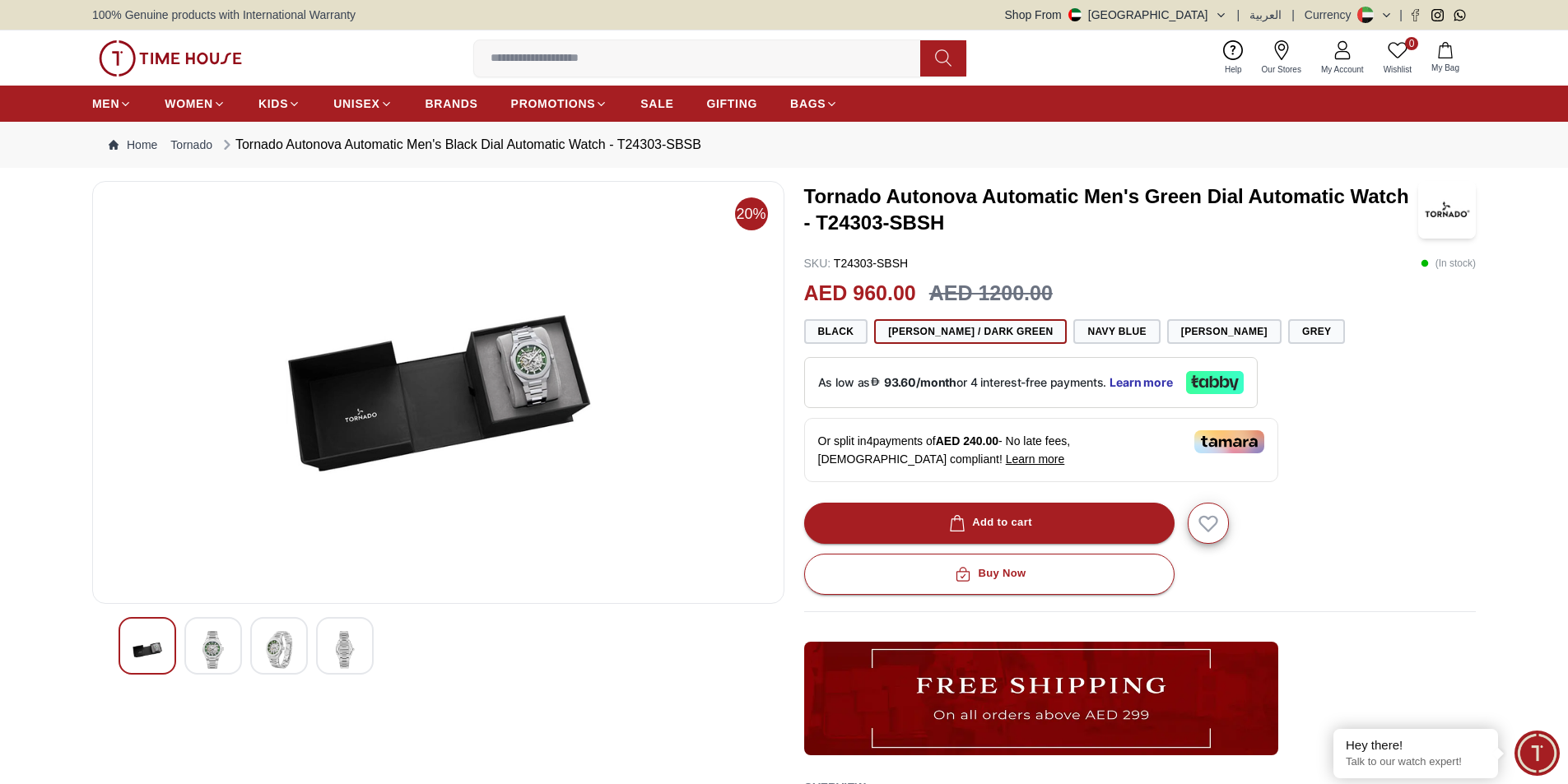
click at [326, 668] on div at bounding box center [345, 646] width 58 height 58
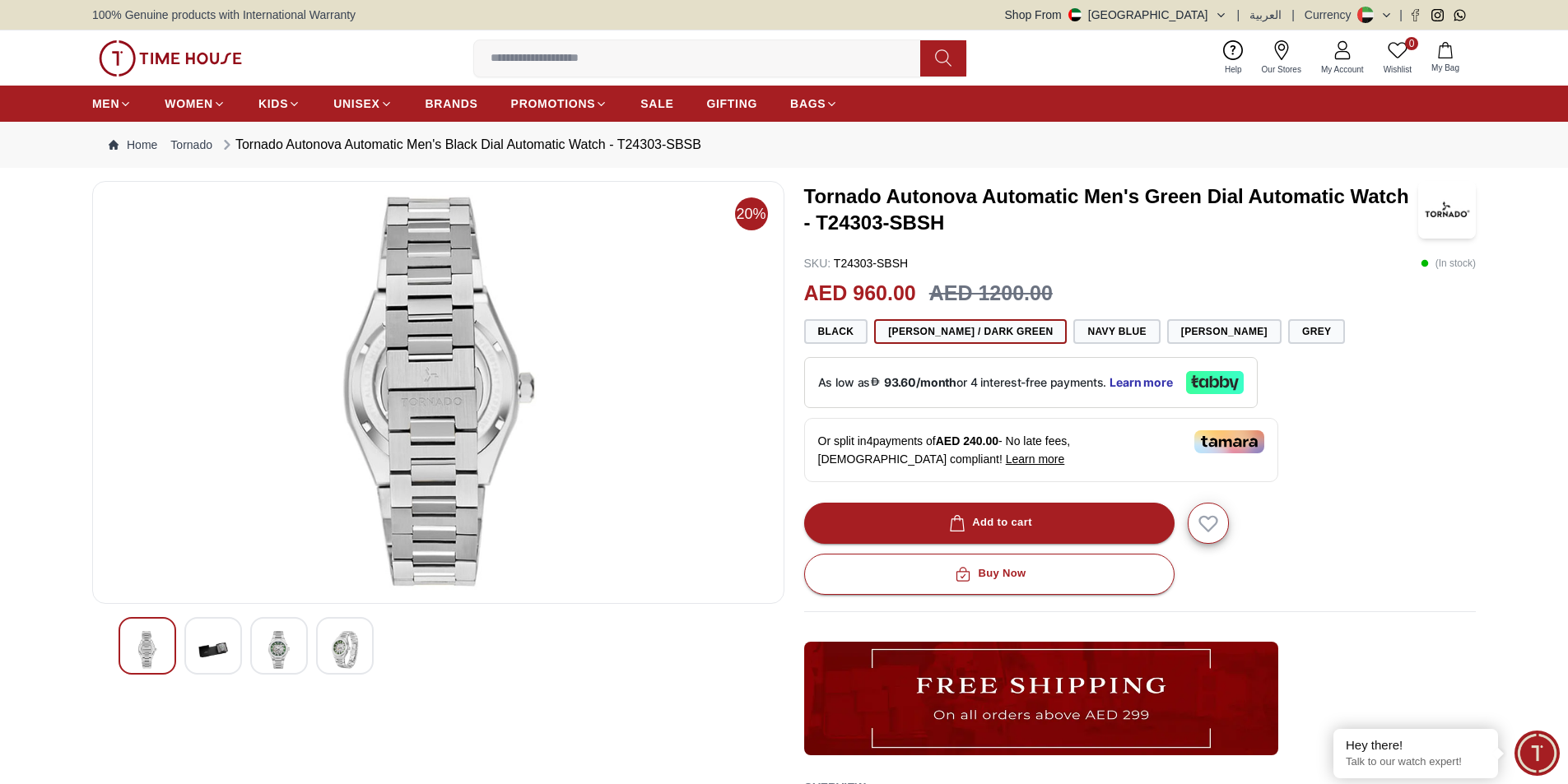
click at [157, 649] on img at bounding box center [148, 650] width 30 height 38
click at [233, 655] on div at bounding box center [214, 646] width 58 height 58
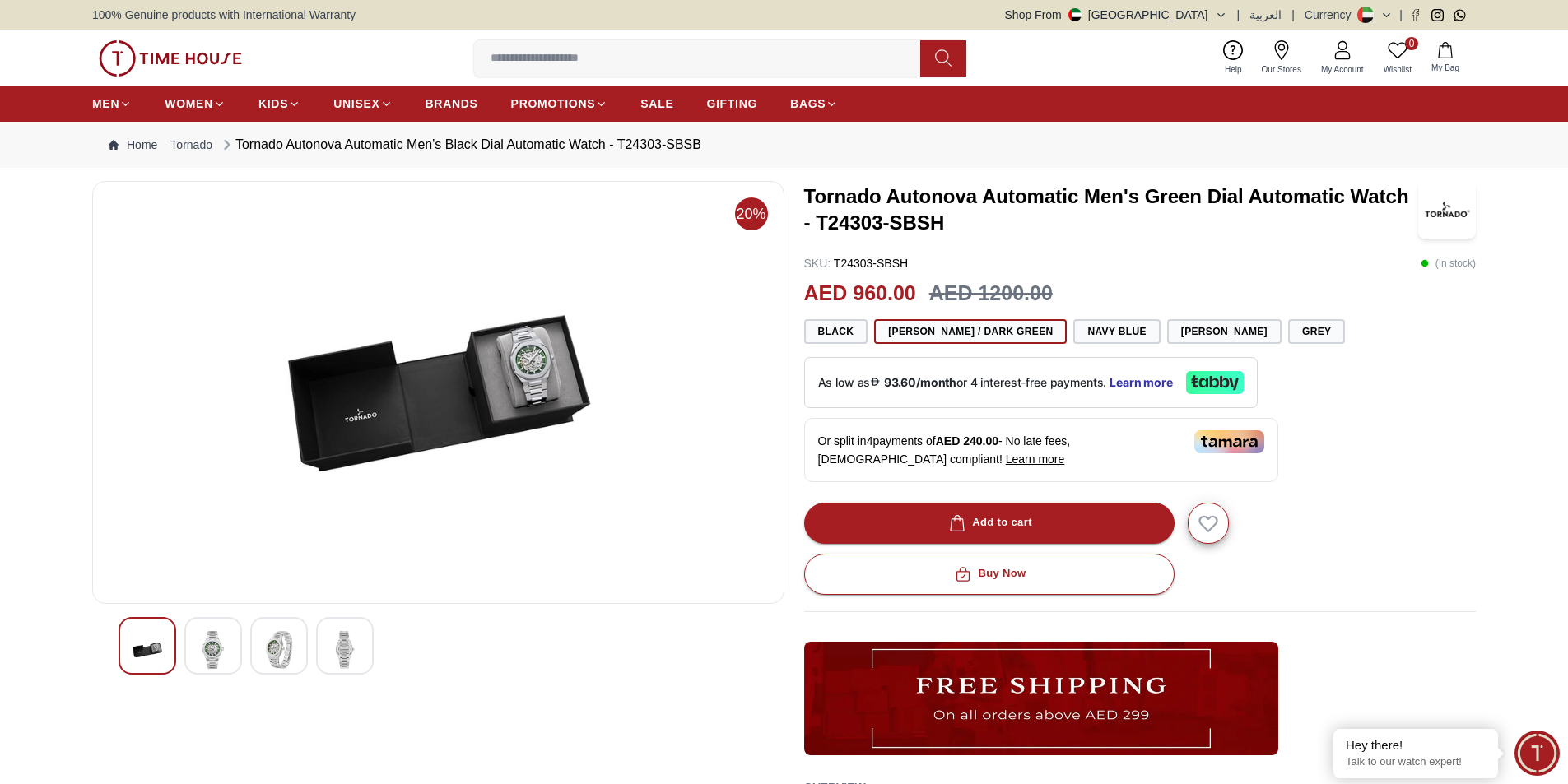
click at [260, 643] on div at bounding box center [279, 646] width 58 height 58
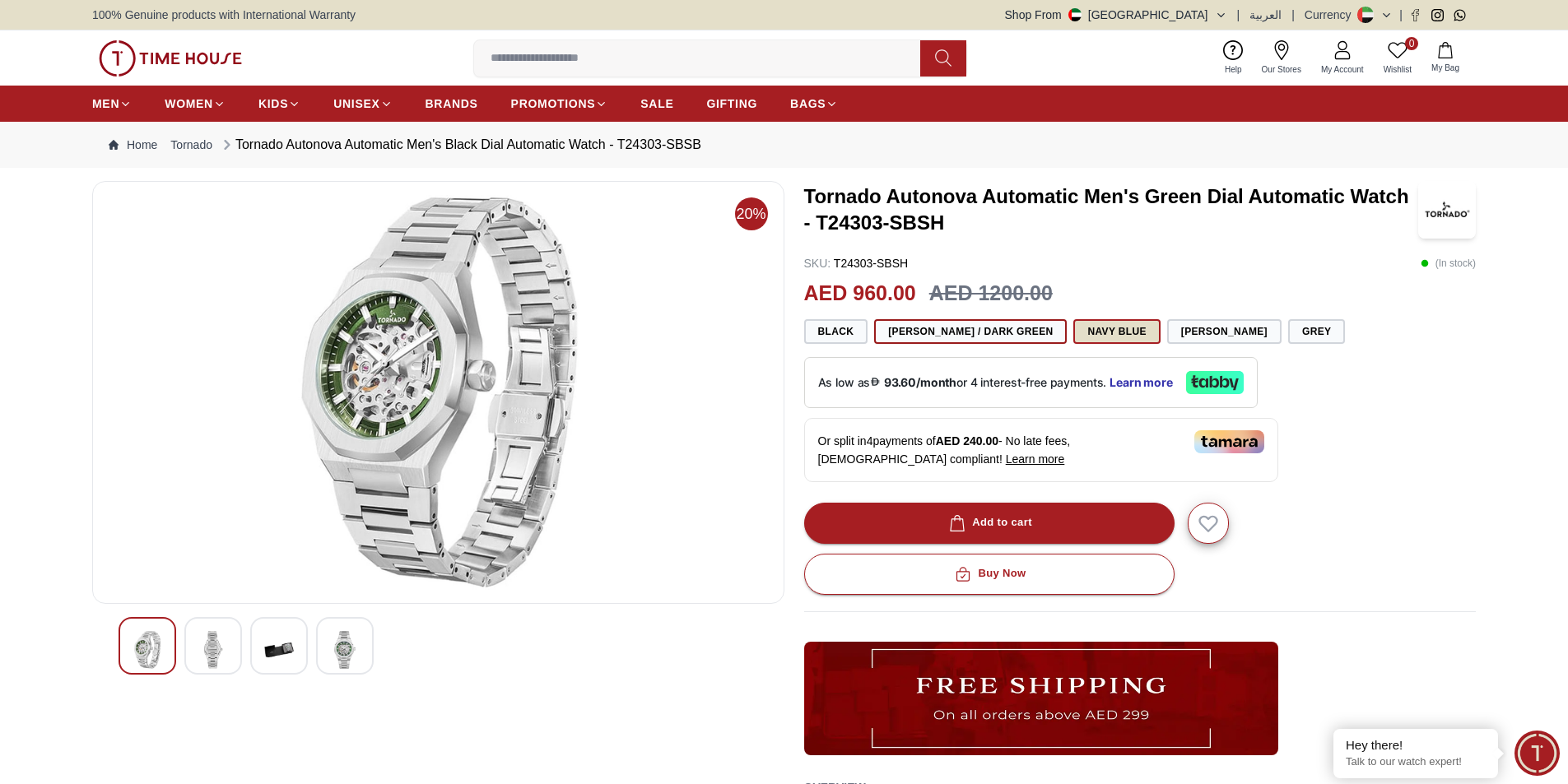
click at [1110, 338] on button "Navy Blue" at bounding box center [1116, 331] width 87 height 25
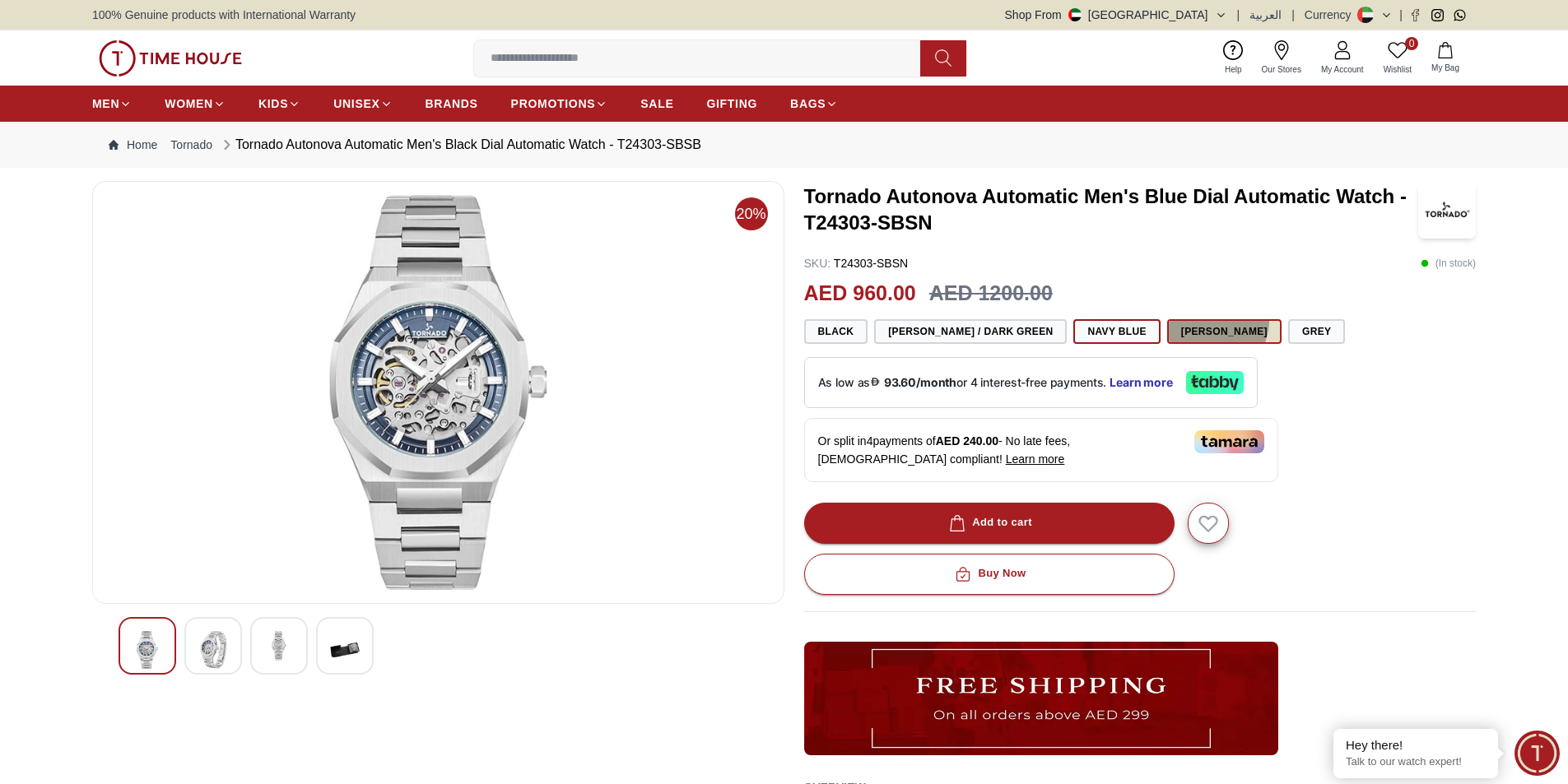
click at [1189, 319] on button "[PERSON_NAME]" at bounding box center [1223, 331] width 115 height 25
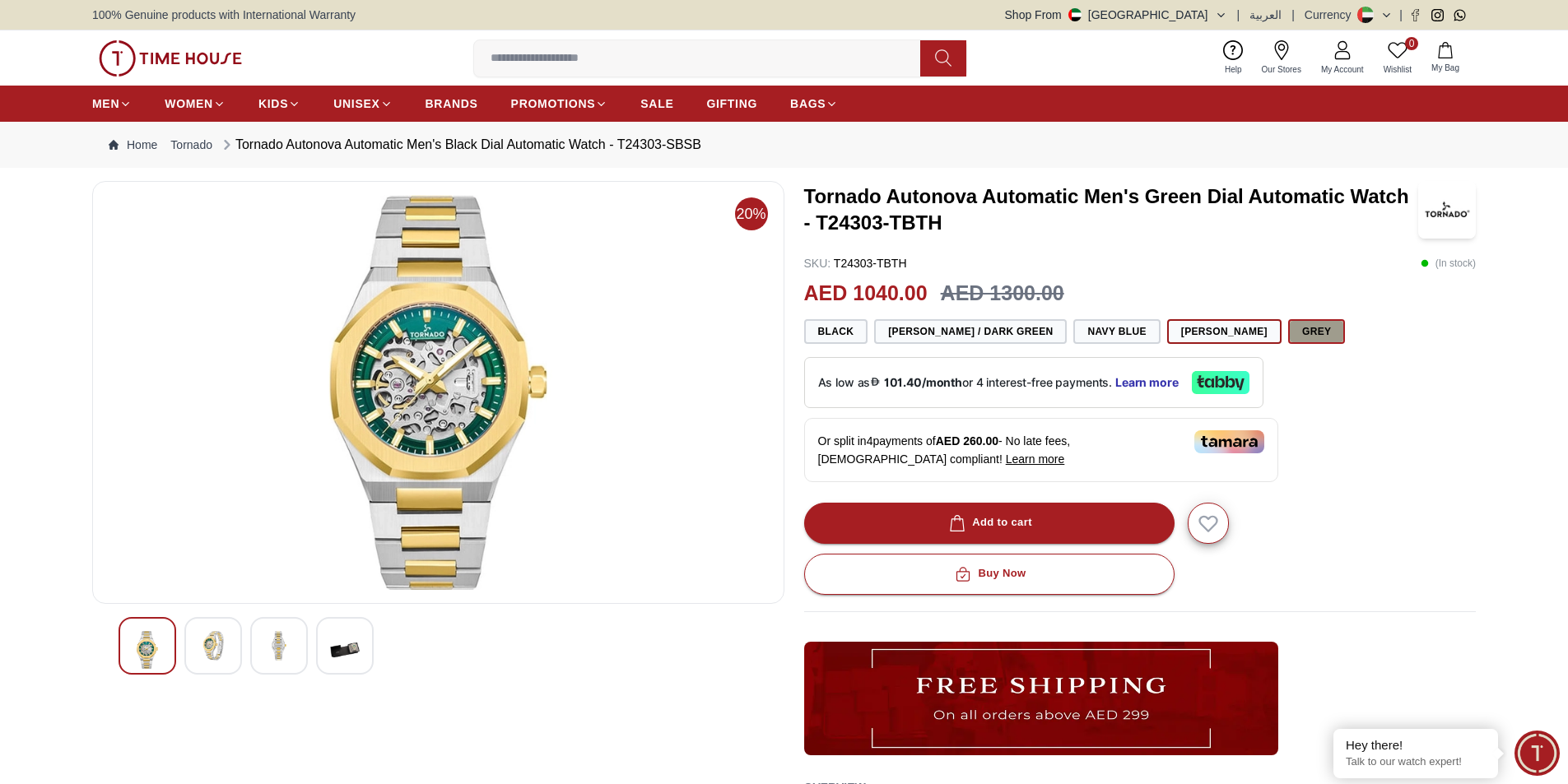
click at [1294, 327] on button "Grey" at bounding box center [1316, 331] width 57 height 25
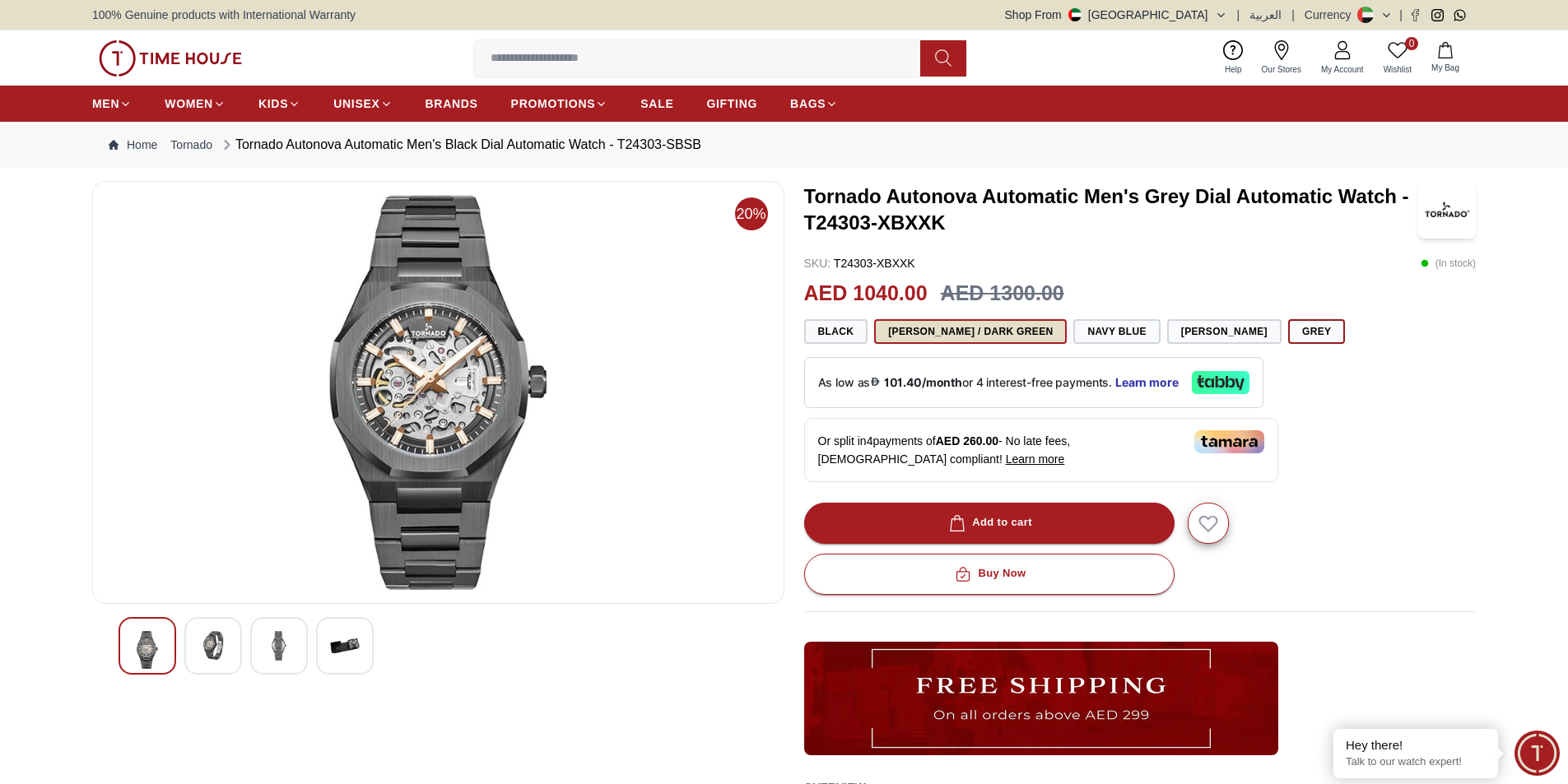
click at [975, 335] on button "[PERSON_NAME] / Dark Green" at bounding box center [970, 331] width 193 height 25
